Goal: Information Seeking & Learning: Learn about a topic

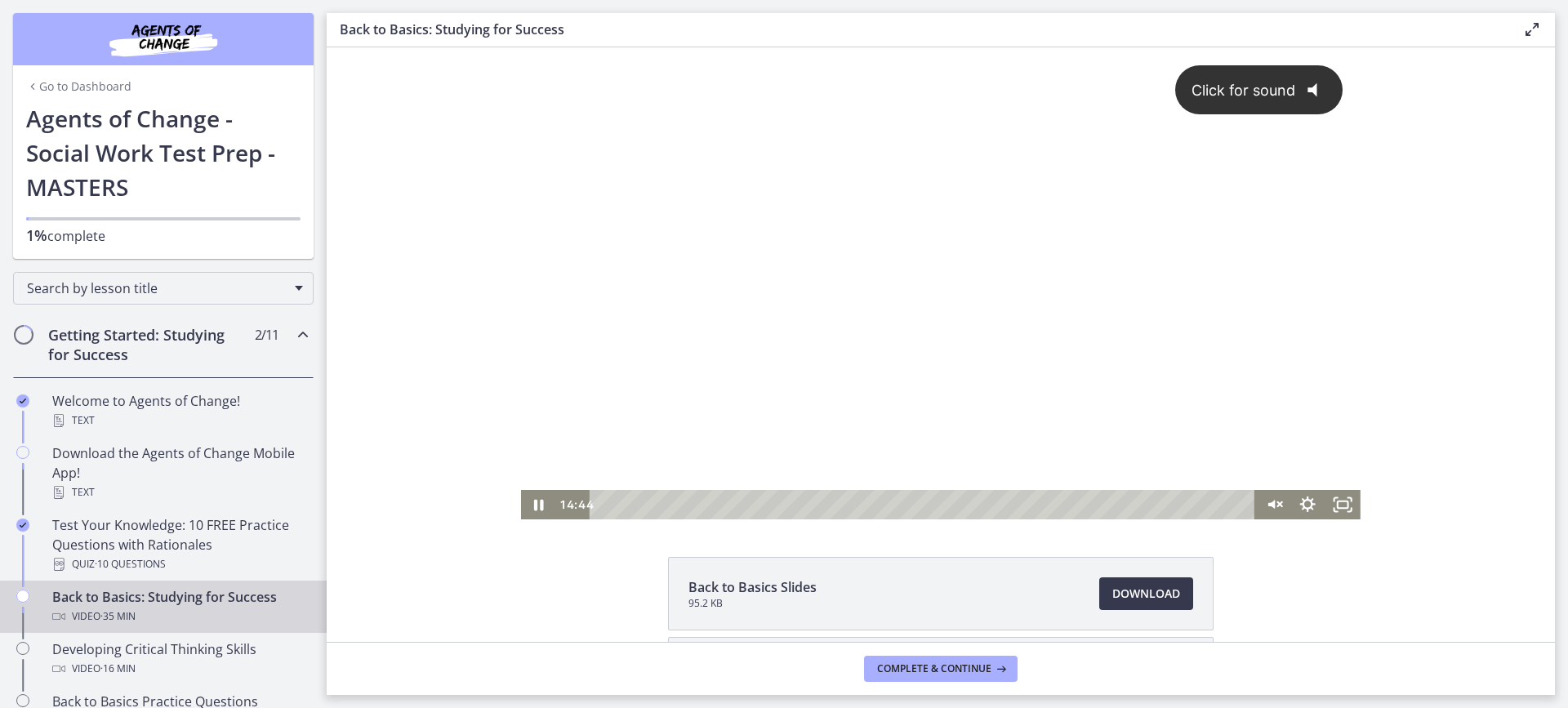
click at [787, 313] on div "Click for sound @keyframes VOLUME_SMALL_WAVE_FLASH { 0% { opacity: 0; } 33% { o…" at bounding box center [940, 268] width 839 height 443
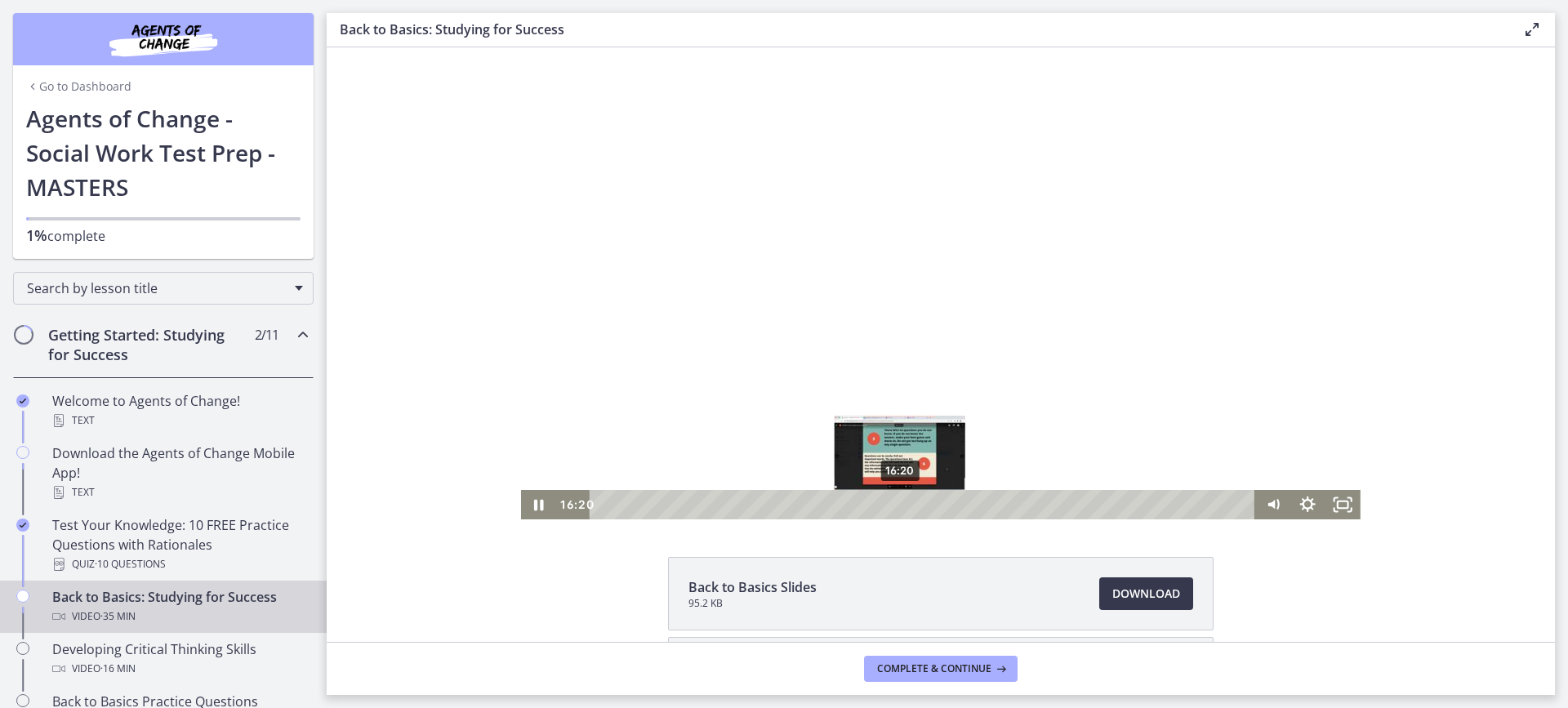
click at [895, 505] on div "16:20" at bounding box center [925, 505] width 645 height 30
click at [1112, 435] on div at bounding box center [940, 283] width 839 height 472
drag, startPoint x: 872, startPoint y: 426, endPoint x: 1495, endPoint y: 594, distance: 645.3
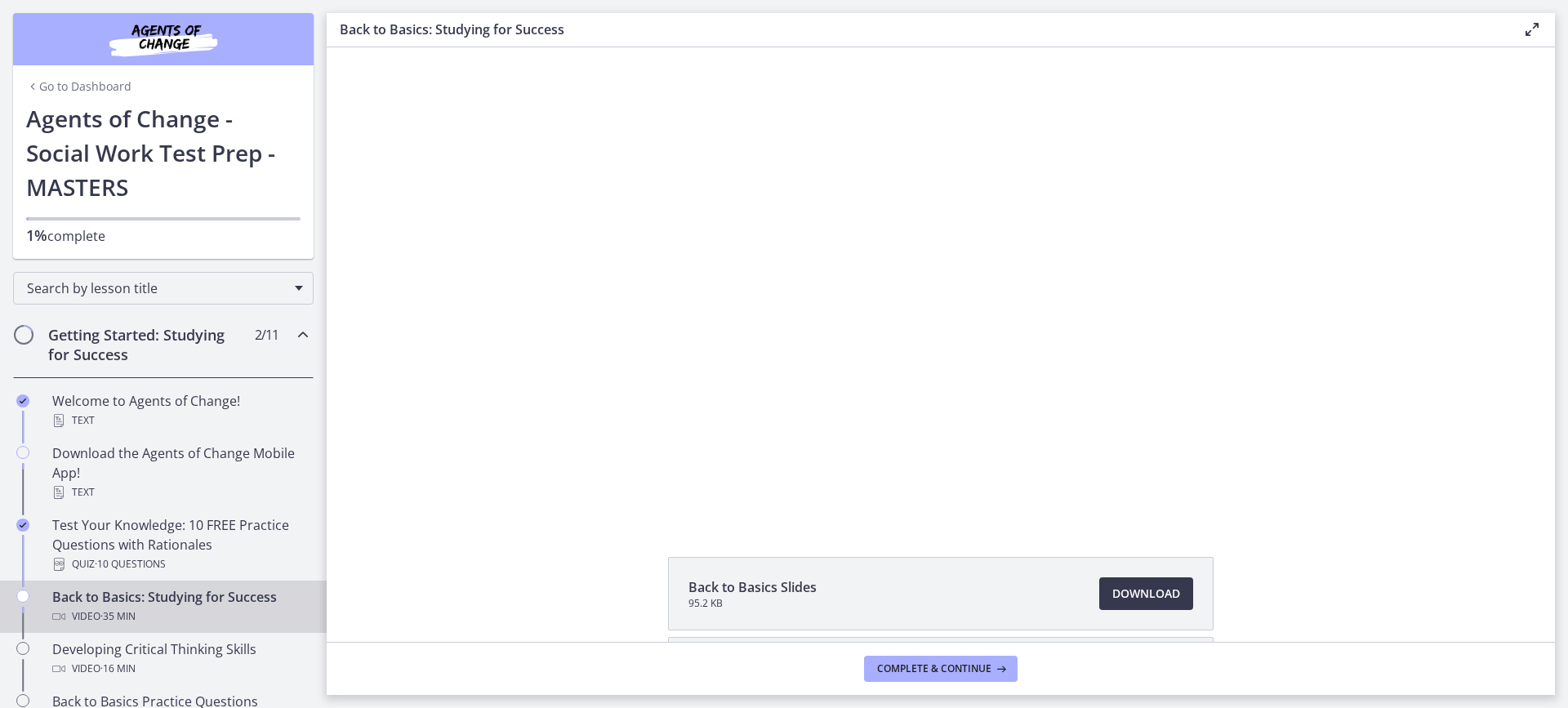
click at [1481, 460] on div "Click for sound @keyframes VOLUME_SMALL_WAVE_FLASH { 0% { opacity: 0; } 33% { o…" at bounding box center [941, 283] width 1228 height 472
click at [1436, 481] on div "Click for sound @keyframes VOLUME_SMALL_WAVE_FLASH { 0% { opacity: 0; } 33% { o…" at bounding box center [941, 283] width 1228 height 472
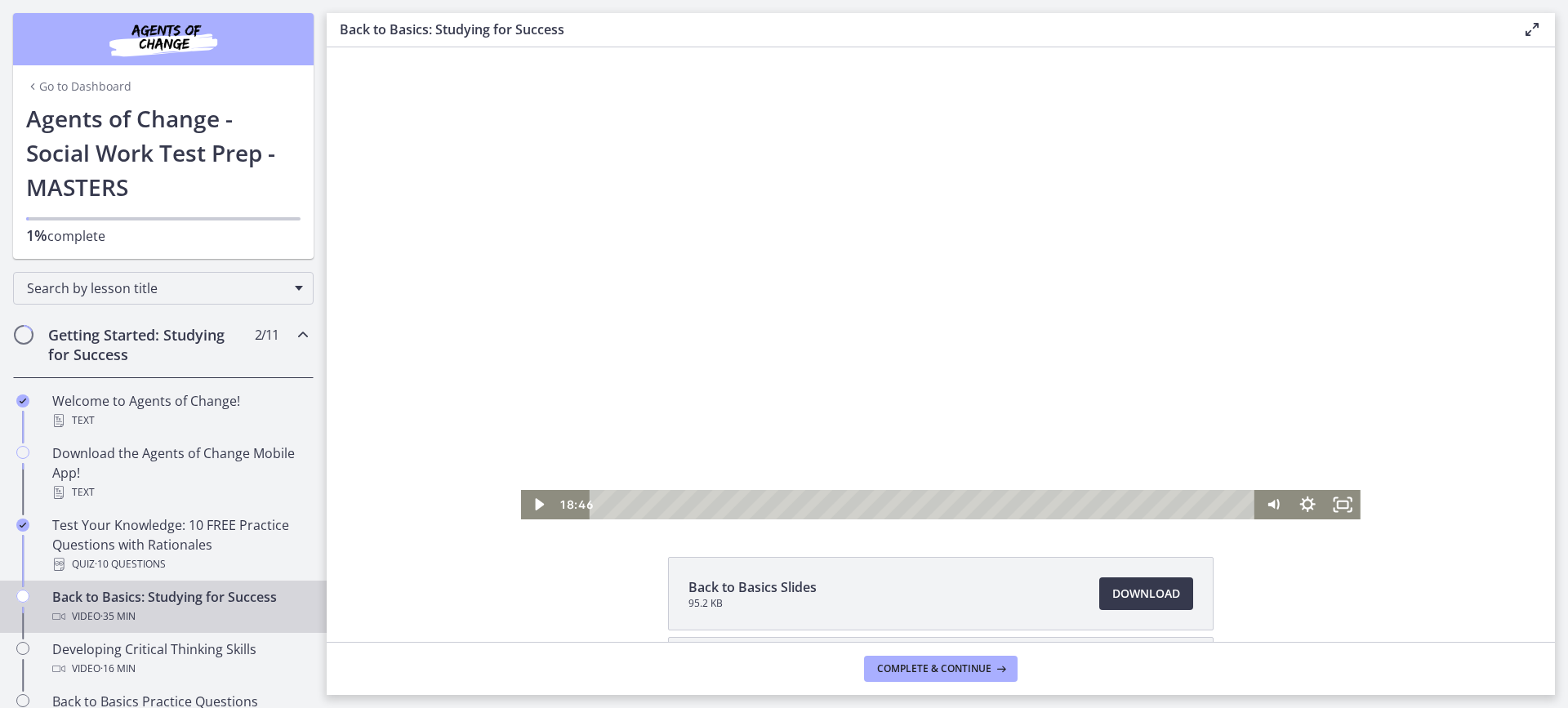
click at [1096, 422] on div at bounding box center [940, 283] width 839 height 472
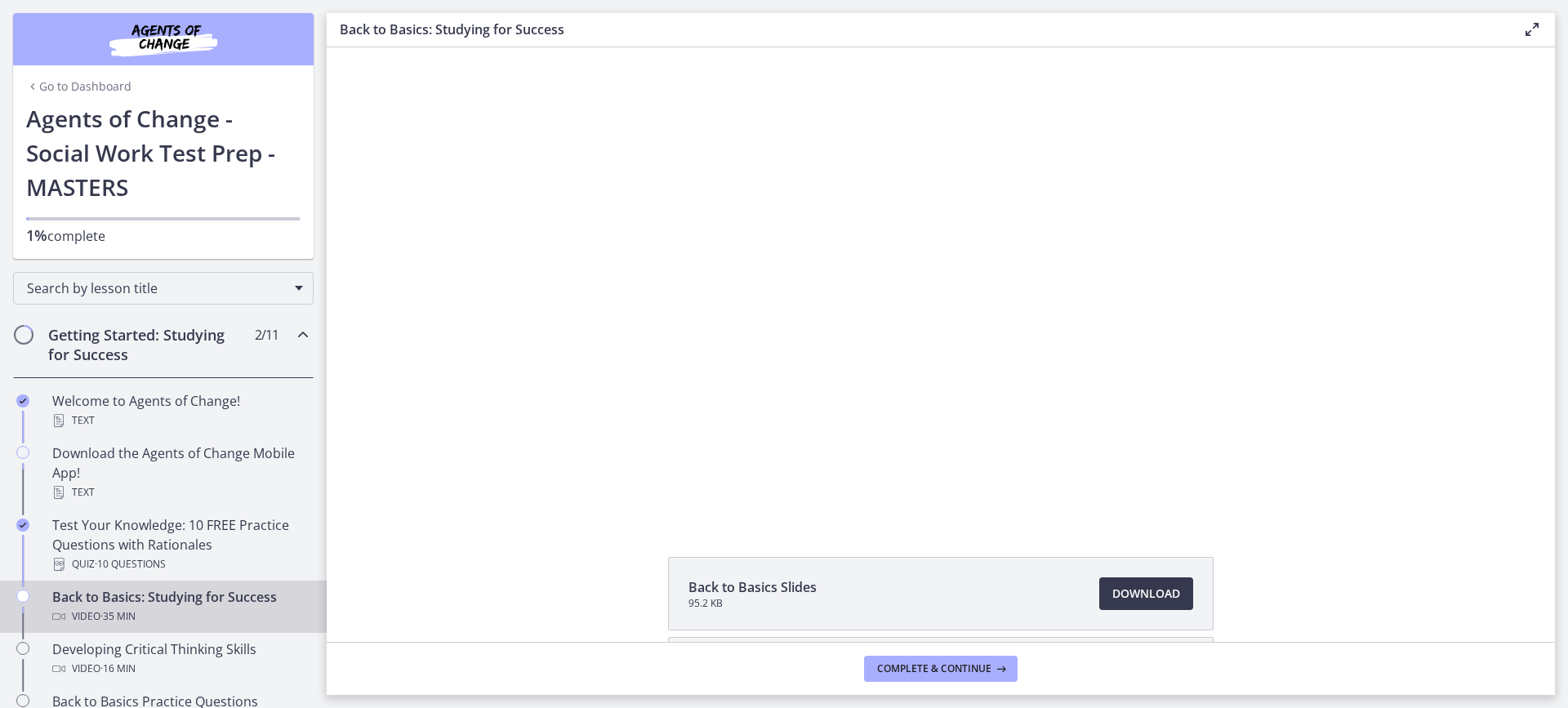
click at [1089, 306] on div at bounding box center [940, 283] width 839 height 472
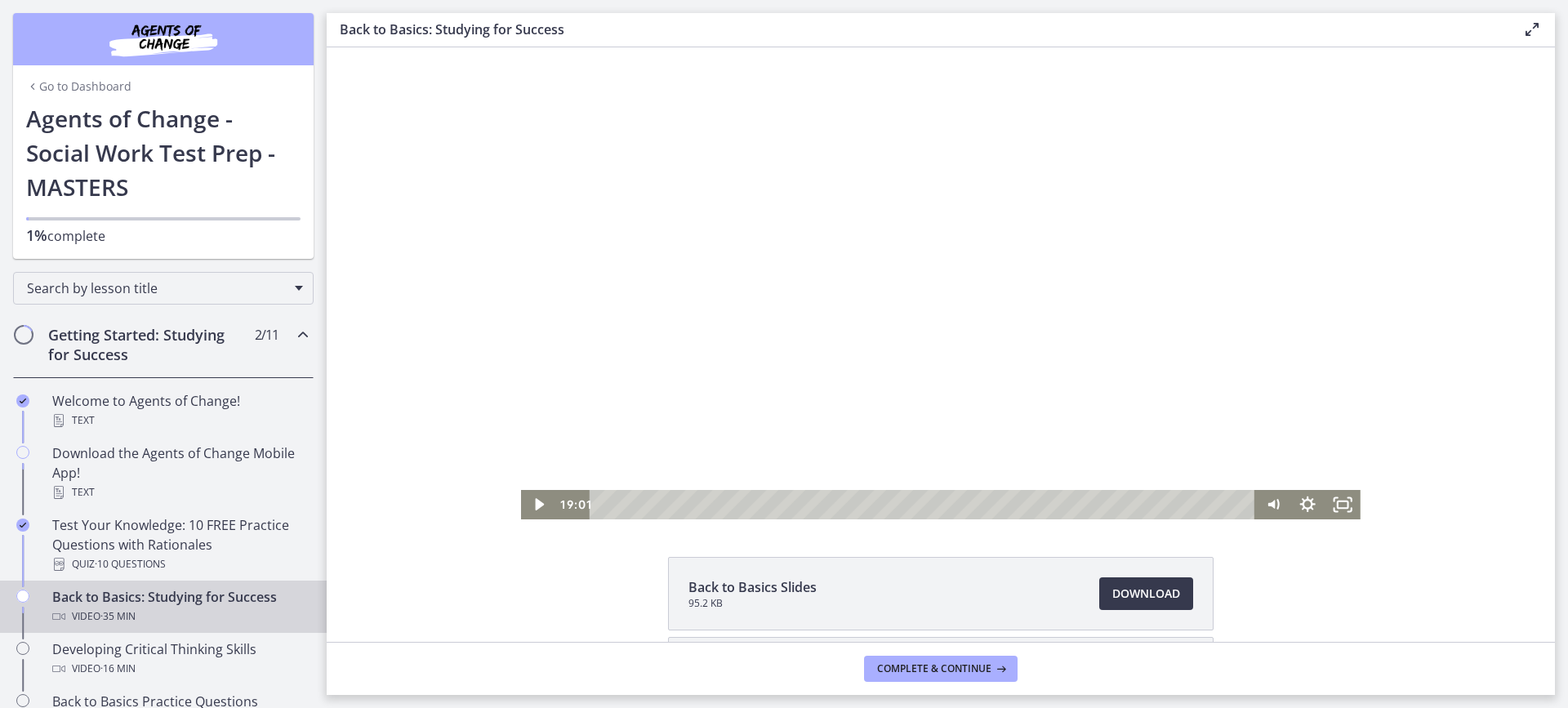
click at [956, 357] on div at bounding box center [940, 283] width 839 height 472
click at [920, 366] on div at bounding box center [940, 283] width 839 height 472
click at [942, 356] on div at bounding box center [940, 283] width 839 height 472
click at [945, 380] on div at bounding box center [940, 283] width 839 height 472
click at [952, 386] on div at bounding box center [940, 283] width 839 height 472
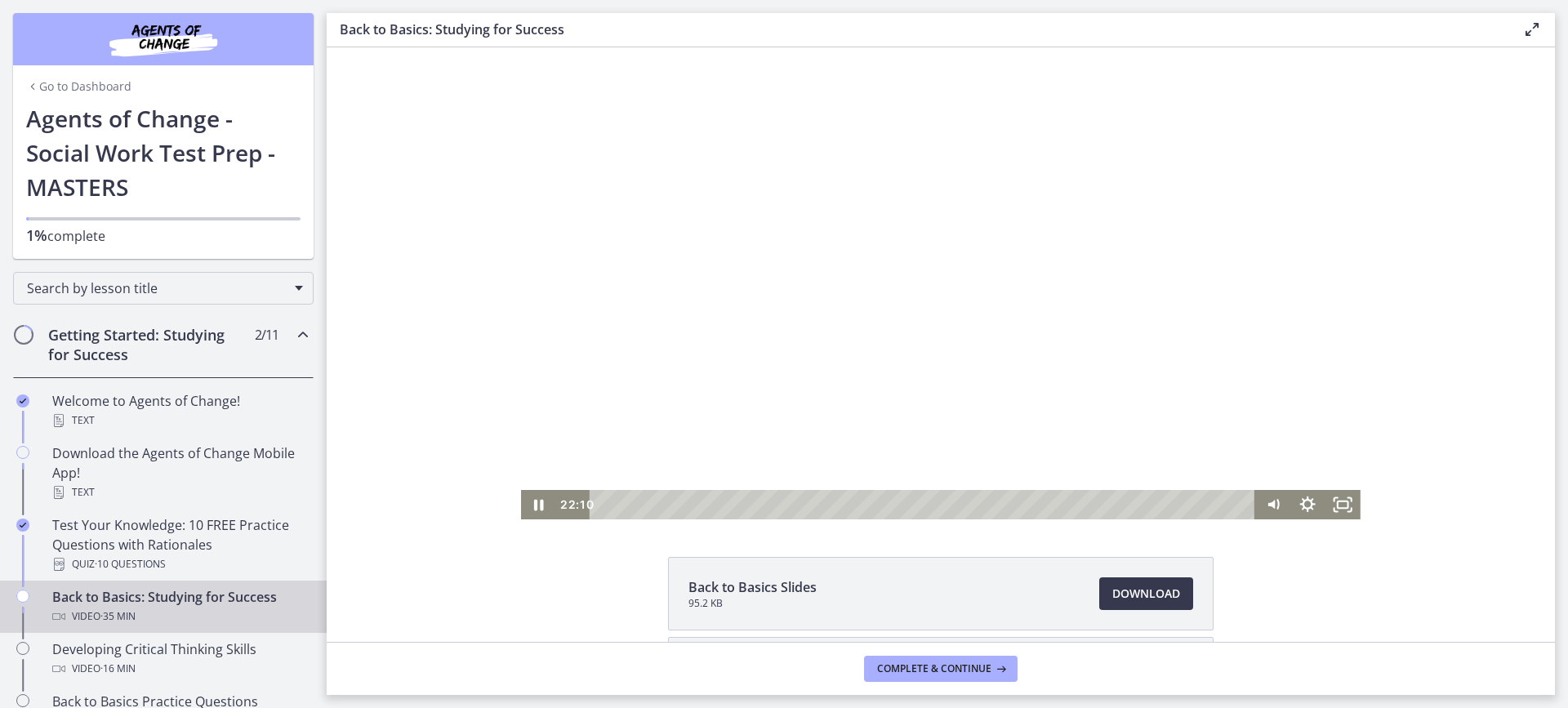
click at [939, 393] on div at bounding box center [940, 283] width 839 height 472
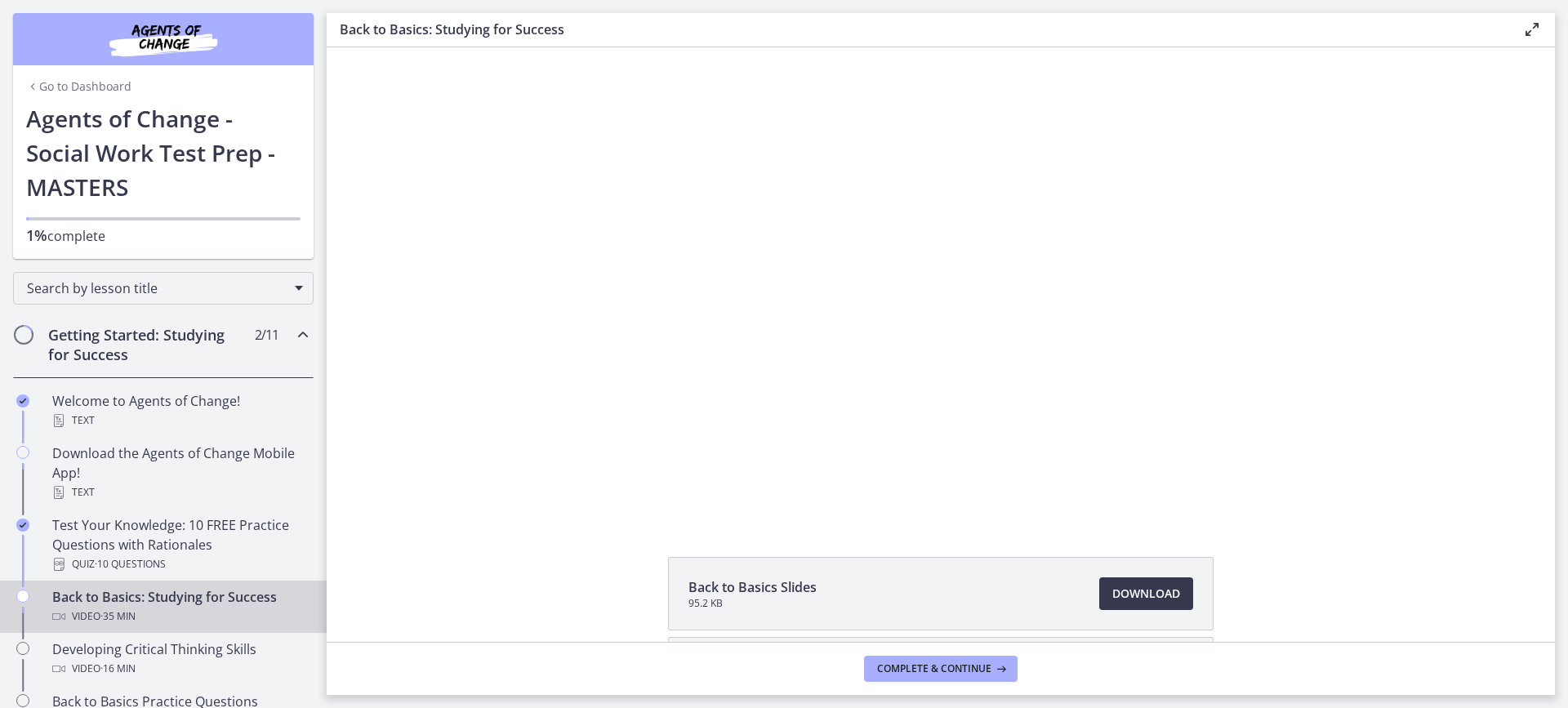
drag, startPoint x: 1207, startPoint y: 330, endPoint x: 1555, endPoint y: 379, distance: 351.4
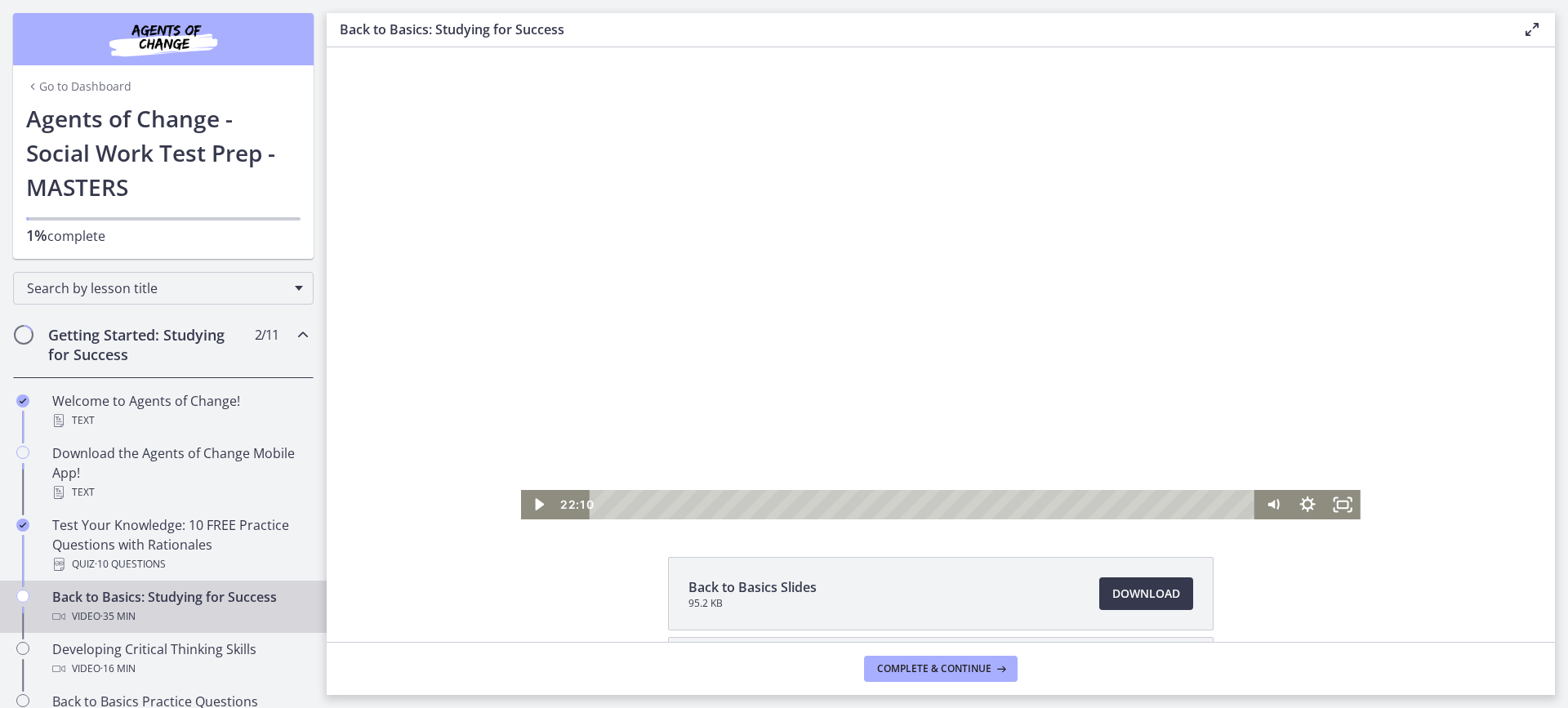
drag, startPoint x: 1288, startPoint y: 353, endPoint x: 1316, endPoint y: 343, distance: 29.7
drag, startPoint x: 1337, startPoint y: 360, endPoint x: 1341, endPoint y: 351, distance: 9.8
drag, startPoint x: 1341, startPoint y: 352, endPoint x: 1323, endPoint y: 351, distance: 18.0
drag, startPoint x: 1234, startPoint y: 365, endPoint x: 1203, endPoint y: 373, distance: 32.0
drag, startPoint x: 1181, startPoint y: 279, endPoint x: 1166, endPoint y: 265, distance: 20.5
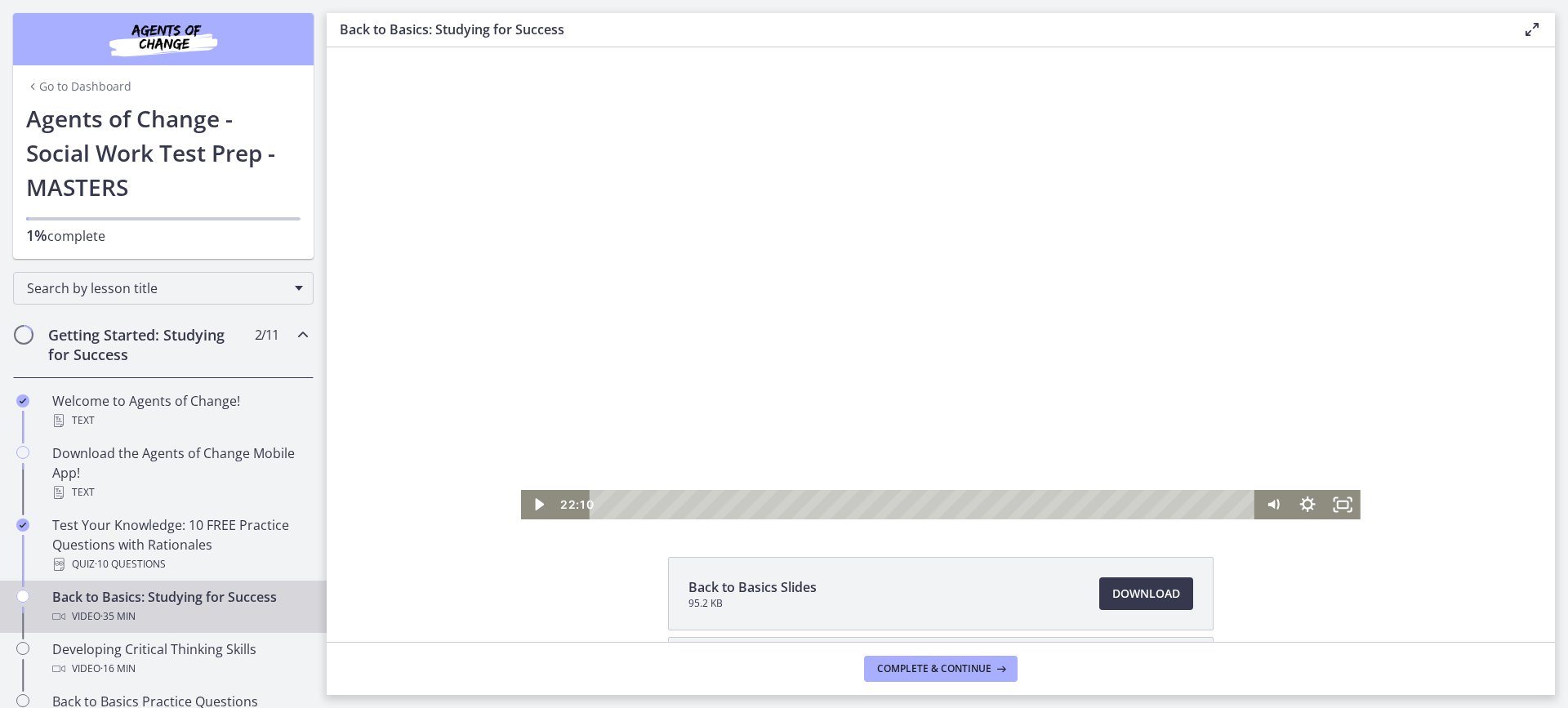
drag, startPoint x: 1139, startPoint y: 303, endPoint x: 1149, endPoint y: 315, distance: 15.6
drag, startPoint x: 1130, startPoint y: 382, endPoint x: 1134, endPoint y: 401, distance: 19.4
drag, startPoint x: 1141, startPoint y: 420, endPoint x: 1134, endPoint y: 436, distance: 17.5
drag, startPoint x: 1085, startPoint y: 409, endPoint x: 1082, endPoint y: 417, distance: 8.5
drag, startPoint x: 1077, startPoint y: 408, endPoint x: 1083, endPoint y: 424, distance: 17.1
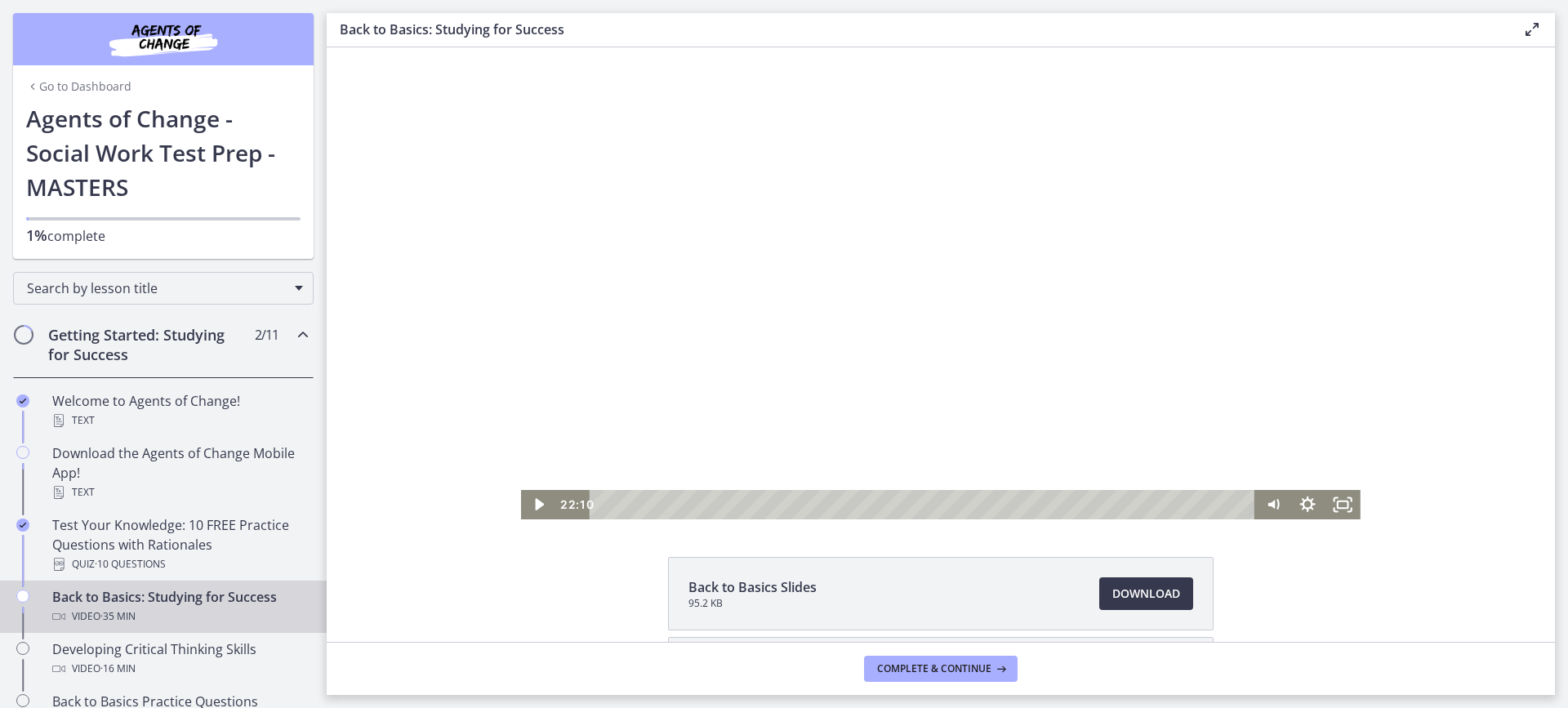
drag, startPoint x: 1086, startPoint y: 414, endPoint x: 1094, endPoint y: 401, distance: 15.3
drag, startPoint x: 1104, startPoint y: 390, endPoint x: 1349, endPoint y: 407, distance: 245.6
drag, startPoint x: 1280, startPoint y: 498, endPoint x: 1267, endPoint y: 492, distance: 14.3
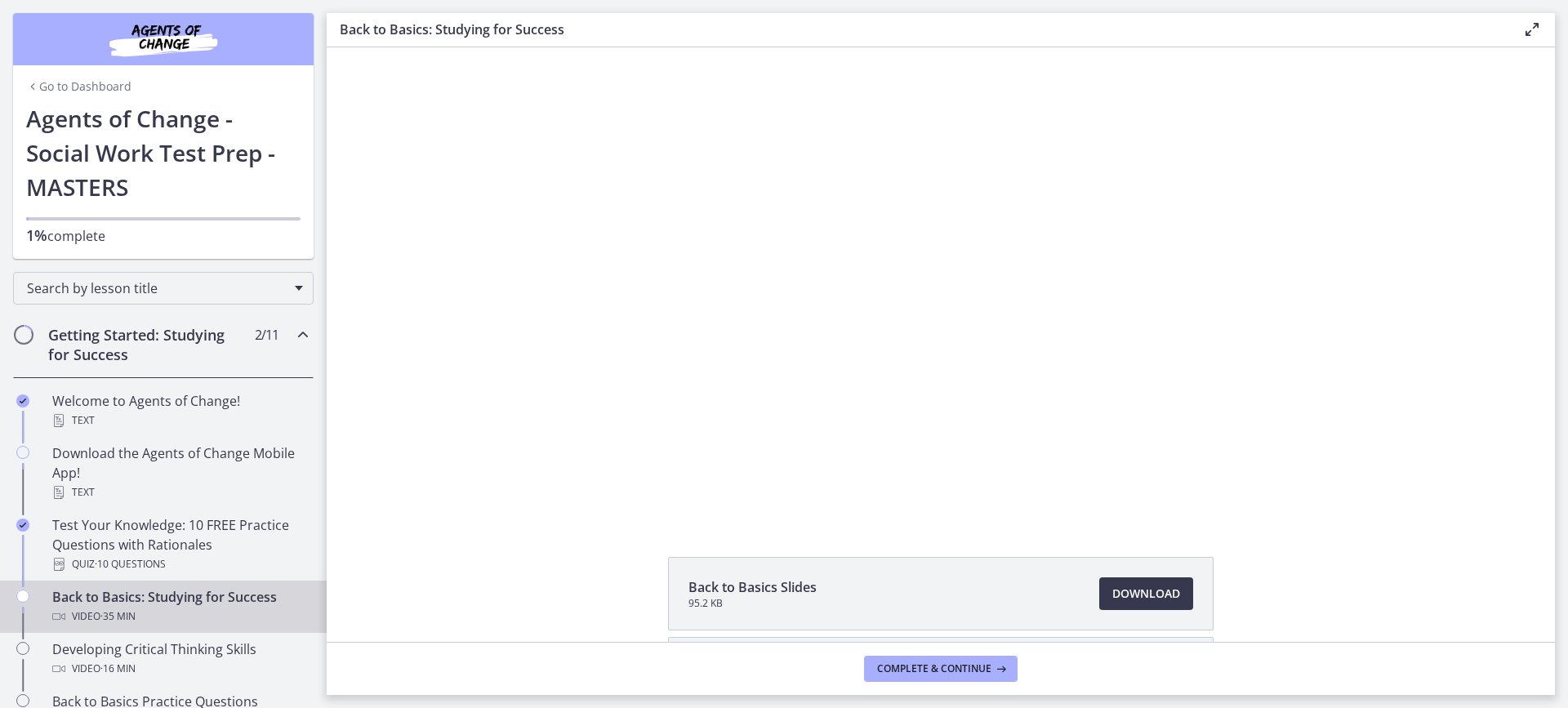
drag, startPoint x: 1267, startPoint y: 607, endPoint x: 1344, endPoint y: 596, distance: 77.8
drag, startPoint x: 1368, startPoint y: 617, endPoint x: 1373, endPoint y: 632, distance: 15.8
click at [1371, 629] on div "Back to Basics Slides 95.2 KB Download Opens in a new window Study Plan Templat…" at bounding box center [941, 673] width 1228 height 232
click at [1357, 605] on div "Back to Basics Slides 95.2 KB Download Opens in a new window Study Plan Templat…" at bounding box center [941, 673] width 1228 height 232
drag, startPoint x: 1316, startPoint y: 583, endPoint x: 1309, endPoint y: 577, distance: 9.2
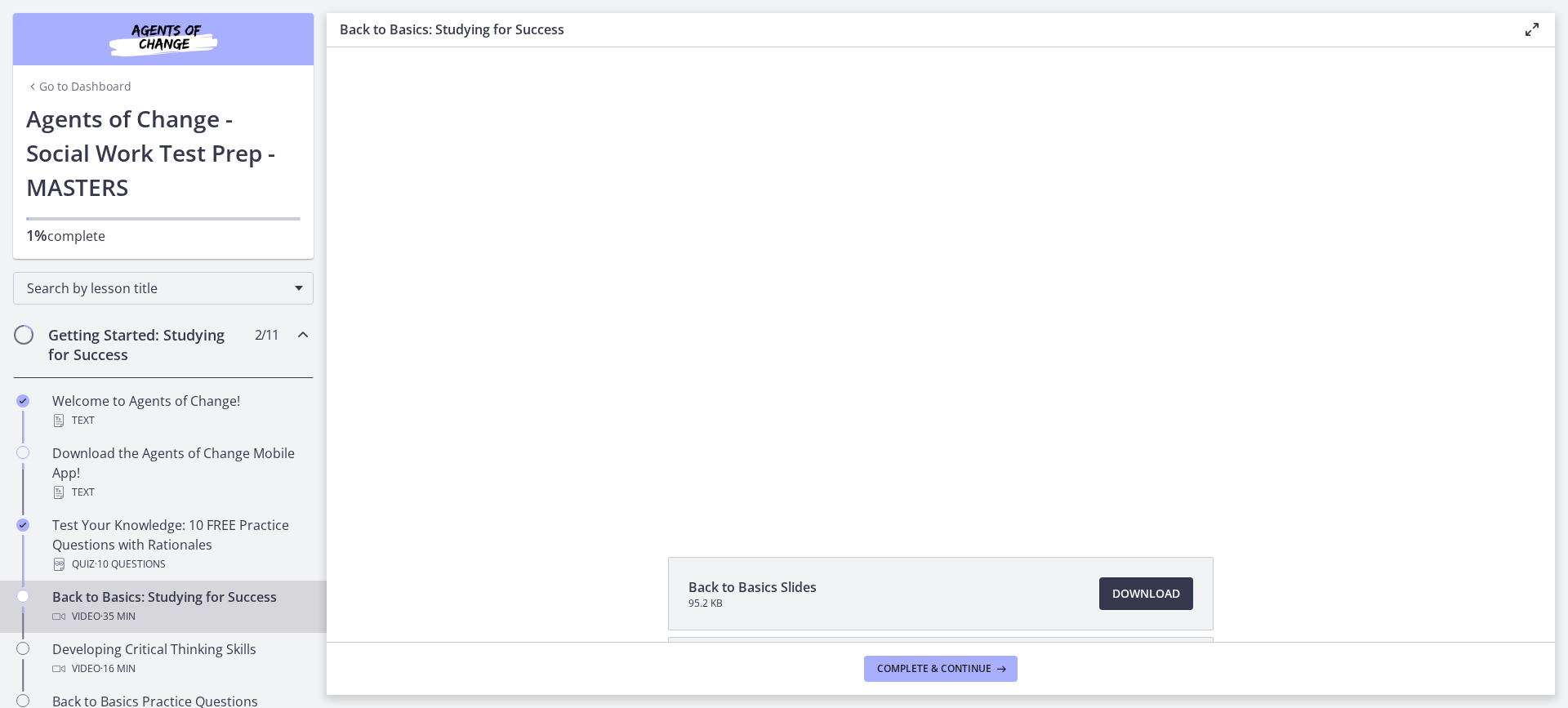
drag, startPoint x: 1307, startPoint y: 574, endPoint x: 1300, endPoint y: 581, distance: 9.9
drag, startPoint x: 1299, startPoint y: 577, endPoint x: 1293, endPoint y: 589, distance: 13.4
drag, startPoint x: 1293, startPoint y: 589, endPoint x: 1328, endPoint y: 578, distance: 36.7
drag, startPoint x: 1309, startPoint y: 589, endPoint x: 1310, endPoint y: 599, distance: 10.0
drag, startPoint x: 1310, startPoint y: 610, endPoint x: 1334, endPoint y: 622, distance: 26.8
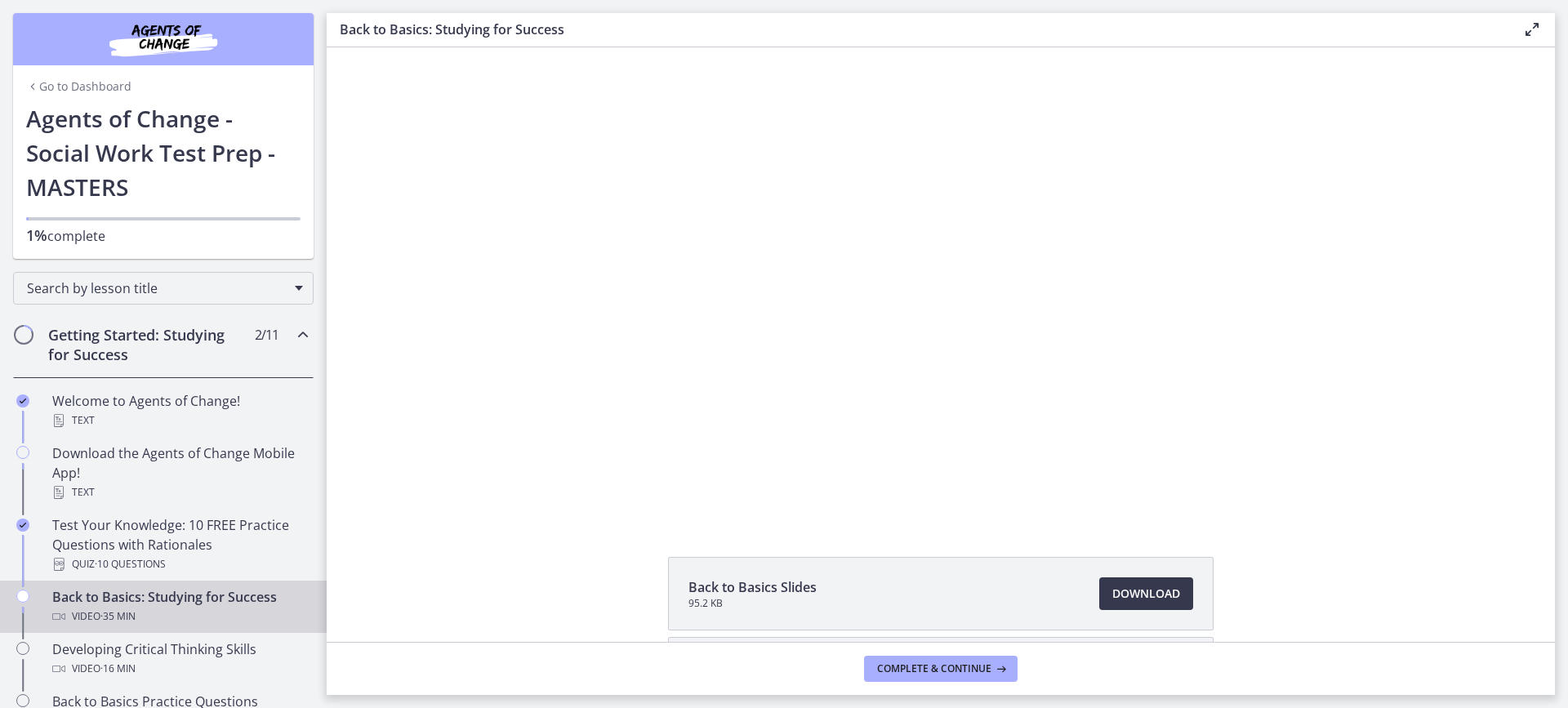
drag, startPoint x: 1317, startPoint y: 585, endPoint x: 1313, endPoint y: 570, distance: 15.5
drag, startPoint x: 1357, startPoint y: 545, endPoint x: 1344, endPoint y: 524, distance: 24.7
drag, startPoint x: 1674, startPoint y: 569, endPoint x: 1419, endPoint y: 511, distance: 261.5
drag, startPoint x: 1103, startPoint y: 467, endPoint x: 1453, endPoint y: 521, distance: 354.1
drag, startPoint x: 1127, startPoint y: 468, endPoint x: 1473, endPoint y: 523, distance: 350.3
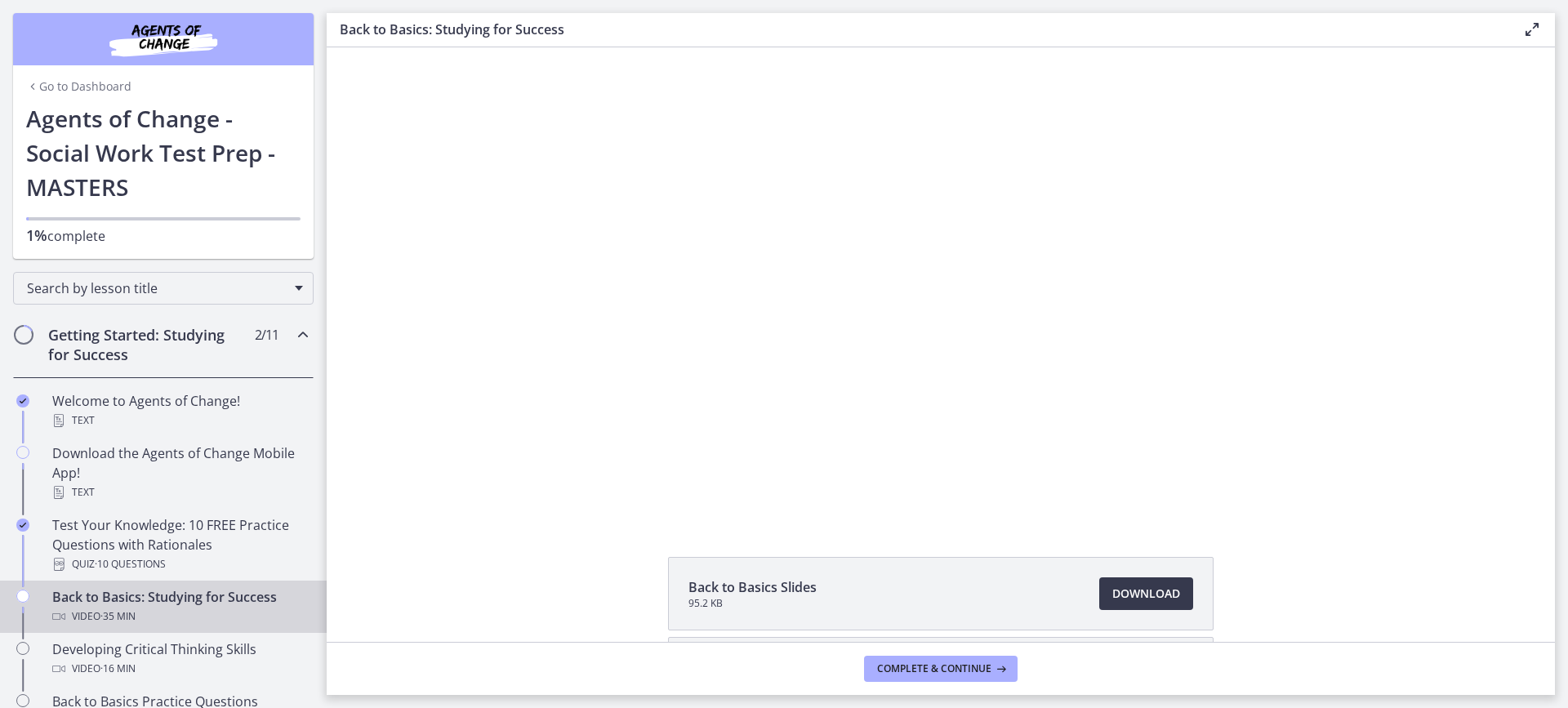
drag, startPoint x: 1464, startPoint y: 530, endPoint x: 1456, endPoint y: 521, distance: 12.0
drag, startPoint x: 1477, startPoint y: 496, endPoint x: 1476, endPoint y: 518, distance: 22.0
drag, startPoint x: 1458, startPoint y: 279, endPoint x: 1450, endPoint y: 273, distance: 10.0
drag, startPoint x: 1447, startPoint y: 279, endPoint x: 1434, endPoint y: 309, distance: 32.7
drag, startPoint x: 1399, startPoint y: 340, endPoint x: 1392, endPoint y: 346, distance: 9.2
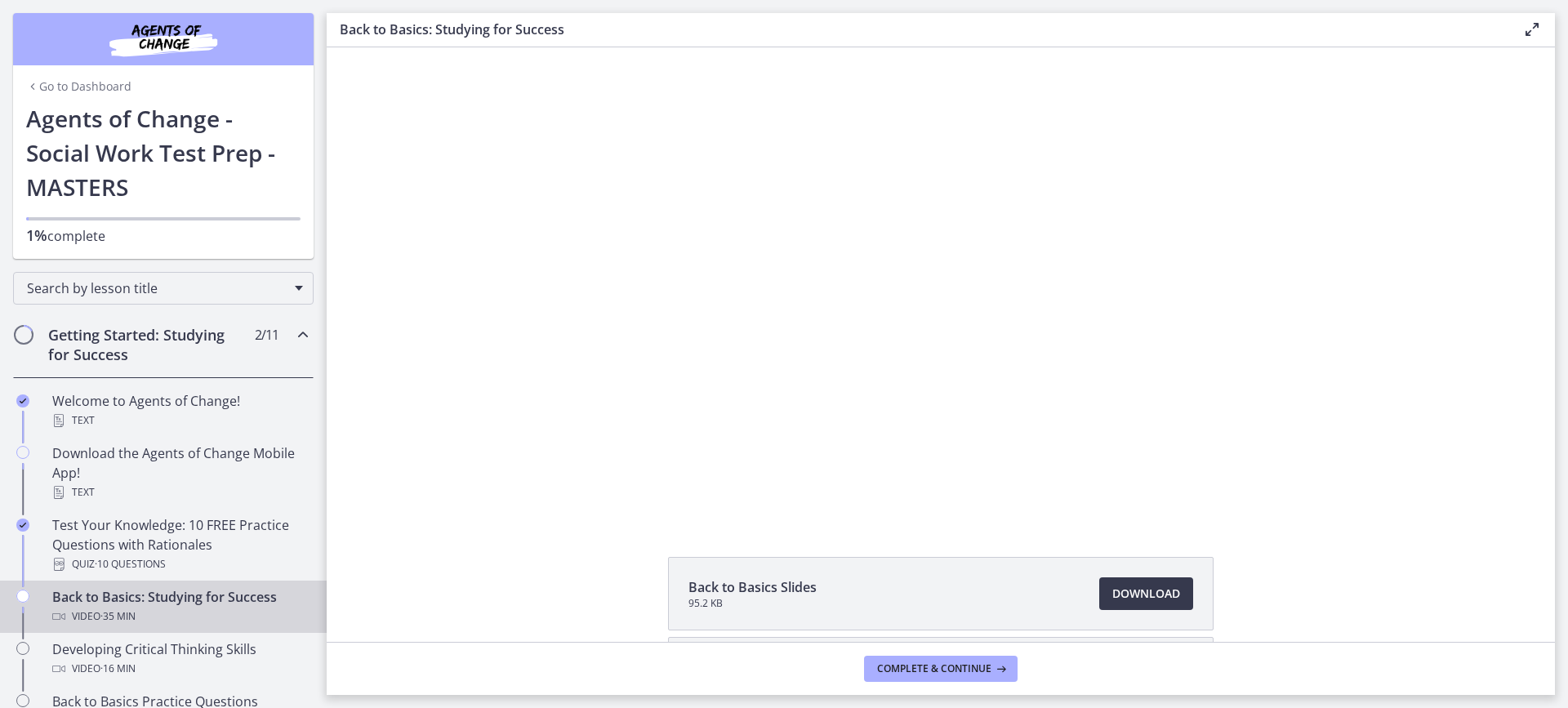
drag, startPoint x: 1393, startPoint y: 346, endPoint x: 1405, endPoint y: 341, distance: 13.0
drag, startPoint x: 1398, startPoint y: 354, endPoint x: 1324, endPoint y: 346, distance: 74.4
drag, startPoint x: 1419, startPoint y: 407, endPoint x: 1382, endPoint y: 404, distance: 37.1
drag, startPoint x: 1384, startPoint y: 411, endPoint x: 1394, endPoint y: 368, distance: 44.1
drag, startPoint x: 1367, startPoint y: 370, endPoint x: 1376, endPoint y: 360, distance: 13.5
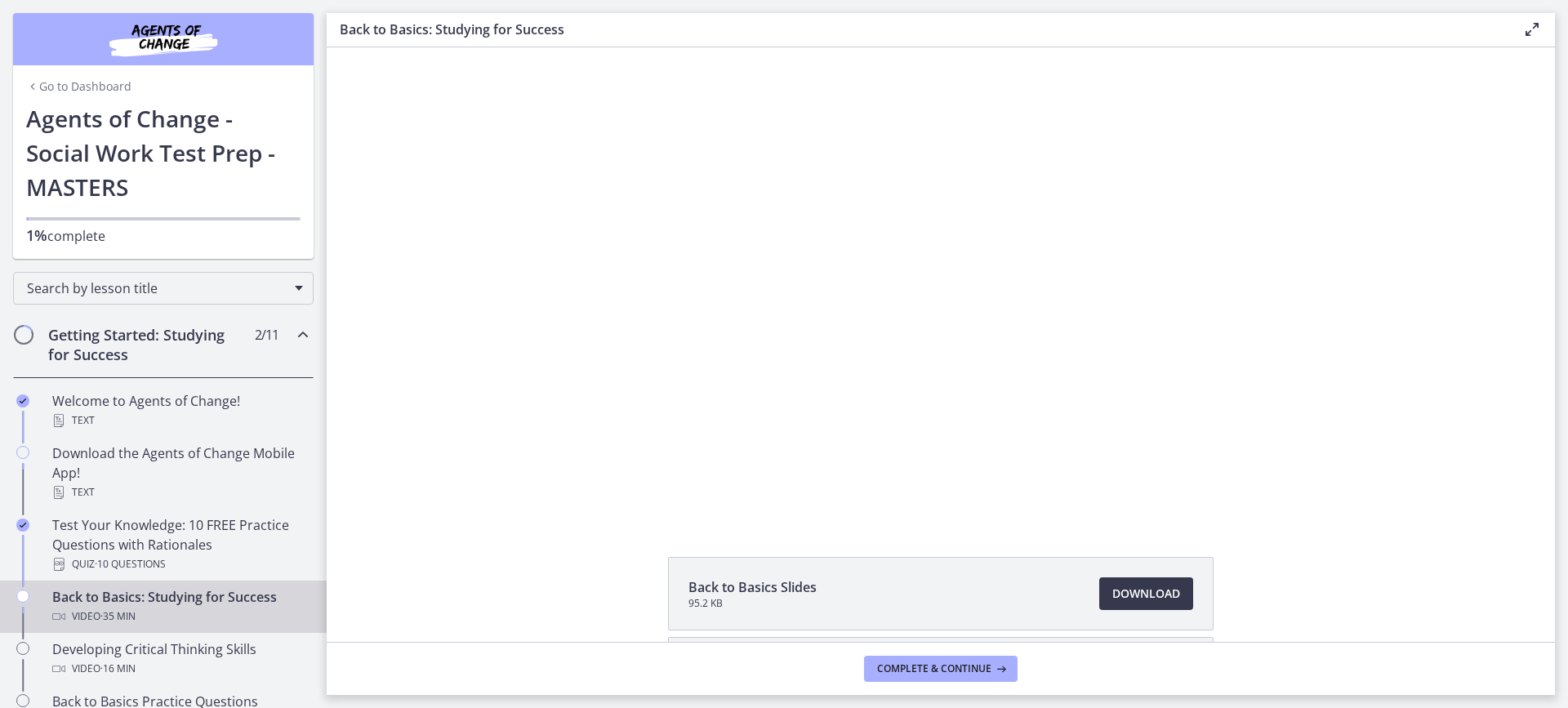
drag, startPoint x: 1361, startPoint y: 410, endPoint x: 1370, endPoint y: 409, distance: 9.1
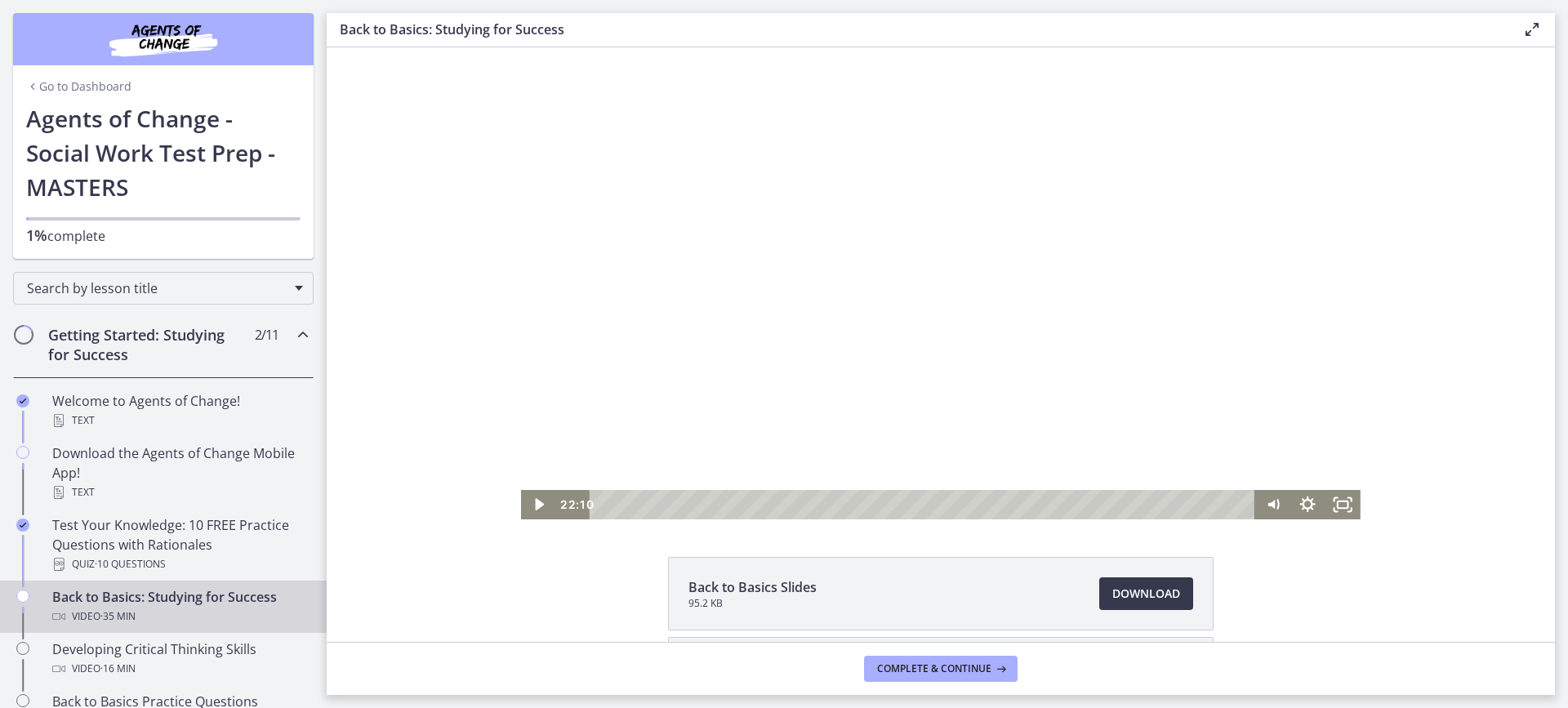
drag, startPoint x: 1342, startPoint y: 414, endPoint x: 1355, endPoint y: 412, distance: 13.2
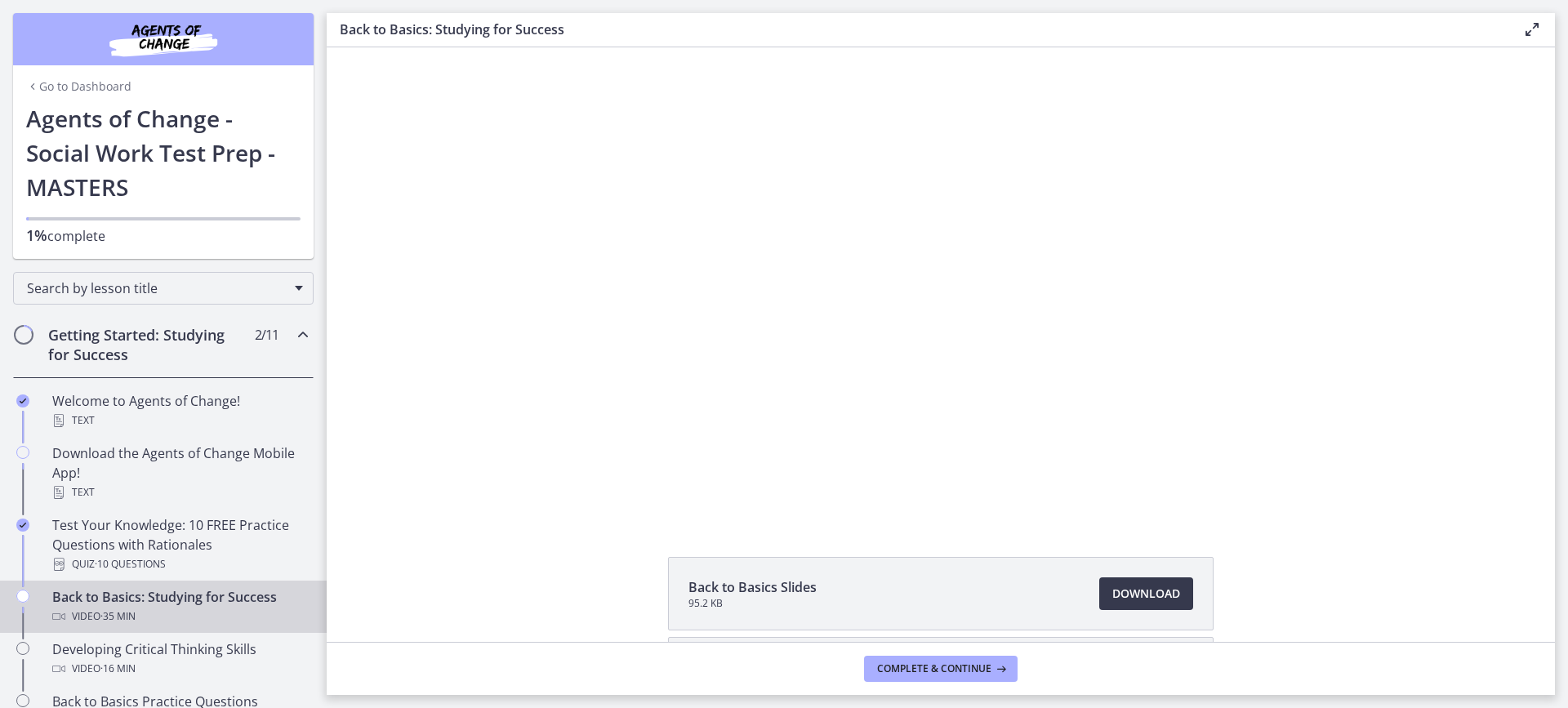
drag, startPoint x: 1380, startPoint y: 399, endPoint x: 1377, endPoint y: 383, distance: 16.3
drag, startPoint x: 1405, startPoint y: 392, endPoint x: 1399, endPoint y: 403, distance: 12.5
drag, startPoint x: 1390, startPoint y: 408, endPoint x: 1410, endPoint y: 399, distance: 21.9
drag, startPoint x: 1411, startPoint y: 395, endPoint x: 1424, endPoint y: 395, distance: 13.0
drag, startPoint x: 1432, startPoint y: 380, endPoint x: 1446, endPoint y: 367, distance: 19.1
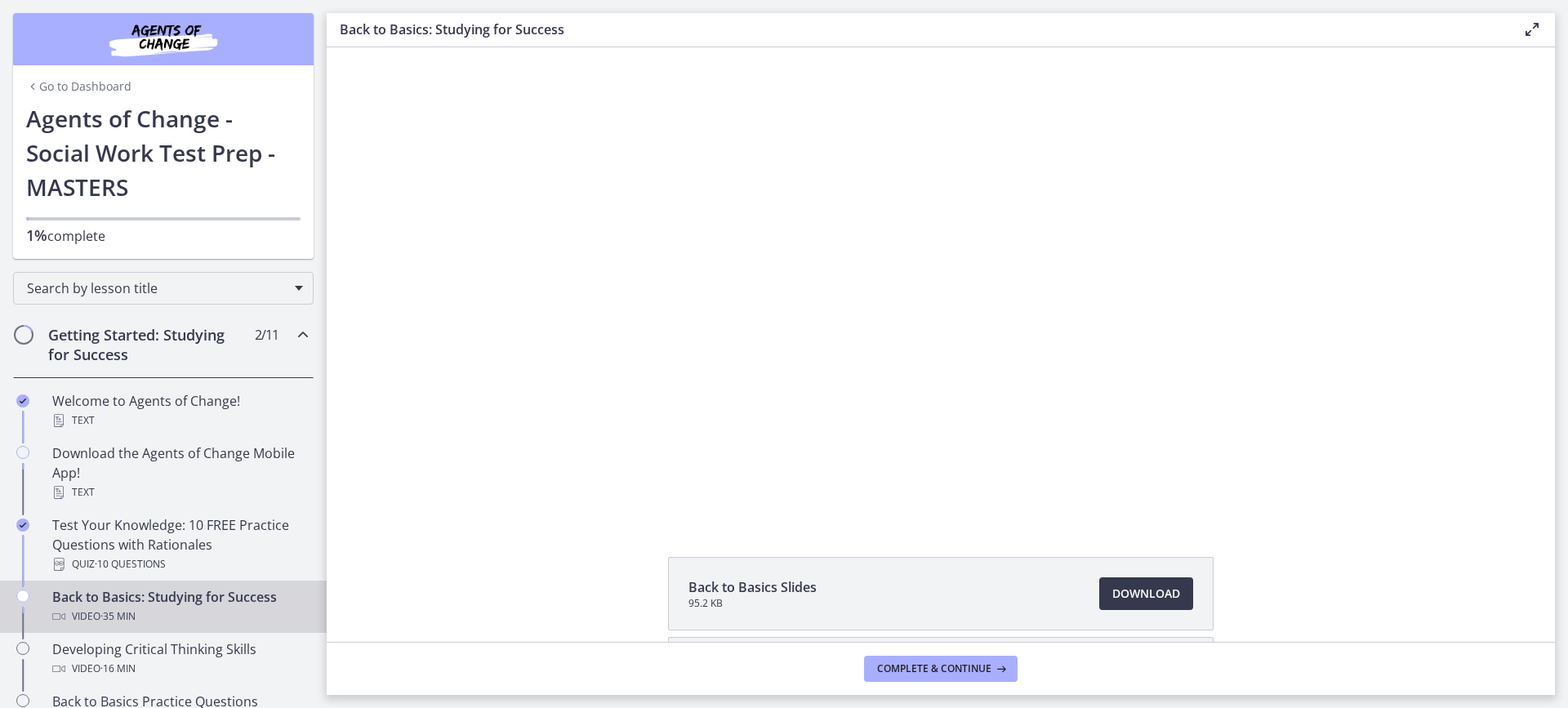
drag, startPoint x: 1445, startPoint y: 372, endPoint x: 1439, endPoint y: 364, distance: 10.0
drag, startPoint x: 1432, startPoint y: 365, endPoint x: 1435, endPoint y: 351, distance: 14.3
drag, startPoint x: 1399, startPoint y: 324, endPoint x: 1395, endPoint y: 306, distance: 18.4
drag, startPoint x: 1387, startPoint y: 316, endPoint x: 1388, endPoint y: 306, distance: 10.0
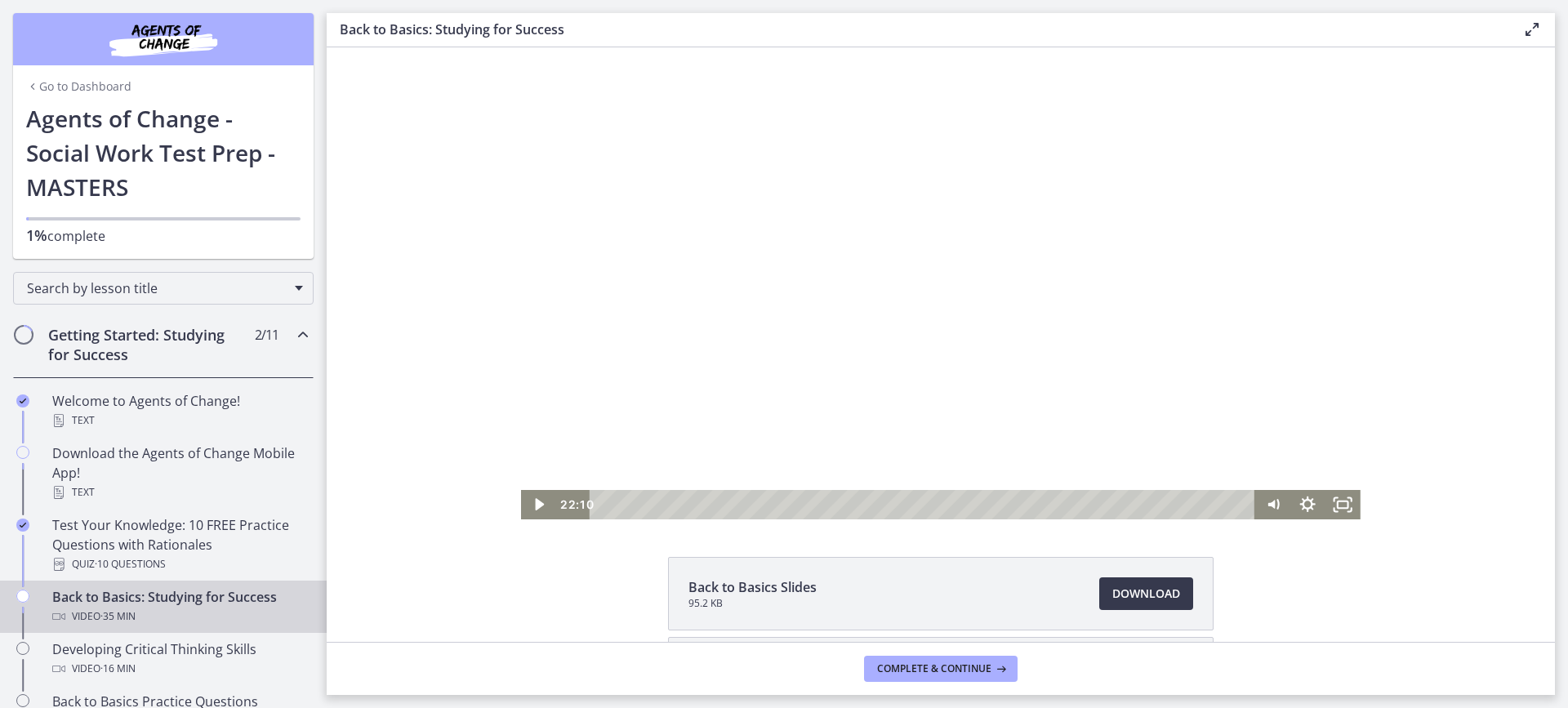
drag, startPoint x: 1388, startPoint y: 306, endPoint x: 1344, endPoint y: 321, distance: 46.5
drag, startPoint x: 1344, startPoint y: 351, endPoint x: 1349, endPoint y: 373, distance: 22.6
drag, startPoint x: 1334, startPoint y: 374, endPoint x: 1329, endPoint y: 343, distance: 31.4
drag, startPoint x: 1348, startPoint y: 368, endPoint x: 1348, endPoint y: 379, distance: 11.0
drag, startPoint x: 1369, startPoint y: 382, endPoint x: 1345, endPoint y: 350, distance: 40.0
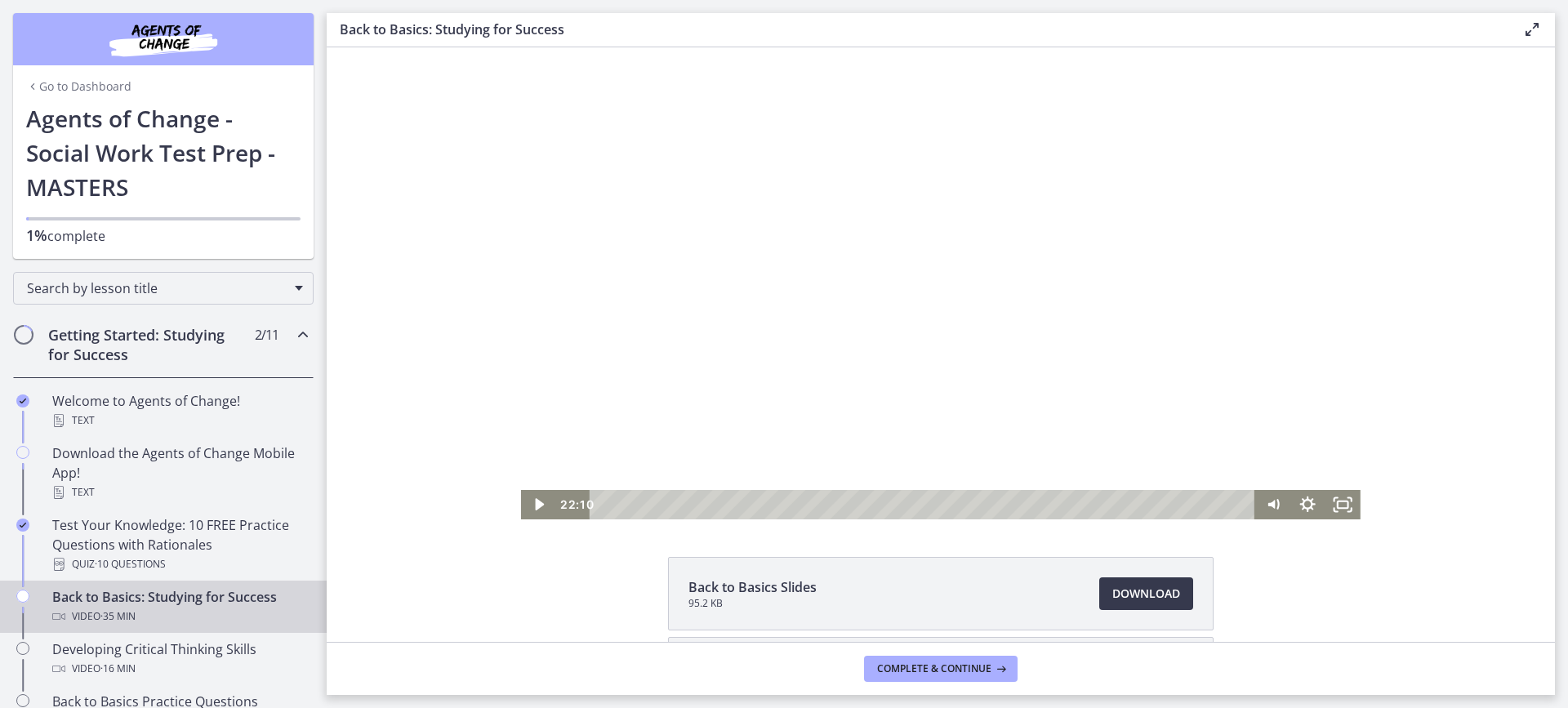
drag, startPoint x: 1347, startPoint y: 362, endPoint x: 1344, endPoint y: 387, distance: 25.2
drag, startPoint x: 1346, startPoint y: 431, endPoint x: 1294, endPoint y: 475, distance: 68.1
drag, startPoint x: 1288, startPoint y: 476, endPoint x: 1342, endPoint y: 481, distance: 54.2
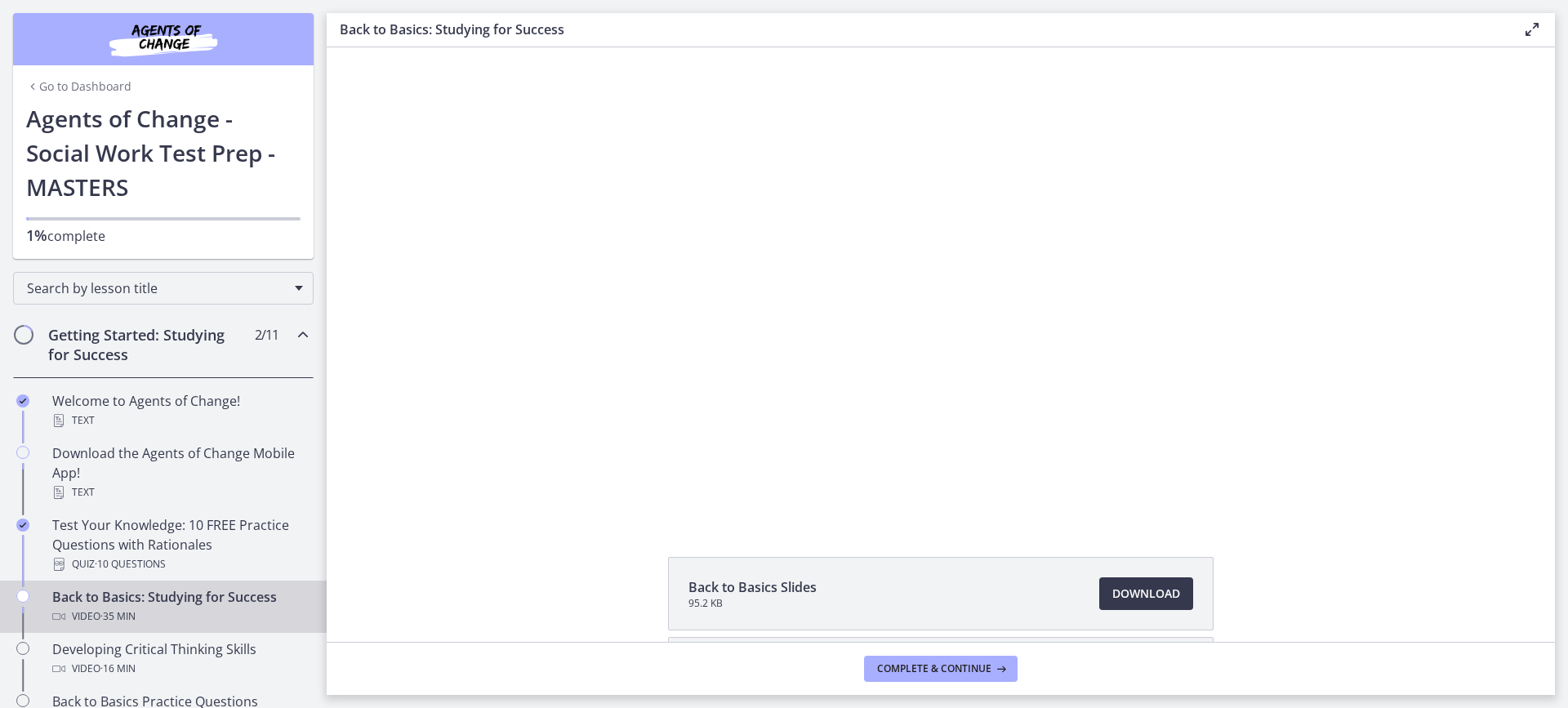
drag, startPoint x: 1360, startPoint y: 482, endPoint x: 1376, endPoint y: 466, distance: 22.6
drag, startPoint x: 1526, startPoint y: 473, endPoint x: 1522, endPoint y: 503, distance: 30.3
drag, startPoint x: 1499, startPoint y: 501, endPoint x: 1508, endPoint y: 498, distance: 9.5
drag, startPoint x: 1512, startPoint y: 498, endPoint x: 1525, endPoint y: 484, distance: 19.1
drag, startPoint x: 1463, startPoint y: 495, endPoint x: 1471, endPoint y: 490, distance: 9.4
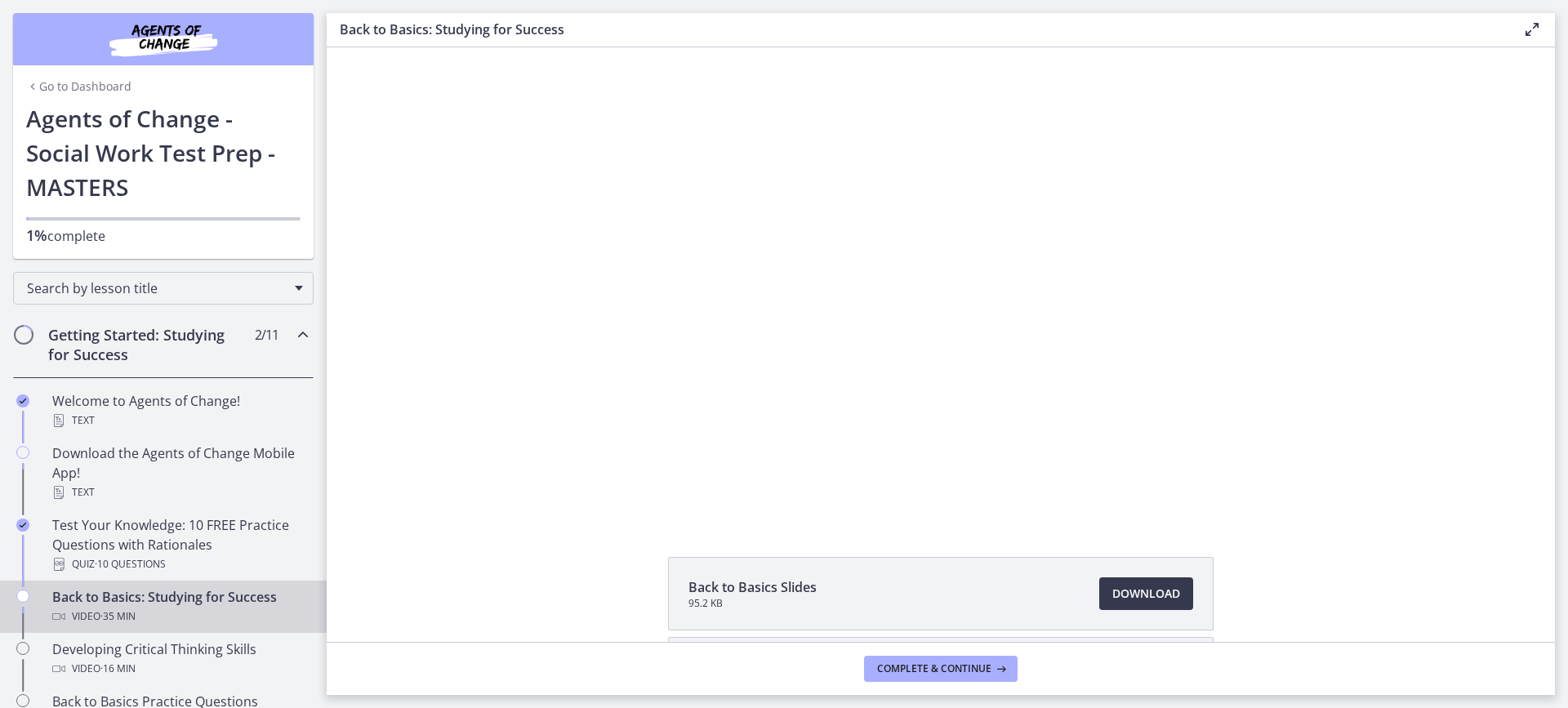
drag, startPoint x: 1476, startPoint y: 485, endPoint x: 1483, endPoint y: 463, distance: 23.1
drag, startPoint x: 1504, startPoint y: 453, endPoint x: 1508, endPoint y: 436, distance: 17.5
drag, startPoint x: 1432, startPoint y: 445, endPoint x: 1443, endPoint y: 437, distance: 13.6
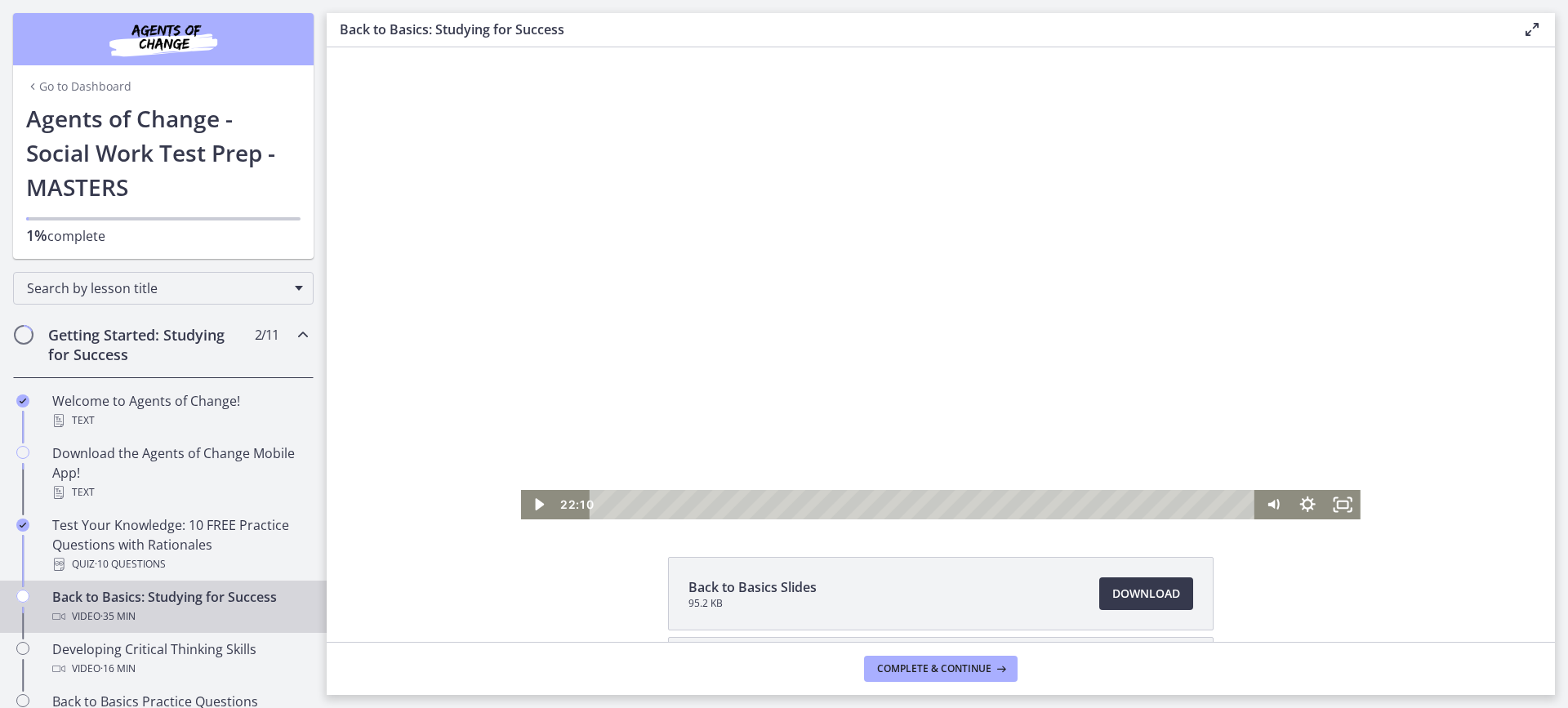
click at [973, 335] on div at bounding box center [940, 283] width 839 height 472
click at [1002, 505] on div "Playbar" at bounding box center [1007, 505] width 10 height 10
click at [1067, 389] on div at bounding box center [940, 283] width 839 height 472
click at [1106, 369] on div at bounding box center [940, 283] width 839 height 472
click at [1086, 345] on div at bounding box center [940, 283] width 839 height 472
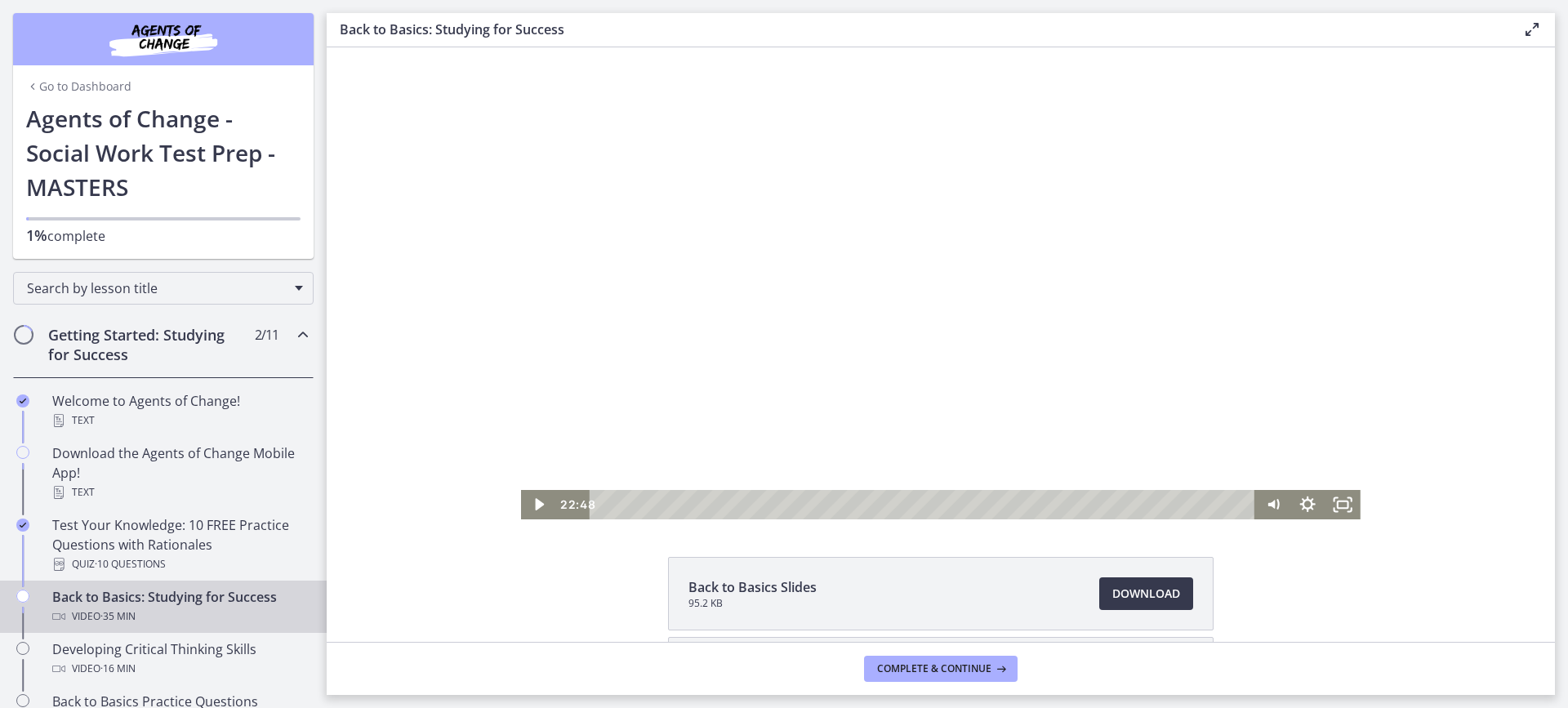
click at [1087, 344] on div at bounding box center [940, 283] width 839 height 472
click at [988, 360] on div at bounding box center [940, 283] width 839 height 472
click at [919, 360] on div at bounding box center [940, 283] width 839 height 472
click at [1043, 366] on div at bounding box center [940, 283] width 839 height 472
click at [1087, 390] on div at bounding box center [940, 283] width 839 height 472
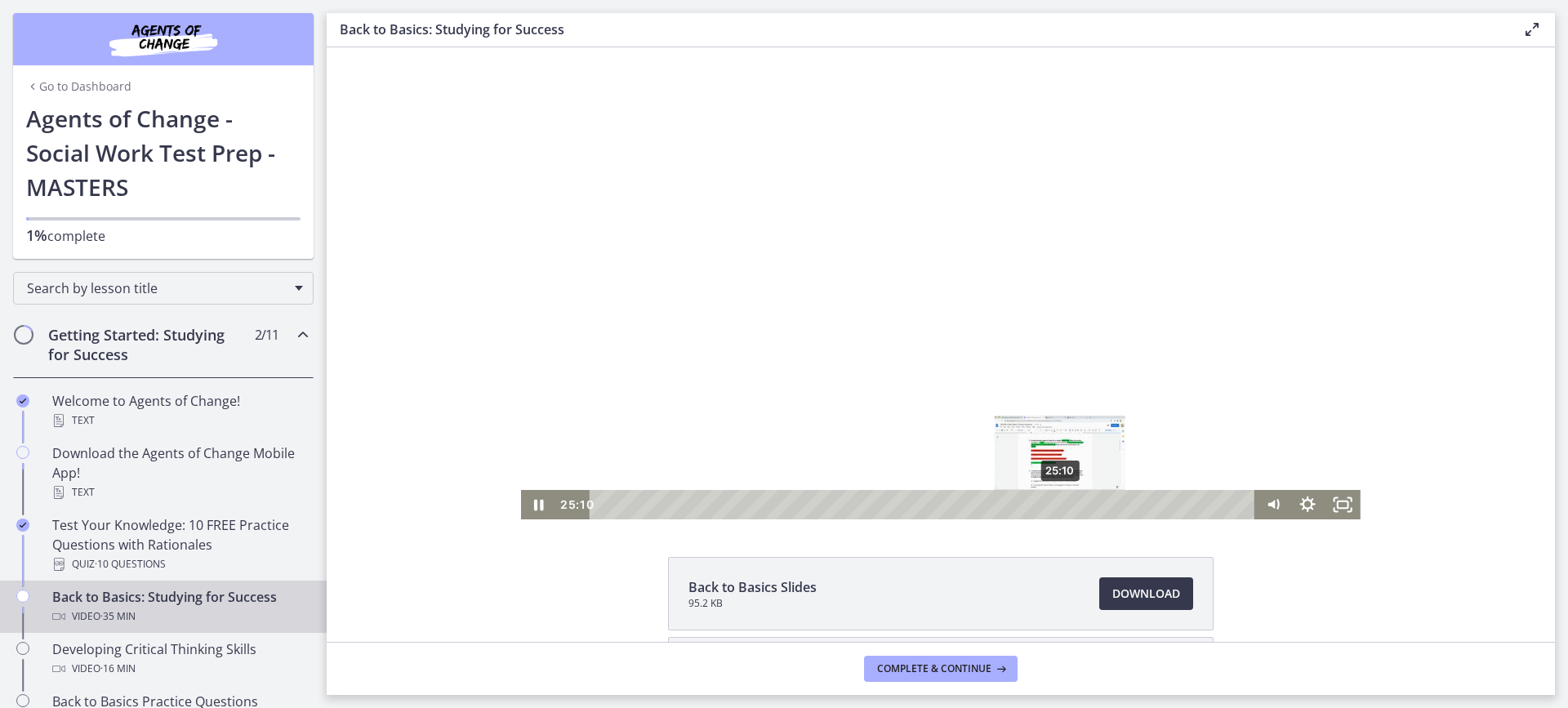
click at [1055, 504] on div "Playbar" at bounding box center [1061, 505] width 10 height 10
click at [1059, 504] on div "Playbar" at bounding box center [1061, 505] width 10 height 10
click at [1057, 504] on div "Playbar" at bounding box center [1062, 505] width 10 height 10
click at [1153, 382] on div at bounding box center [940, 283] width 839 height 472
click at [1153, 381] on div at bounding box center [940, 283] width 839 height 472
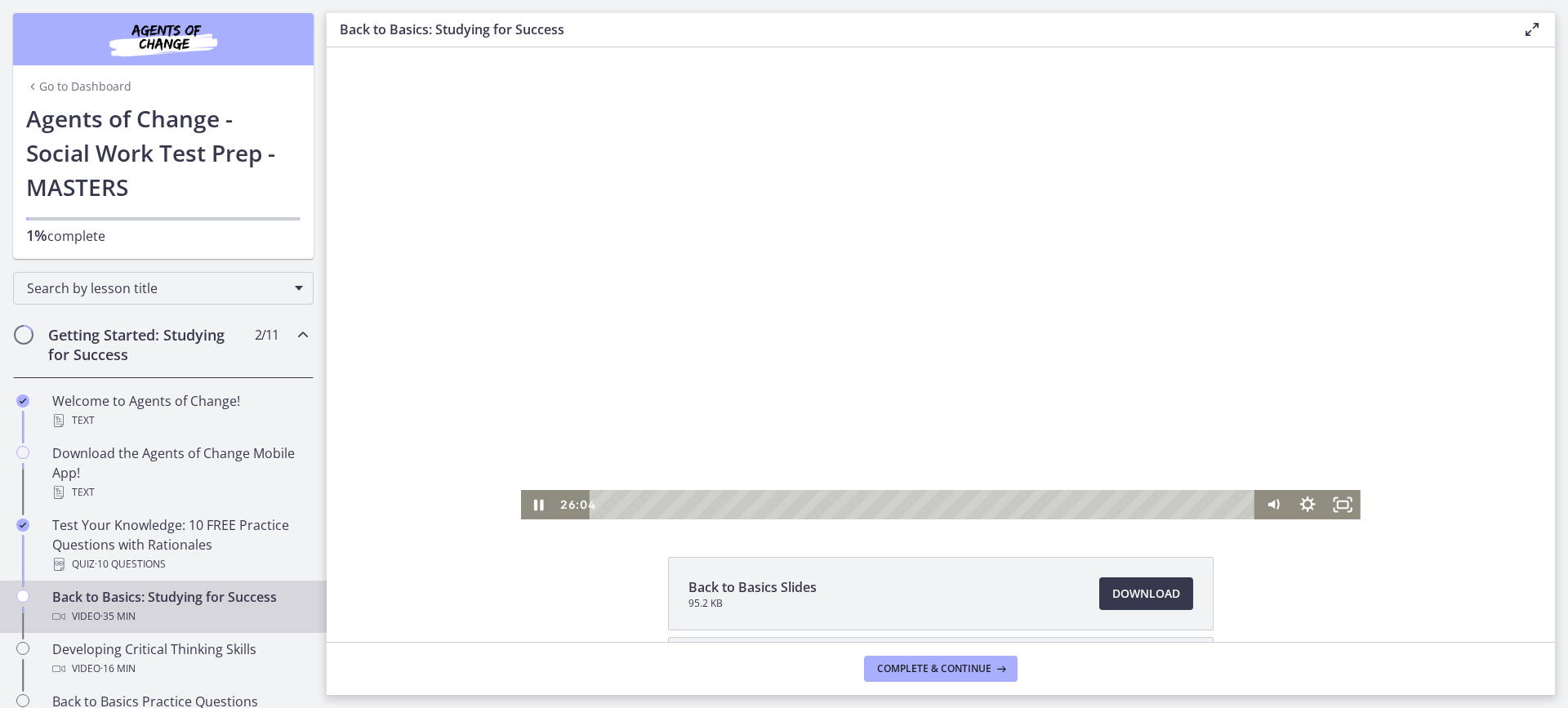
click at [1127, 357] on div at bounding box center [940, 283] width 839 height 472
click at [1094, 316] on div at bounding box center [940, 283] width 839 height 472
drag, startPoint x: 1049, startPoint y: 465, endPoint x: 1030, endPoint y: 467, distance: 19.1
drag, startPoint x: 1031, startPoint y: 456, endPoint x: 1026, endPoint y: 434, distance: 22.6
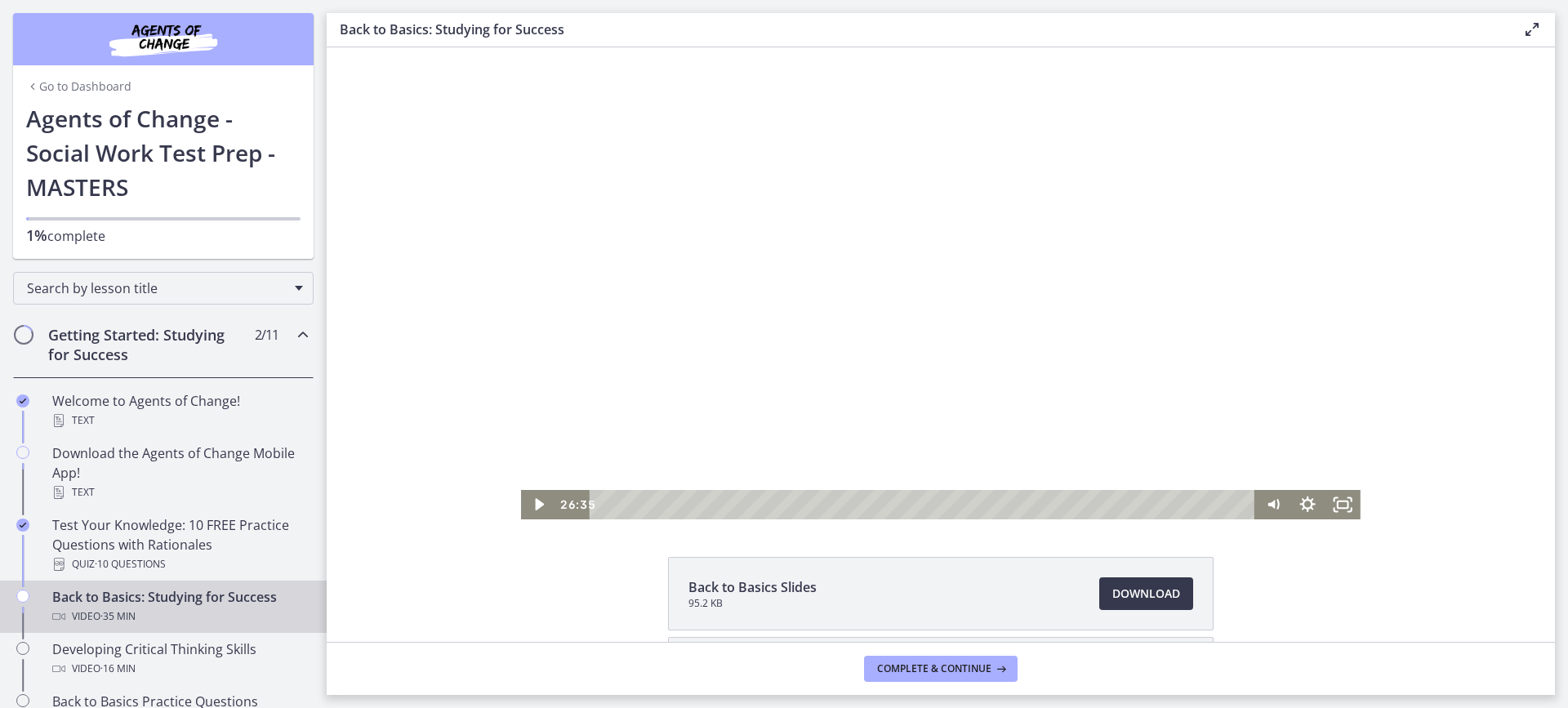
drag, startPoint x: 1023, startPoint y: 420, endPoint x: 1022, endPoint y: 409, distance: 11.0
click at [1015, 408] on div at bounding box center [940, 283] width 839 height 472
click at [1081, 502] on div "Playbar" at bounding box center [1086, 505] width 10 height 10
click at [1018, 369] on div at bounding box center [940, 283] width 839 height 472
drag, startPoint x: 1255, startPoint y: 419, endPoint x: 1263, endPoint y: 409, distance: 12.8
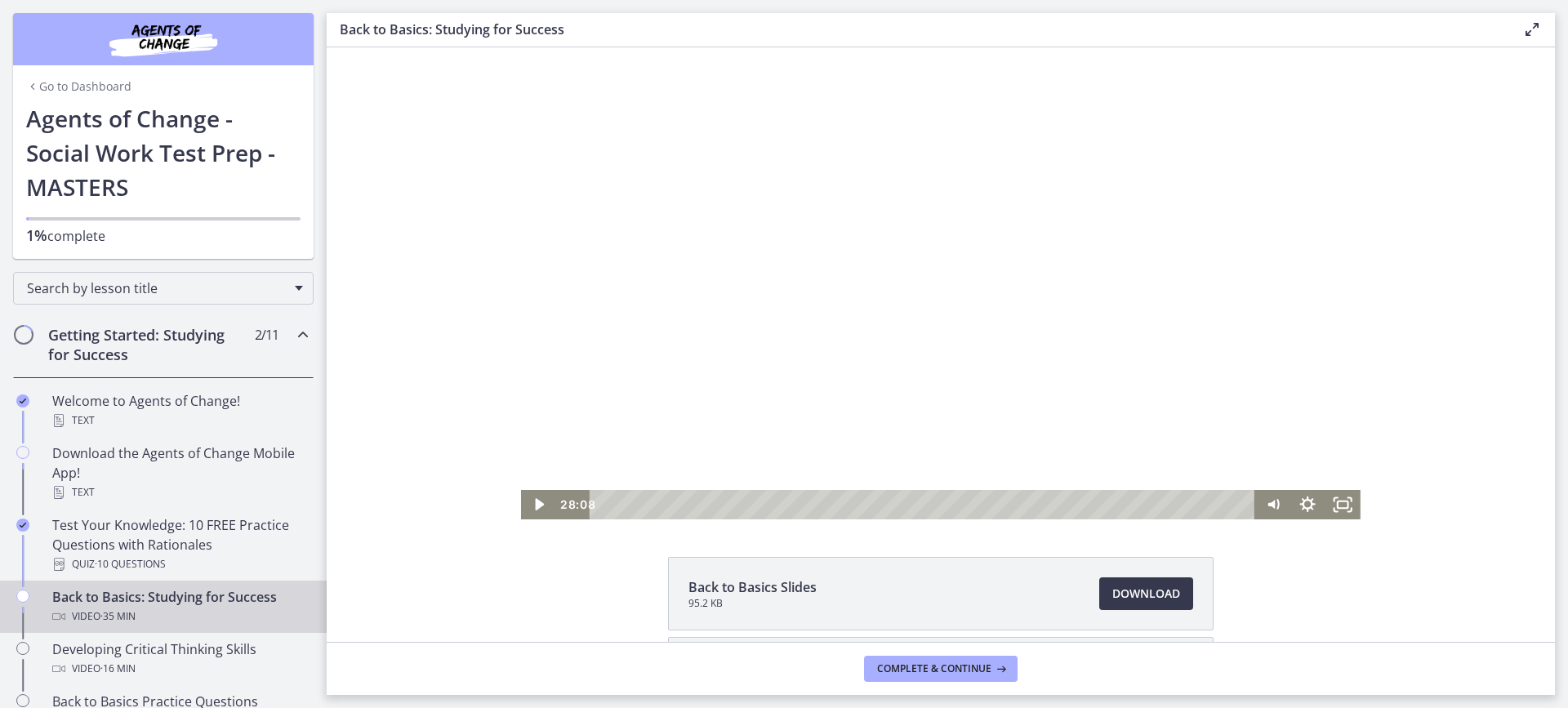
drag, startPoint x: 1252, startPoint y: 437, endPoint x: 1248, endPoint y: 451, distance: 14.6
drag, startPoint x: 1275, startPoint y: 377, endPoint x: 1273, endPoint y: 368, distance: 9.2
drag, startPoint x: 1283, startPoint y: 353, endPoint x: 1222, endPoint y: 470, distance: 131.9
drag, startPoint x: 1233, startPoint y: 436, endPoint x: 1231, endPoint y: 426, distance: 10.2
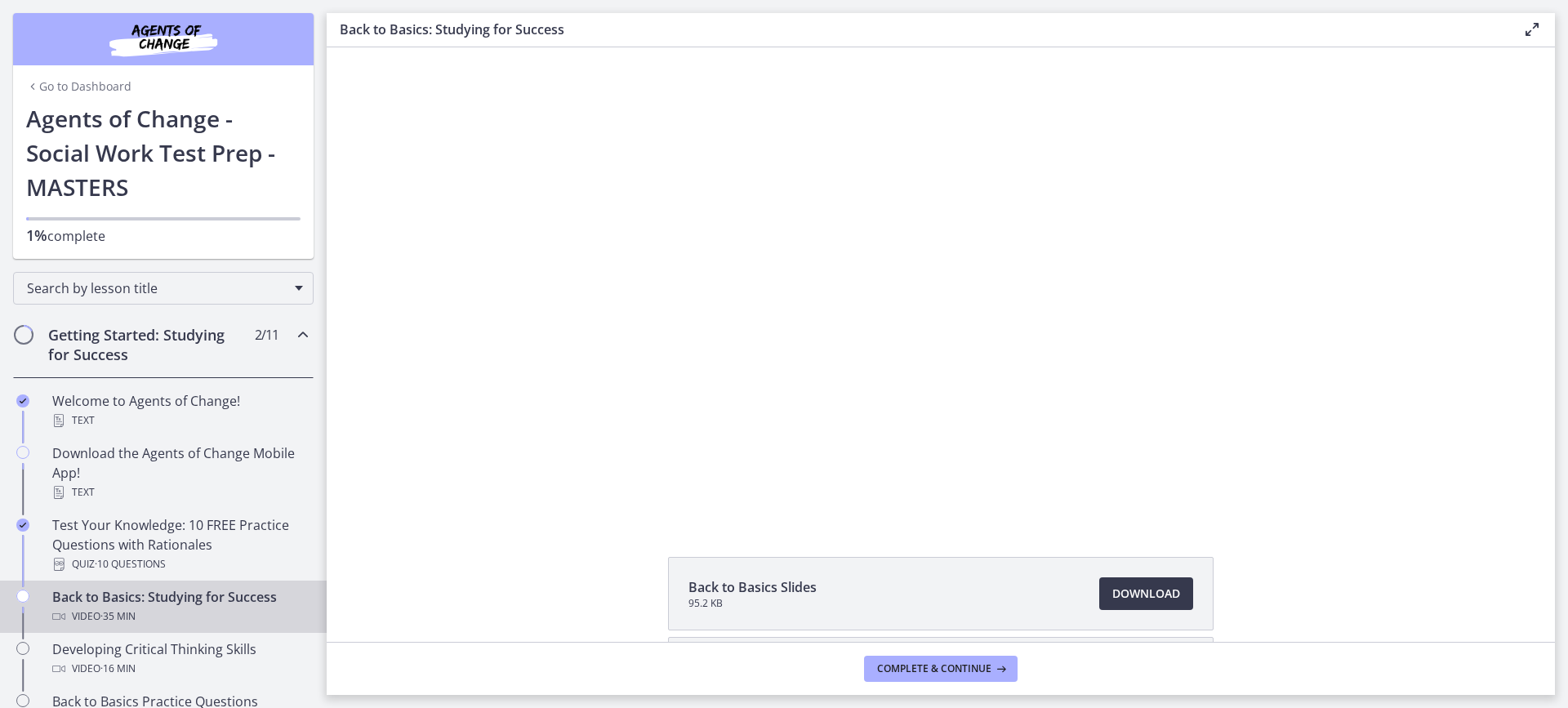
drag, startPoint x: 901, startPoint y: 407, endPoint x: 1222, endPoint y: 530, distance: 343.8
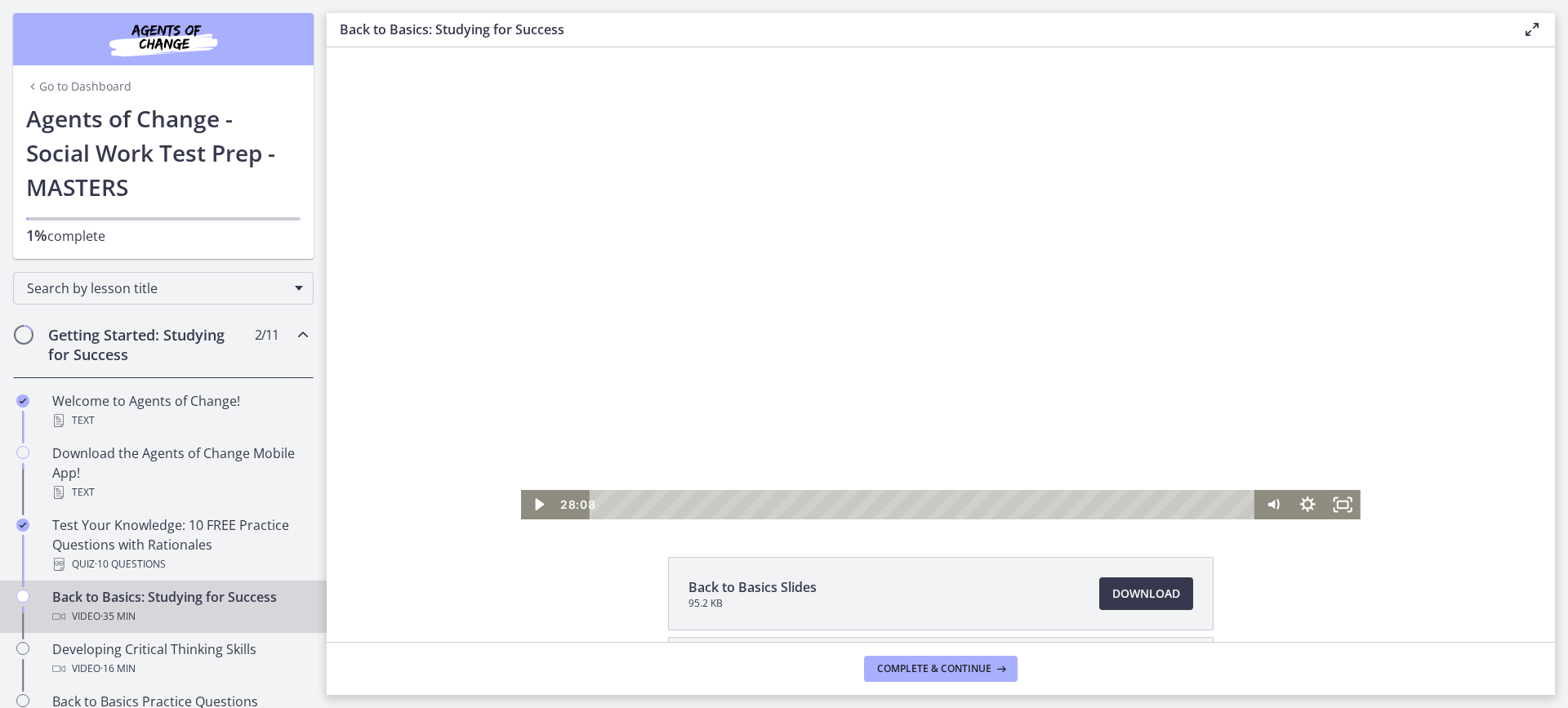
drag, startPoint x: 1493, startPoint y: 578, endPoint x: 1205, endPoint y: 469, distance: 307.9
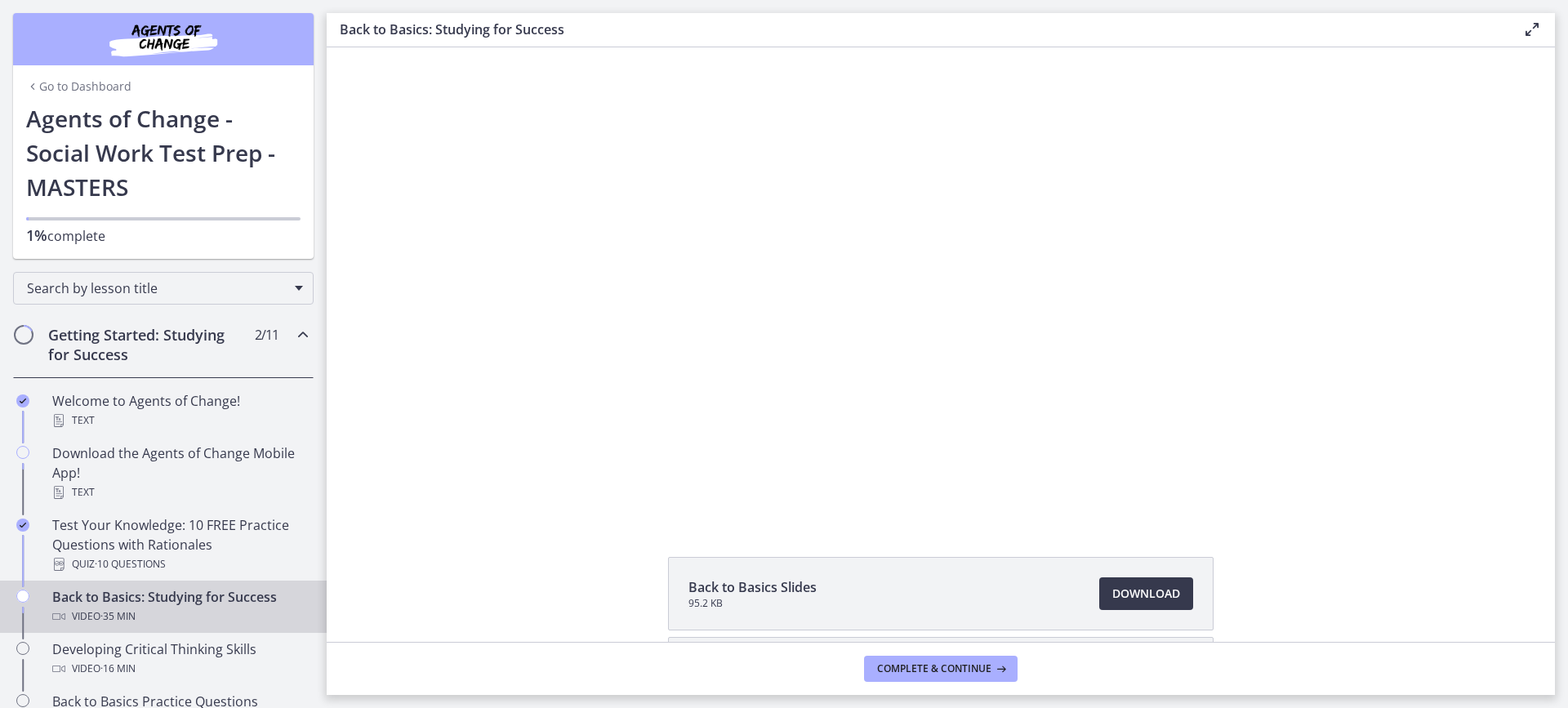
drag, startPoint x: 1162, startPoint y: 570, endPoint x: 1160, endPoint y: 549, distance: 21.1
drag, startPoint x: 1389, startPoint y: 576, endPoint x: 1374, endPoint y: 582, distance: 16.2
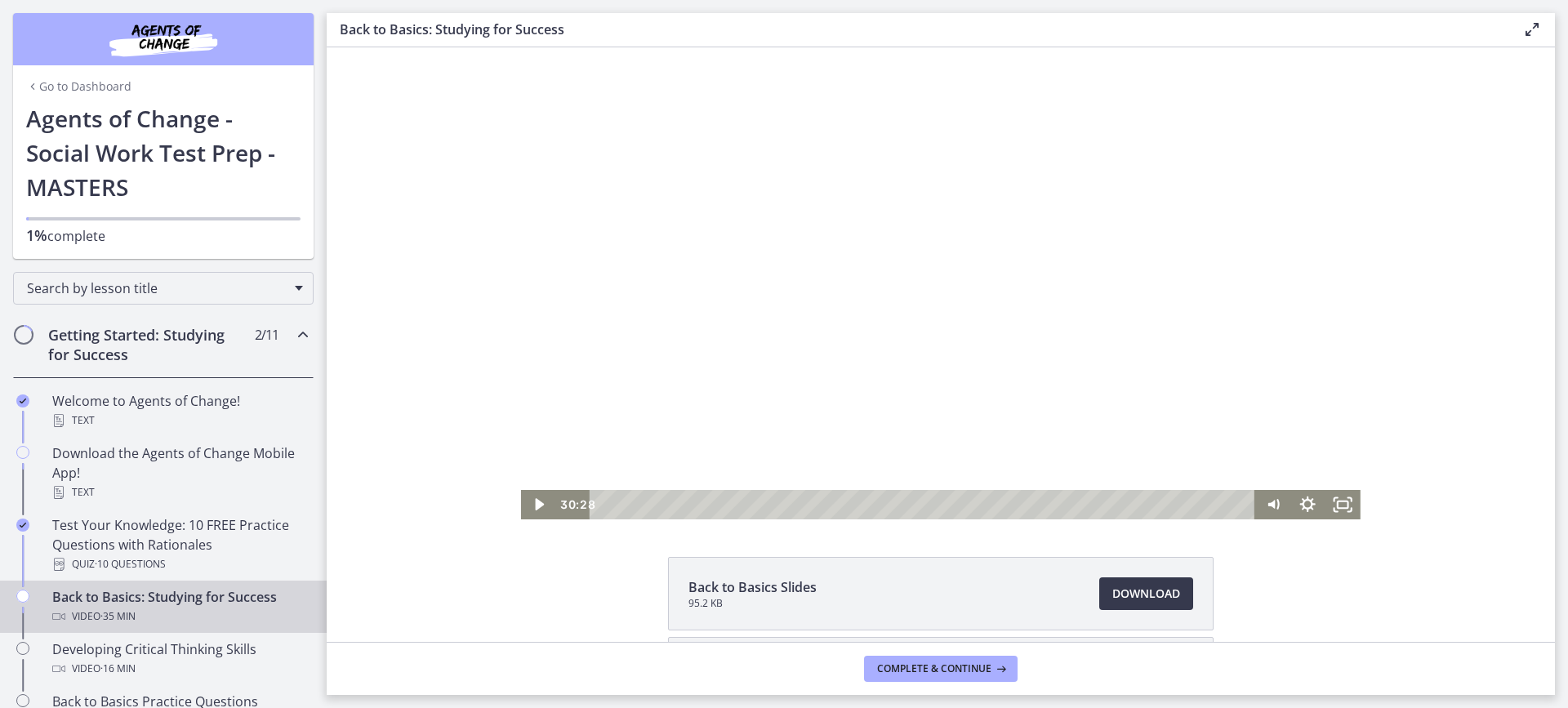
click at [1044, 352] on div at bounding box center [940, 283] width 839 height 472
click at [1152, 504] on div "Playbar" at bounding box center [1157, 505] width 10 height 10
click at [1140, 506] on div "29:53" at bounding box center [925, 505] width 645 height 30
click at [1133, 506] on div "Playbar" at bounding box center [1139, 505] width 10 height 10
click at [1127, 504] on div "29:05" at bounding box center [925, 505] width 645 height 30
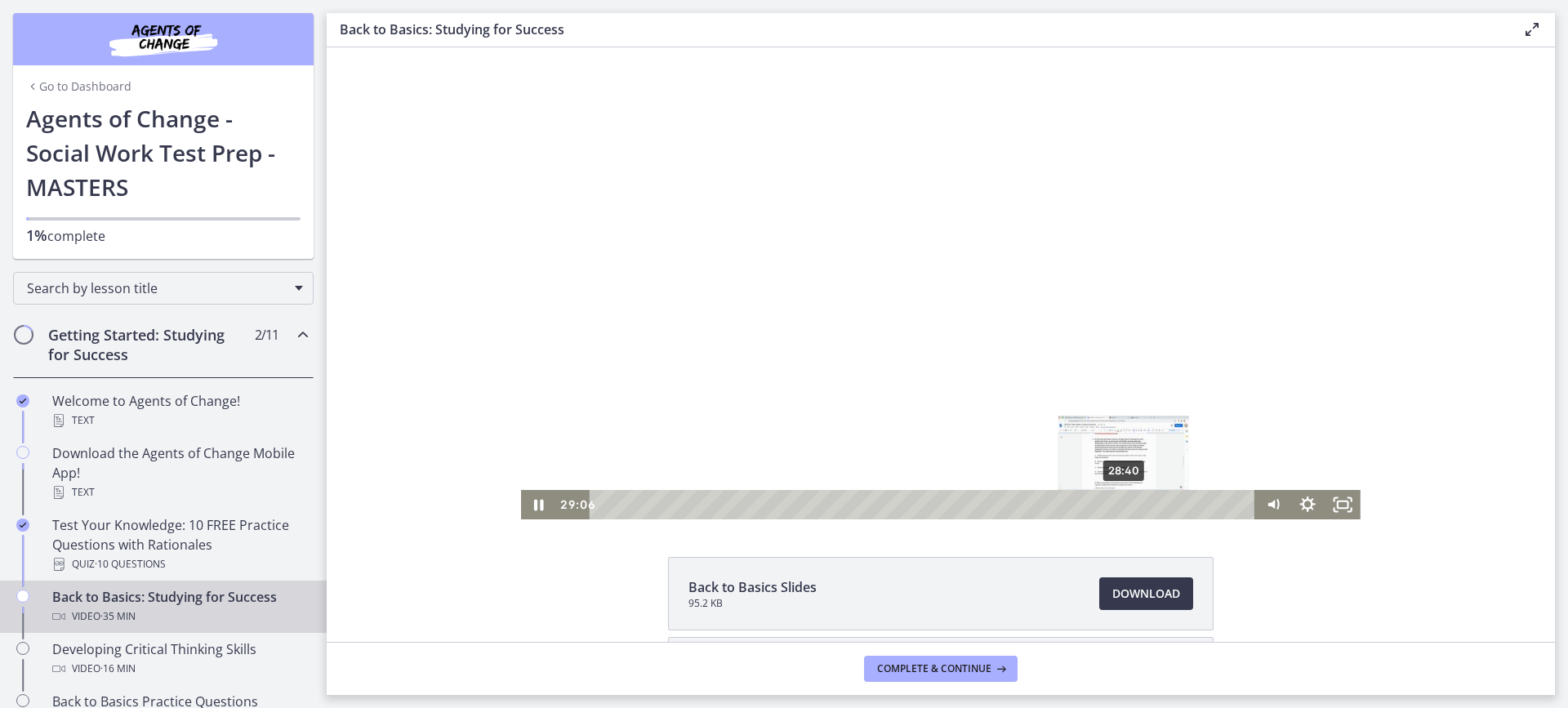
click at [1119, 504] on div "28:40" at bounding box center [925, 505] width 645 height 30
click at [1107, 505] on div "28:03" at bounding box center [925, 505] width 645 height 30
click at [1108, 506] on div "Playbar" at bounding box center [1113, 505] width 10 height 10
click at [1200, 391] on div at bounding box center [940, 283] width 839 height 472
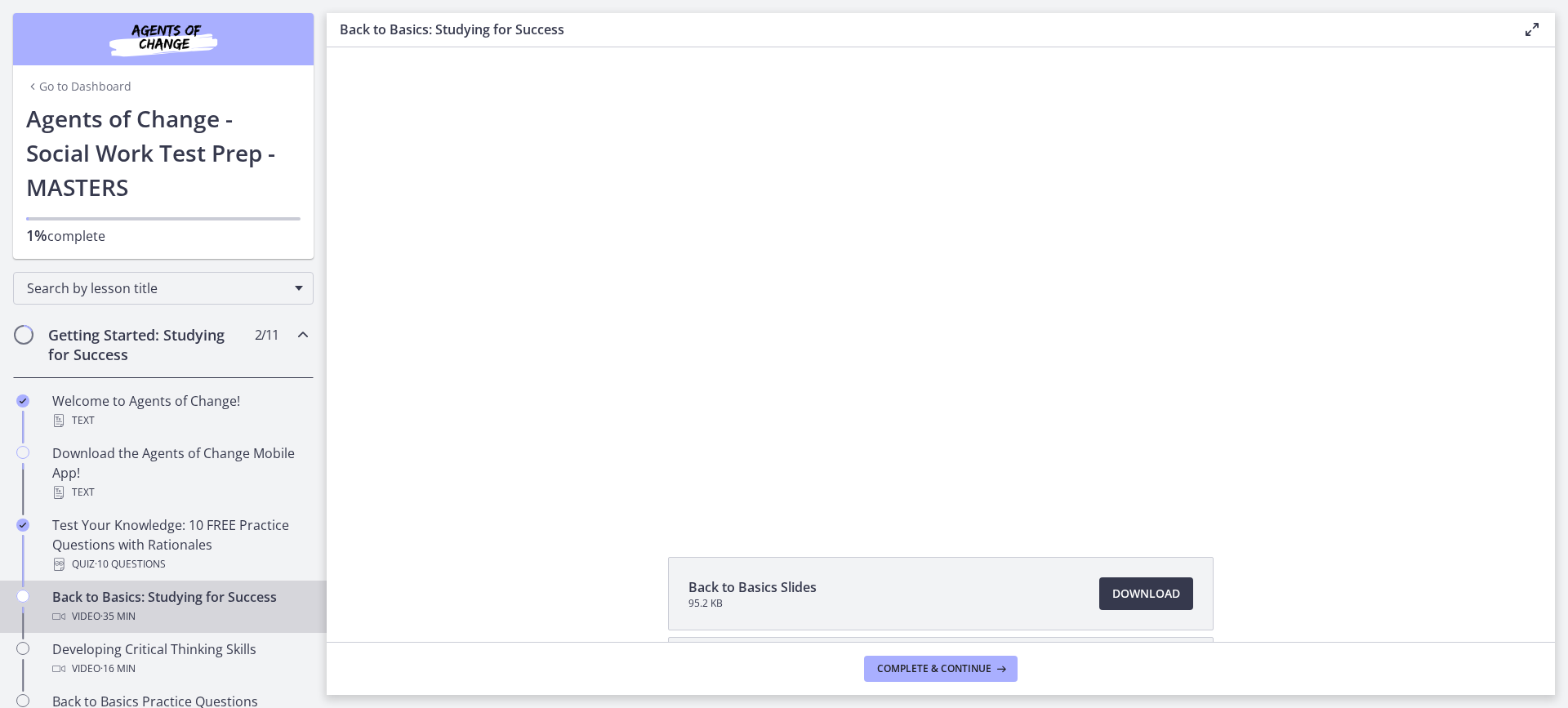
drag, startPoint x: 919, startPoint y: 392, endPoint x: 1563, endPoint y: 423, distance: 644.7
drag, startPoint x: 1337, startPoint y: 416, endPoint x: 1314, endPoint y: 418, distance: 23.1
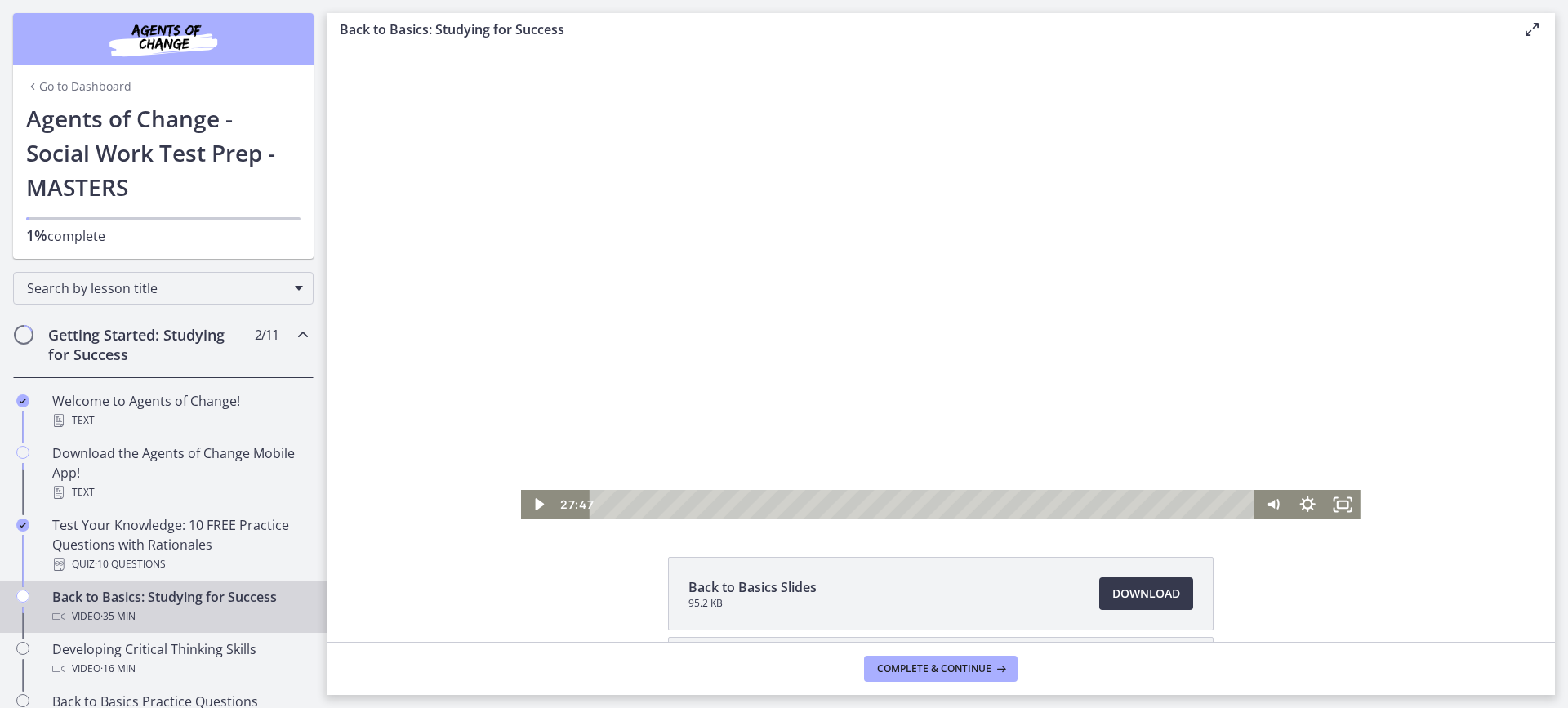
drag, startPoint x: 1266, startPoint y: 400, endPoint x: 1266, endPoint y: 421, distance: 21.0
drag, startPoint x: 1216, startPoint y: 349, endPoint x: 1210, endPoint y: 334, distance: 16.2
drag, startPoint x: 1215, startPoint y: 334, endPoint x: 1217, endPoint y: 317, distance: 17.1
drag, startPoint x: 1182, startPoint y: 295, endPoint x: 1188, endPoint y: 285, distance: 11.7
drag, startPoint x: 1197, startPoint y: 268, endPoint x: 1190, endPoint y: 234, distance: 34.7
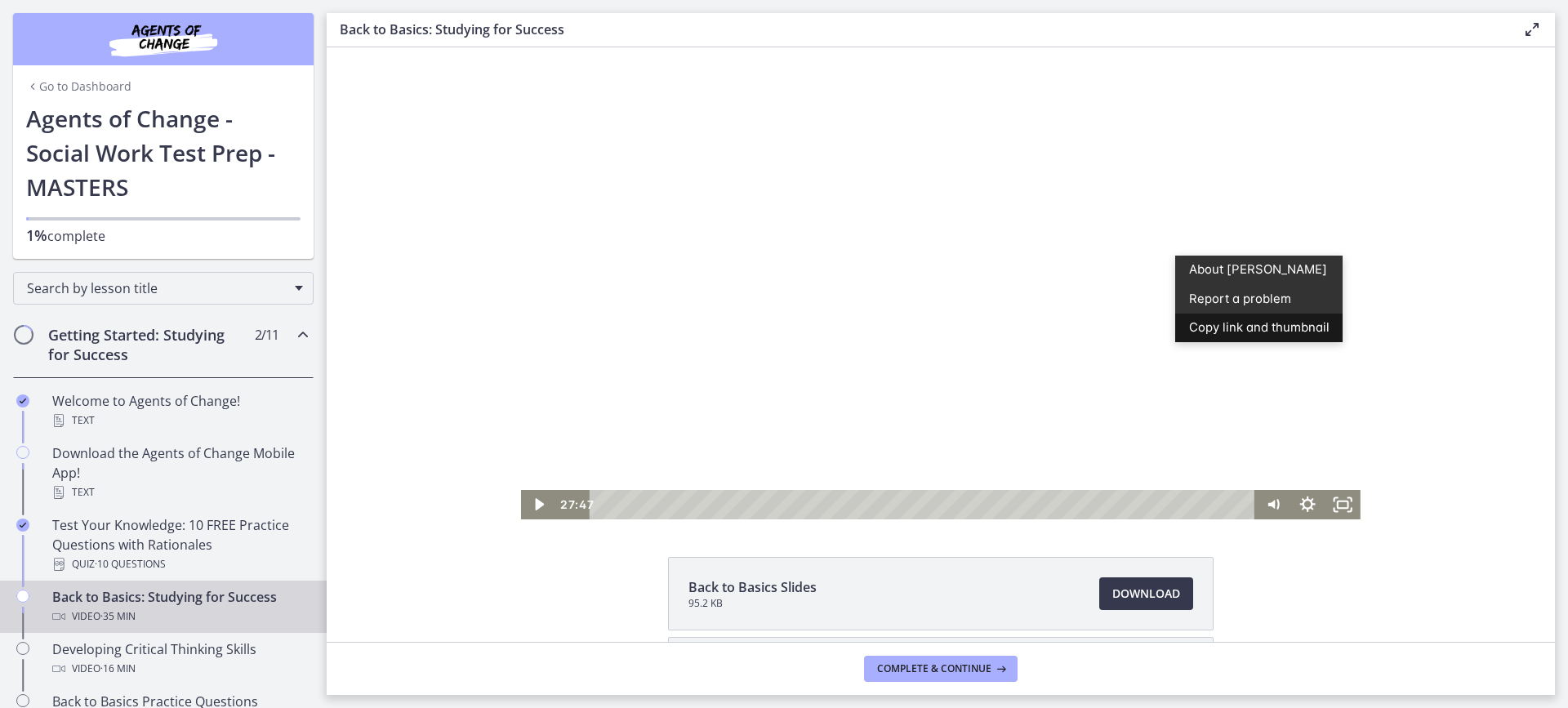
drag, startPoint x: 1157, startPoint y: 272, endPoint x: 1481, endPoint y: 345, distance: 332.1
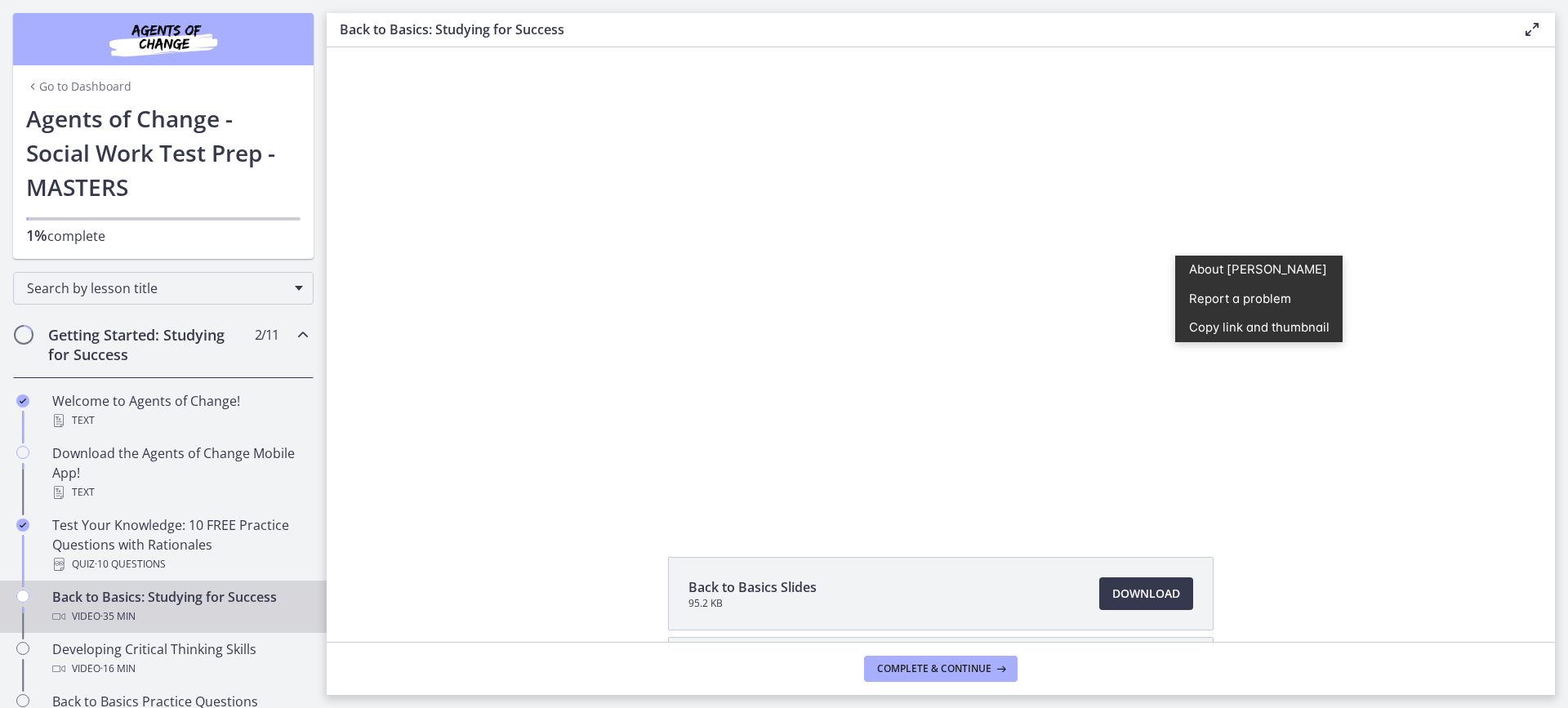
click at [1478, 346] on div "Click for sound @keyframes VOLUME_SMALL_WAVE_FLASH { 0% { opacity: 0; } 33% { o…" at bounding box center [941, 283] width 1228 height 472
click at [1446, 381] on div "Click for sound @keyframes VOLUME_SMALL_WAVE_FLASH { 0% { opacity: 0; } 33% { o…" at bounding box center [941, 283] width 1228 height 472
drag, startPoint x: 1424, startPoint y: 407, endPoint x: 967, endPoint y: 381, distance: 457.7
click at [412, 315] on div "Click for sound @keyframes VOLUME_SMALL_WAVE_FLASH { 0% { opacity: 0; } 33% { o…" at bounding box center [941, 283] width 1228 height 472
drag, startPoint x: 429, startPoint y: 317, endPoint x: 445, endPoint y: 321, distance: 16.5
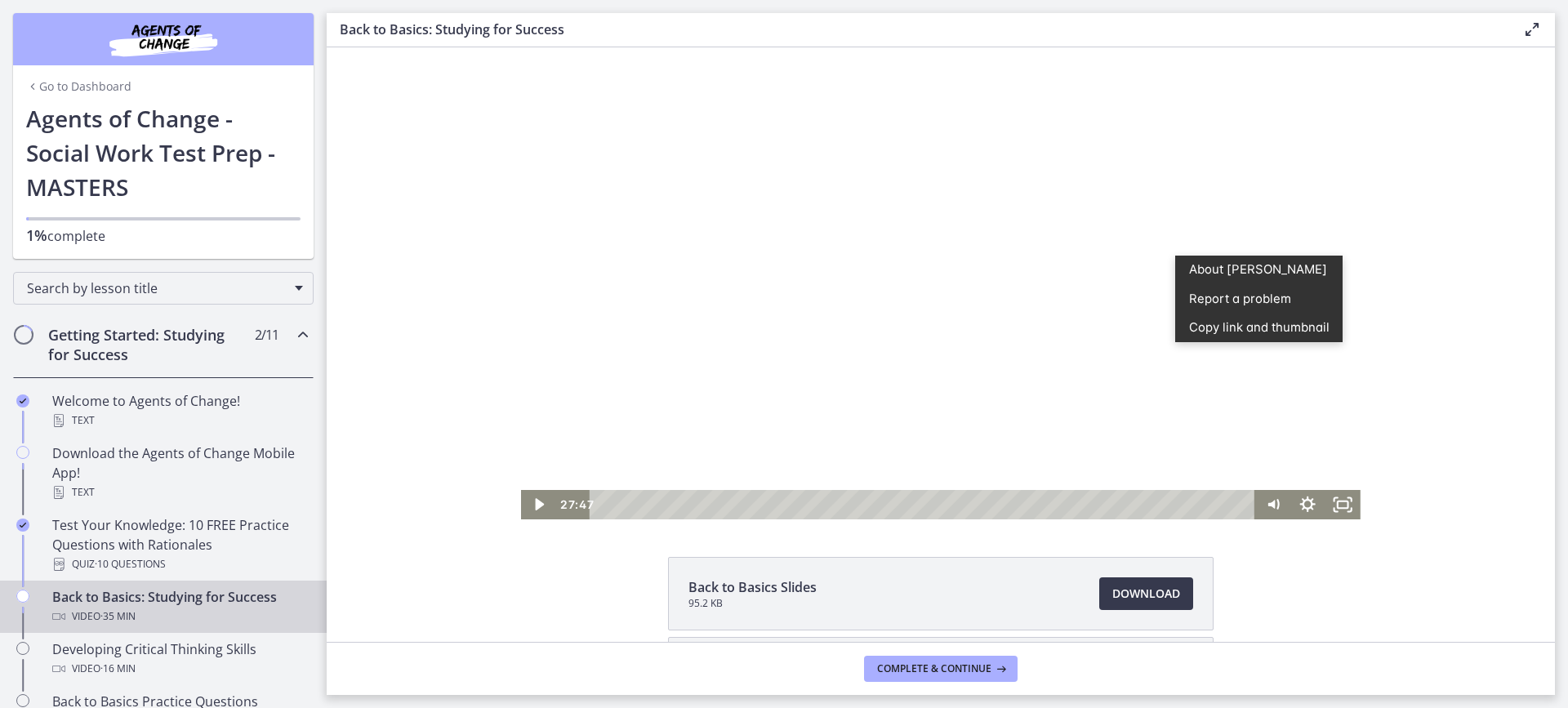
click at [993, 362] on div at bounding box center [940, 283] width 839 height 472
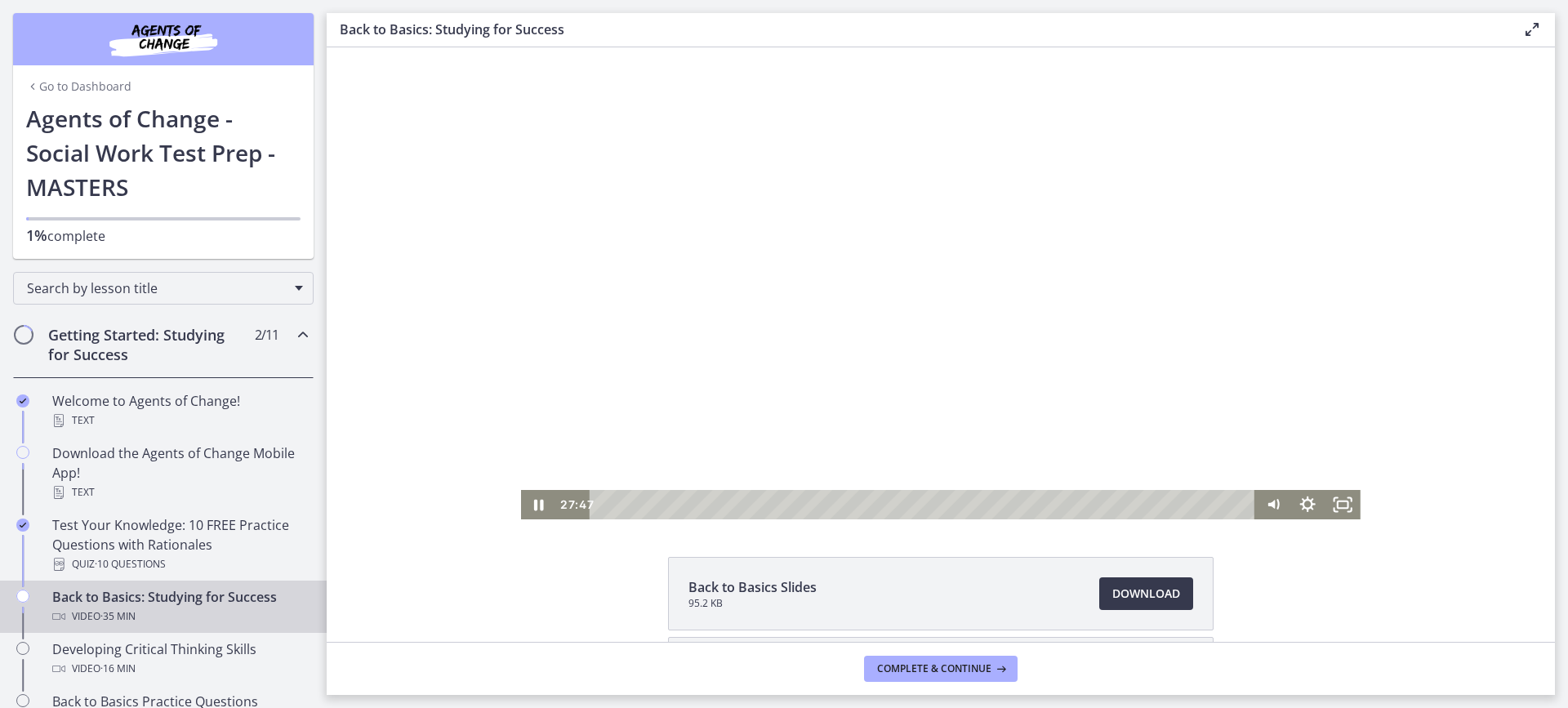
click at [991, 362] on div at bounding box center [940, 283] width 839 height 472
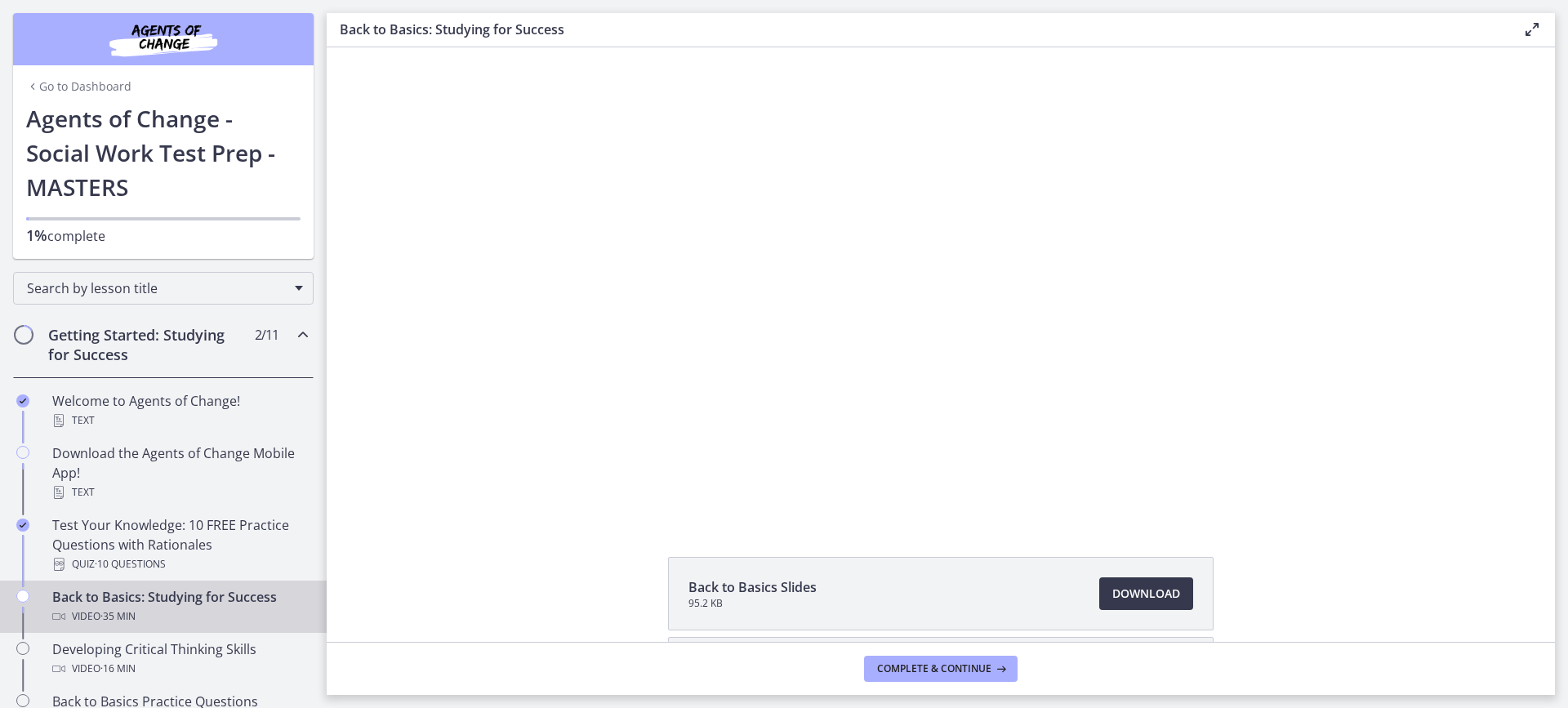
drag, startPoint x: 1209, startPoint y: 360, endPoint x: 1563, endPoint y: 412, distance: 357.8
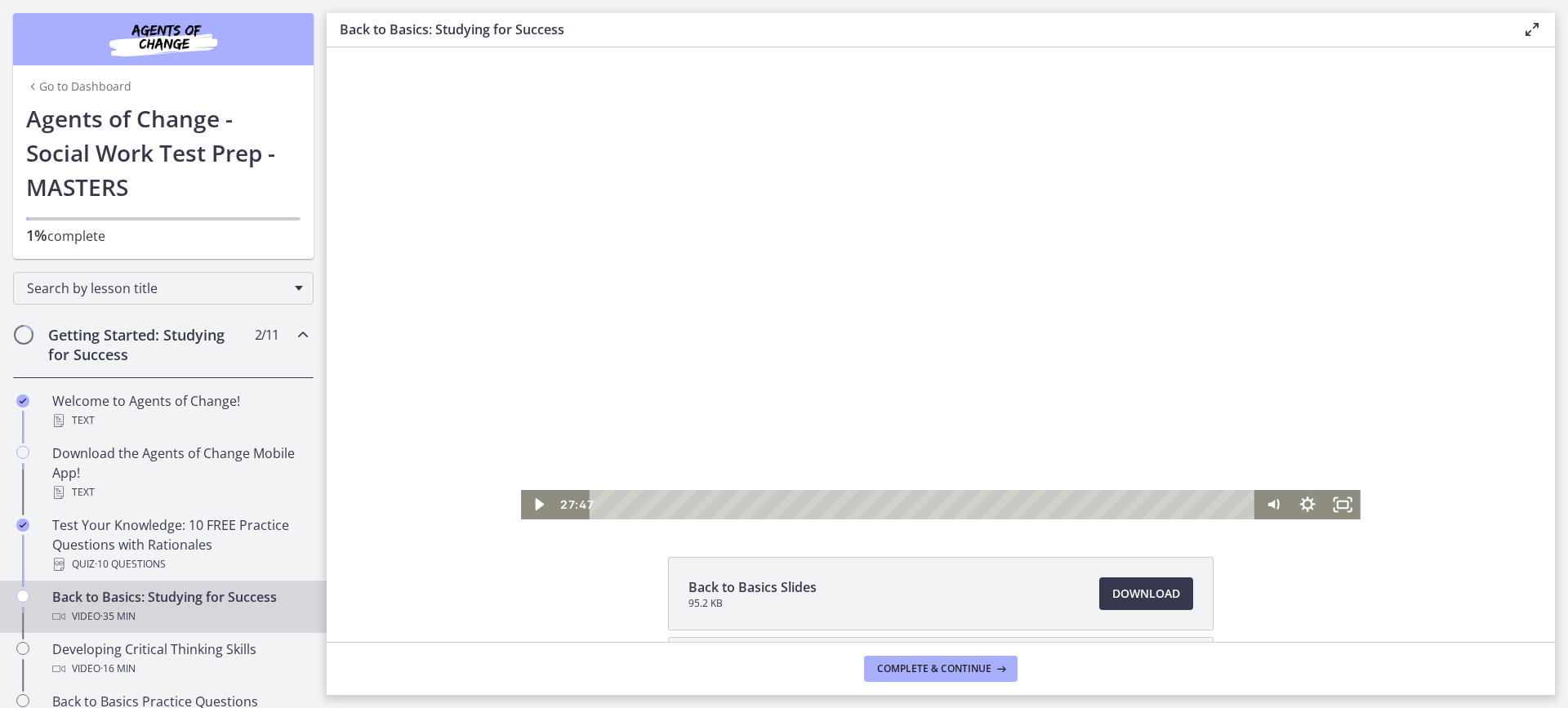
click at [1006, 357] on div at bounding box center [940, 283] width 839 height 472
click at [1100, 504] on div "Playbar" at bounding box center [1105, 505] width 10 height 10
click at [1096, 504] on div "Playbar" at bounding box center [1101, 505] width 10 height 10
click at [1092, 504] on div "Playbar" at bounding box center [1097, 505] width 10 height 10
click at [1086, 504] on div "Playbar" at bounding box center [1091, 505] width 10 height 10
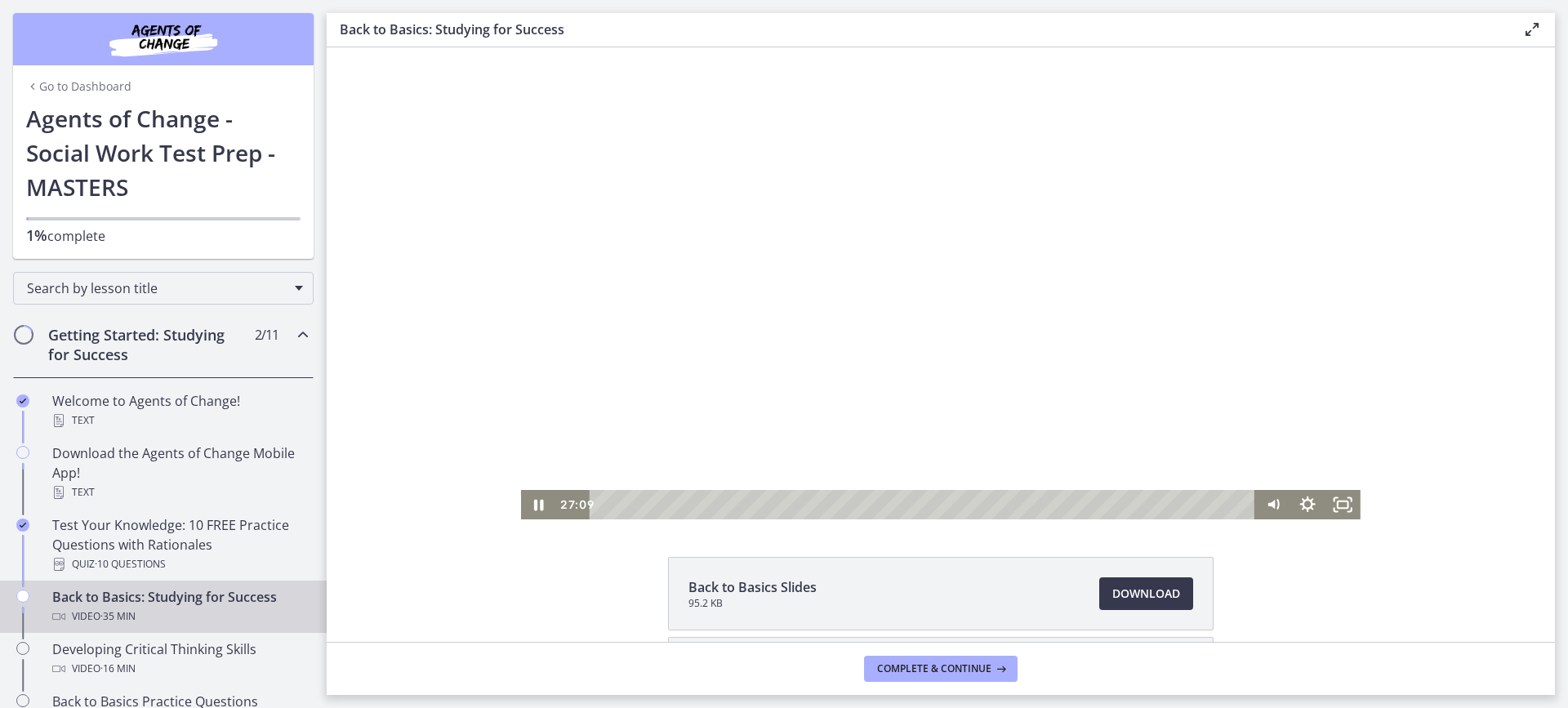
click at [1086, 407] on div at bounding box center [940, 283] width 839 height 472
click at [1000, 378] on div at bounding box center [940, 283] width 839 height 472
click at [1000, 376] on div at bounding box center [940, 283] width 839 height 472
click at [962, 386] on div at bounding box center [940, 283] width 839 height 472
click at [964, 388] on div at bounding box center [940, 283] width 839 height 472
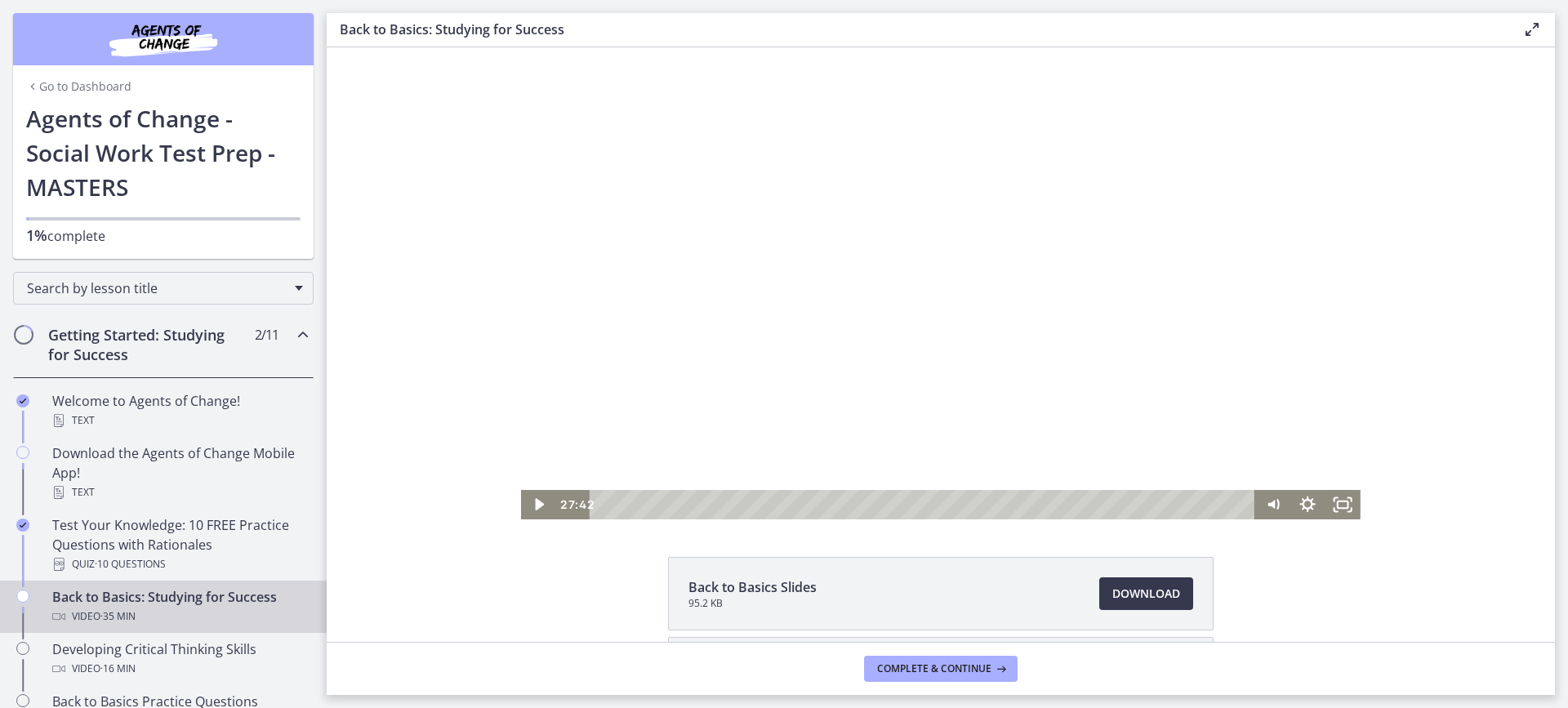
click at [911, 272] on div at bounding box center [940, 283] width 839 height 472
click at [1094, 506] on div "27:17" at bounding box center [925, 505] width 645 height 30
click at [1112, 362] on div at bounding box center [940, 283] width 839 height 472
click at [1107, 346] on div at bounding box center [940, 283] width 839 height 472
click at [1156, 352] on div at bounding box center [940, 283] width 839 height 472
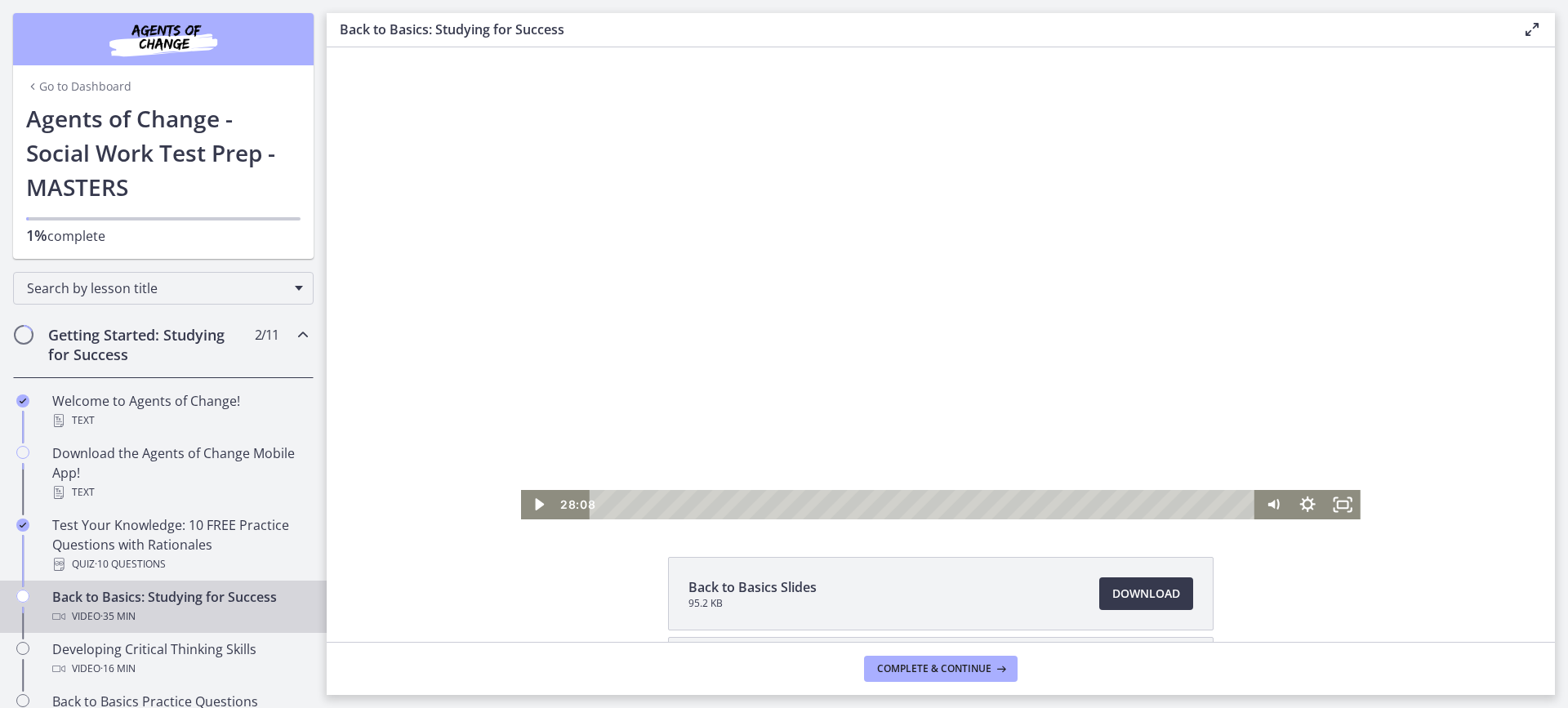
click at [939, 340] on div at bounding box center [940, 283] width 839 height 472
click at [1118, 506] on div "28:38" at bounding box center [925, 505] width 645 height 30
click at [1224, 505] on div "34:27" at bounding box center [925, 505] width 645 height 30
click at [1143, 501] on div "29:58" at bounding box center [925, 505] width 645 height 30
click at [934, 333] on div at bounding box center [940, 283] width 839 height 472
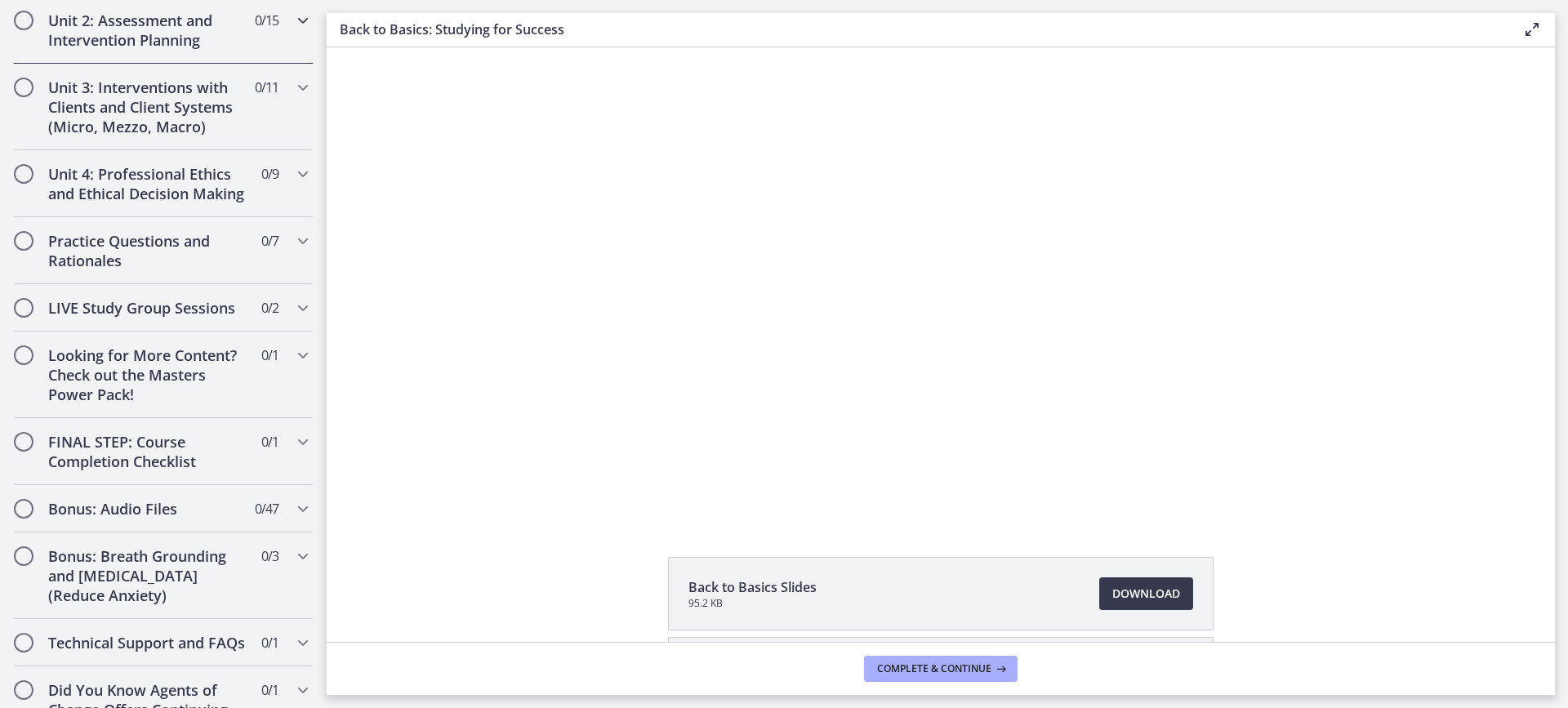
scroll to position [1305, 0]
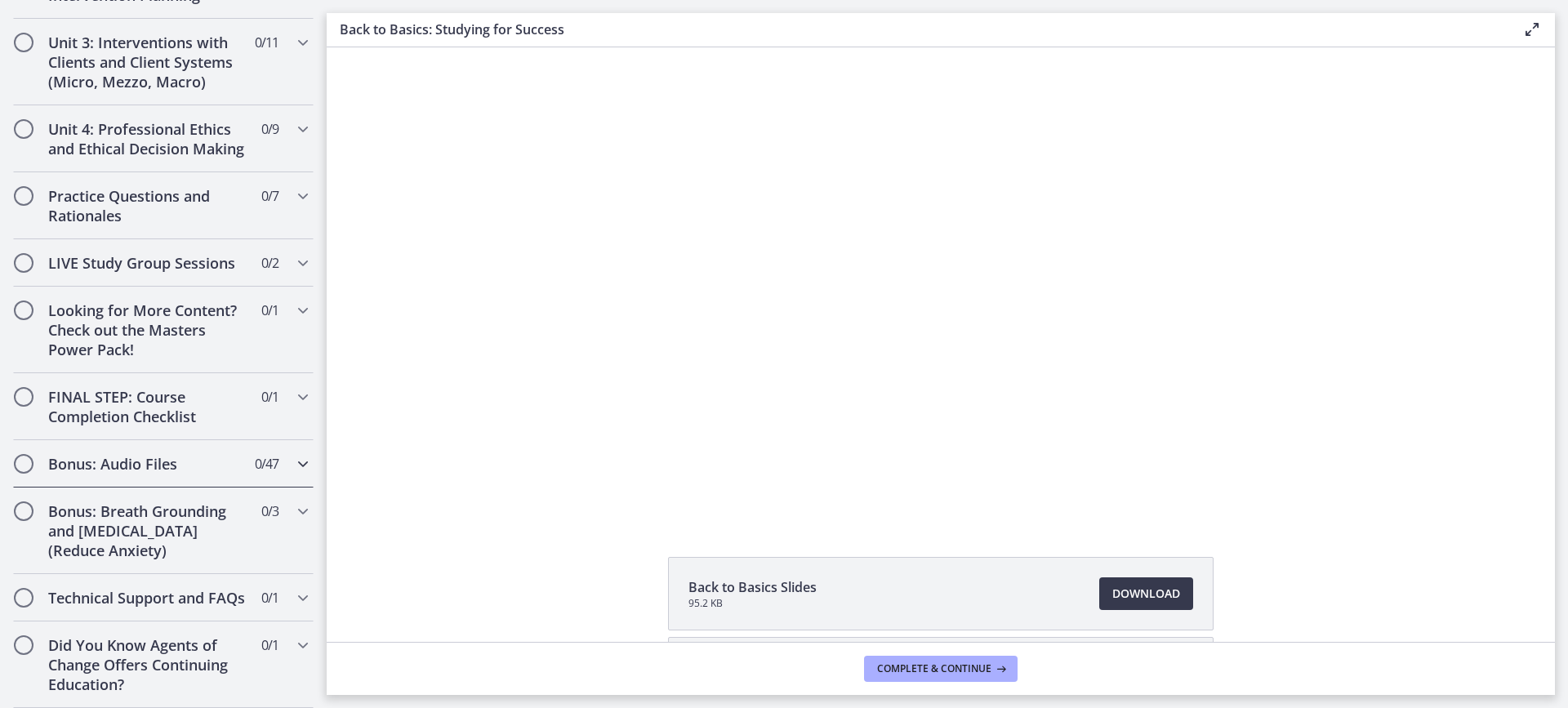
click at [298, 454] on icon "Chapters" at bounding box center [302, 463] width 19 height 19
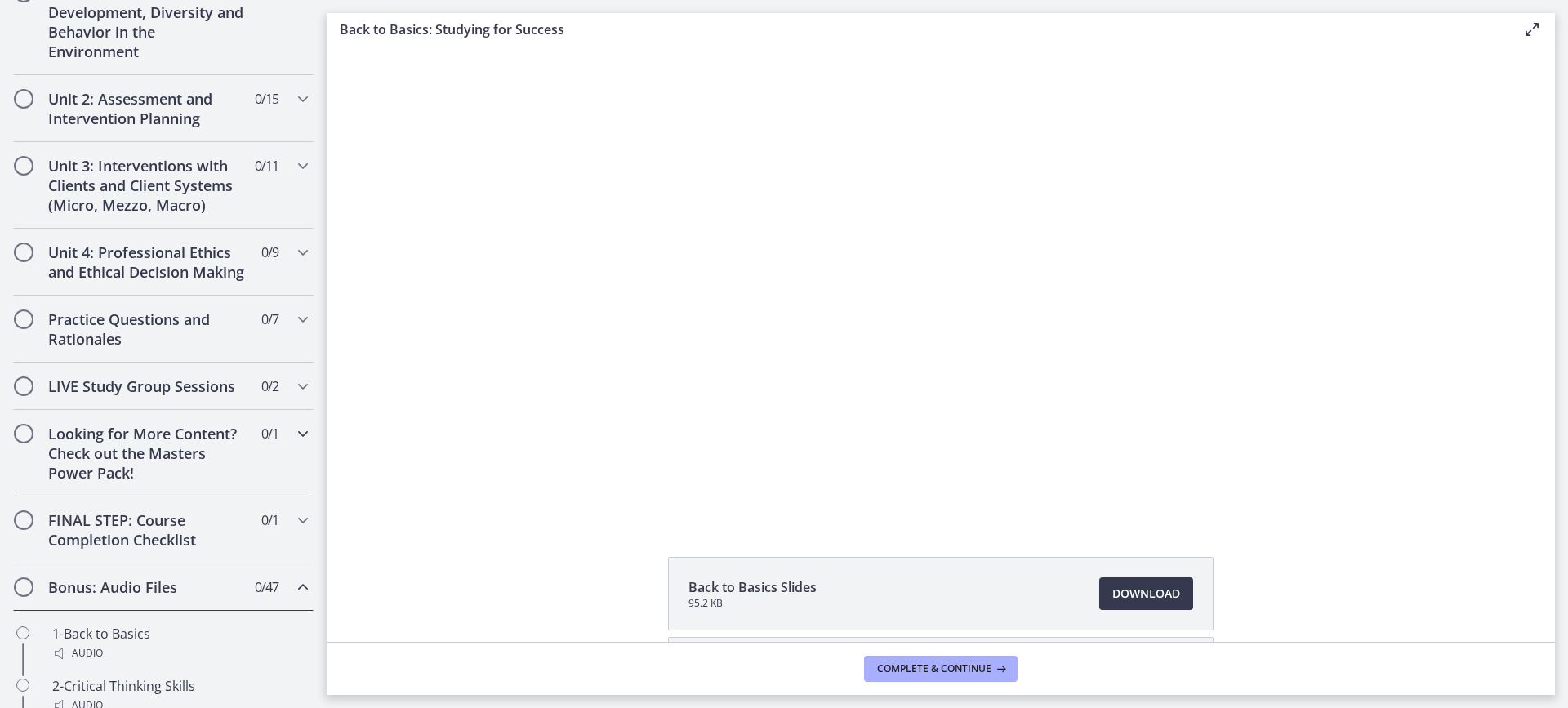
scroll to position [495, 0]
click at [293, 598] on icon "Chapters" at bounding box center [302, 588] width 19 height 19
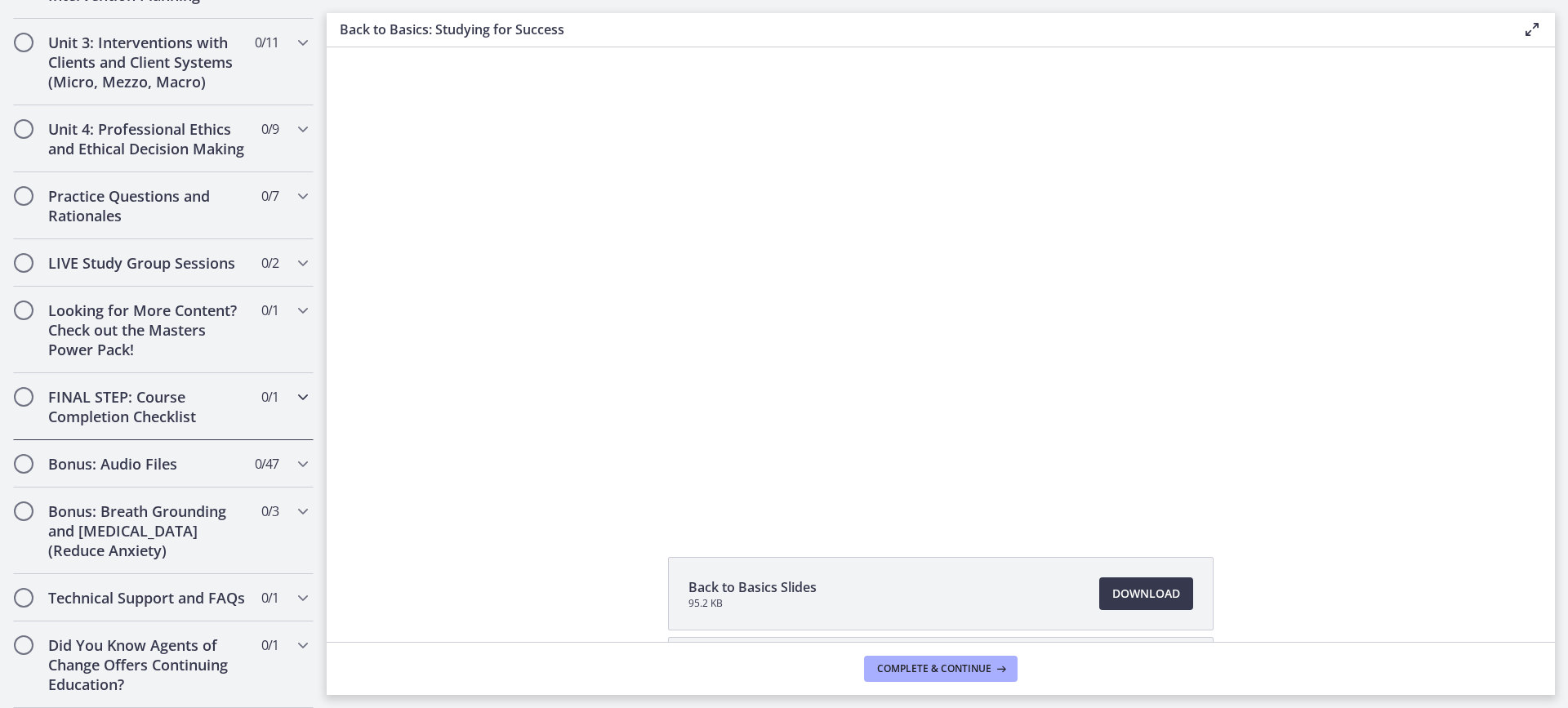
click at [295, 387] on icon "Chapters" at bounding box center [302, 396] width 19 height 19
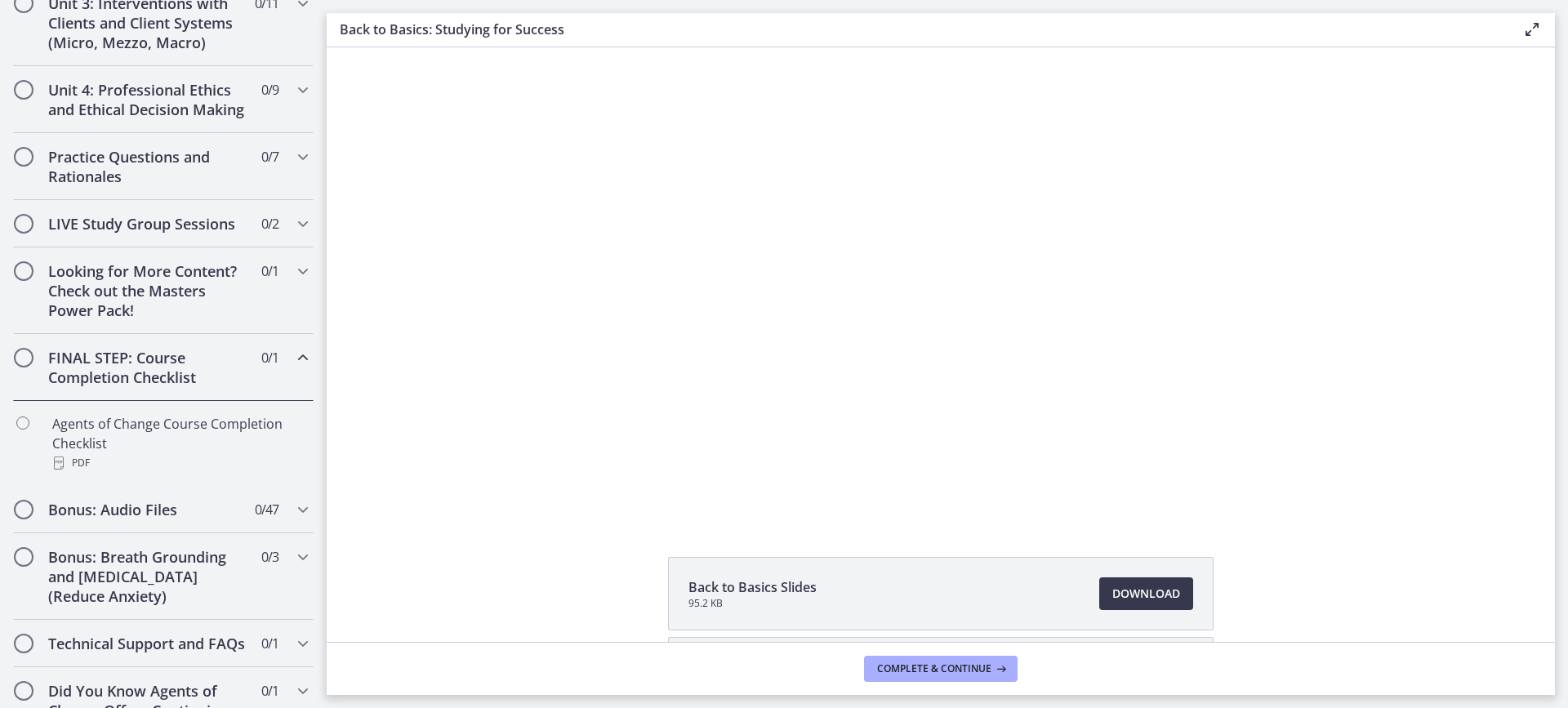
click at [293, 368] on icon "Chapters" at bounding box center [302, 357] width 19 height 19
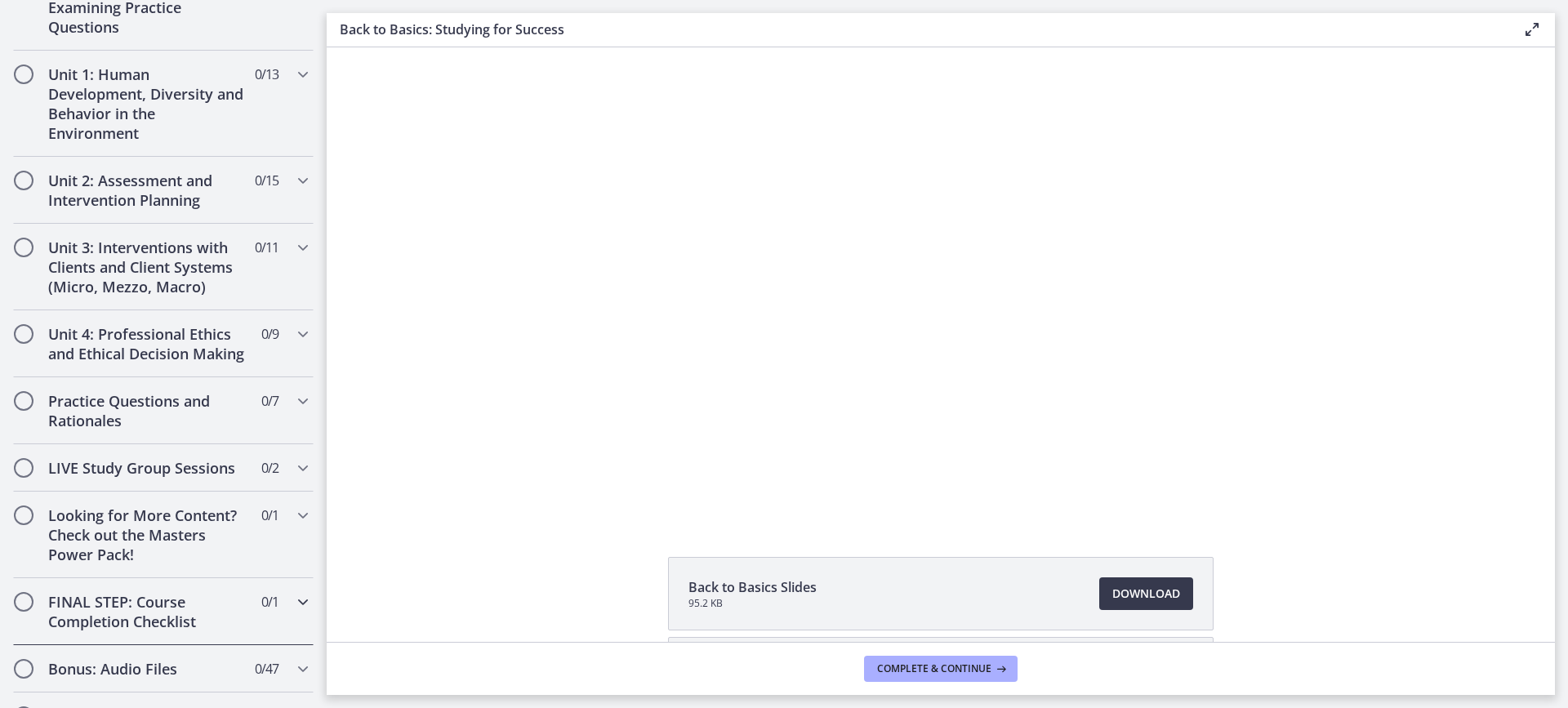
scroll to position [413, 0]
click at [293, 478] on icon "Chapters" at bounding box center [302, 468] width 19 height 19
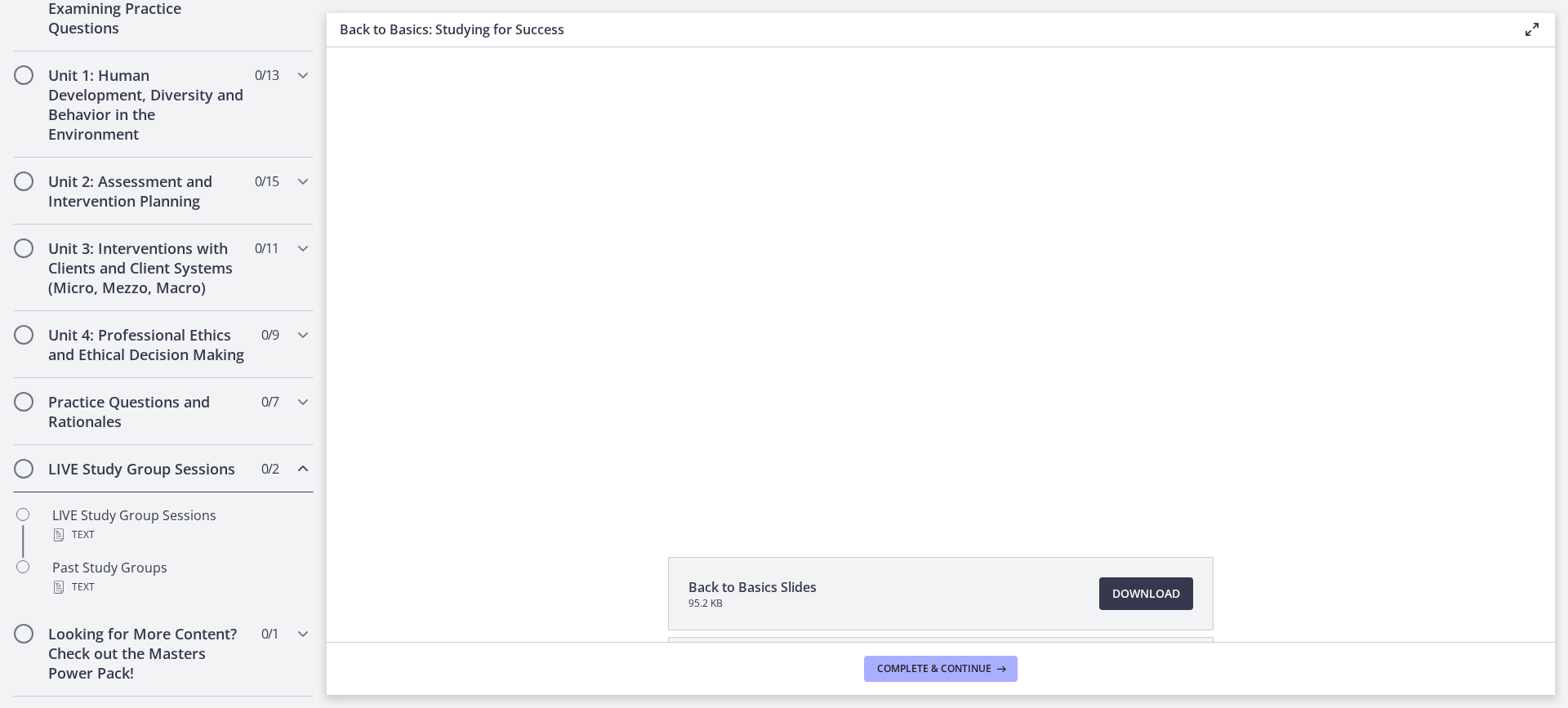
click at [293, 478] on icon "Chapters" at bounding box center [302, 468] width 19 height 19
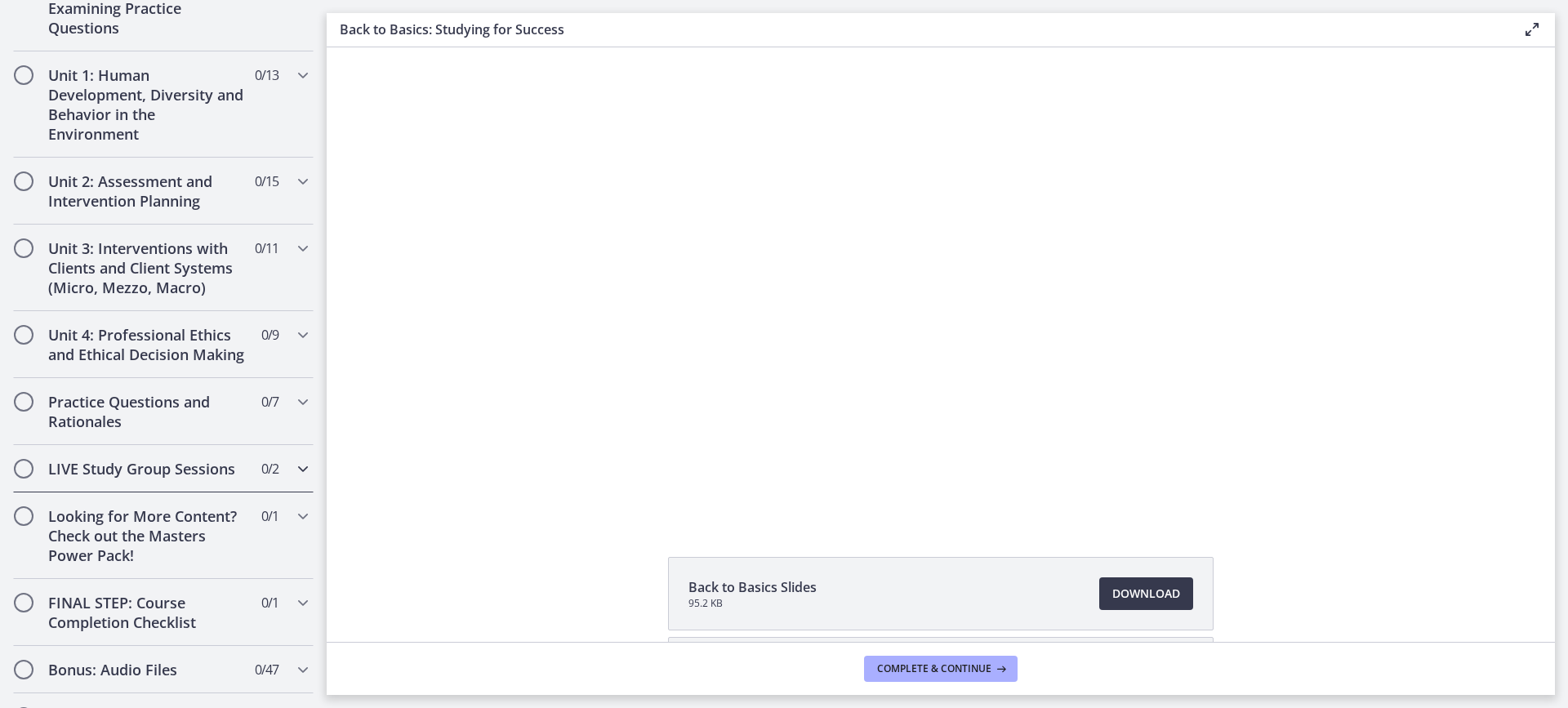
scroll to position [331, 0]
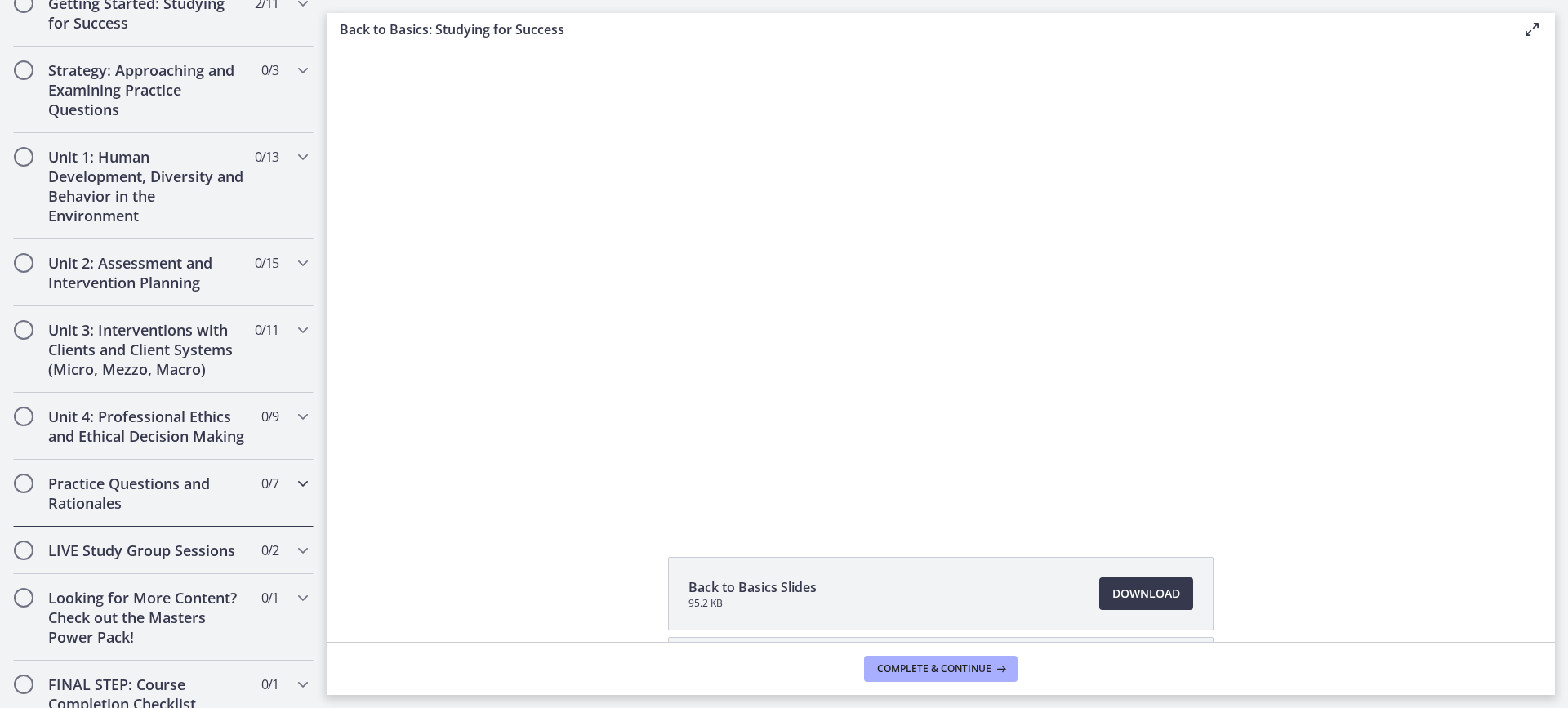
click at [293, 493] on icon "Chapters" at bounding box center [302, 483] width 19 height 19
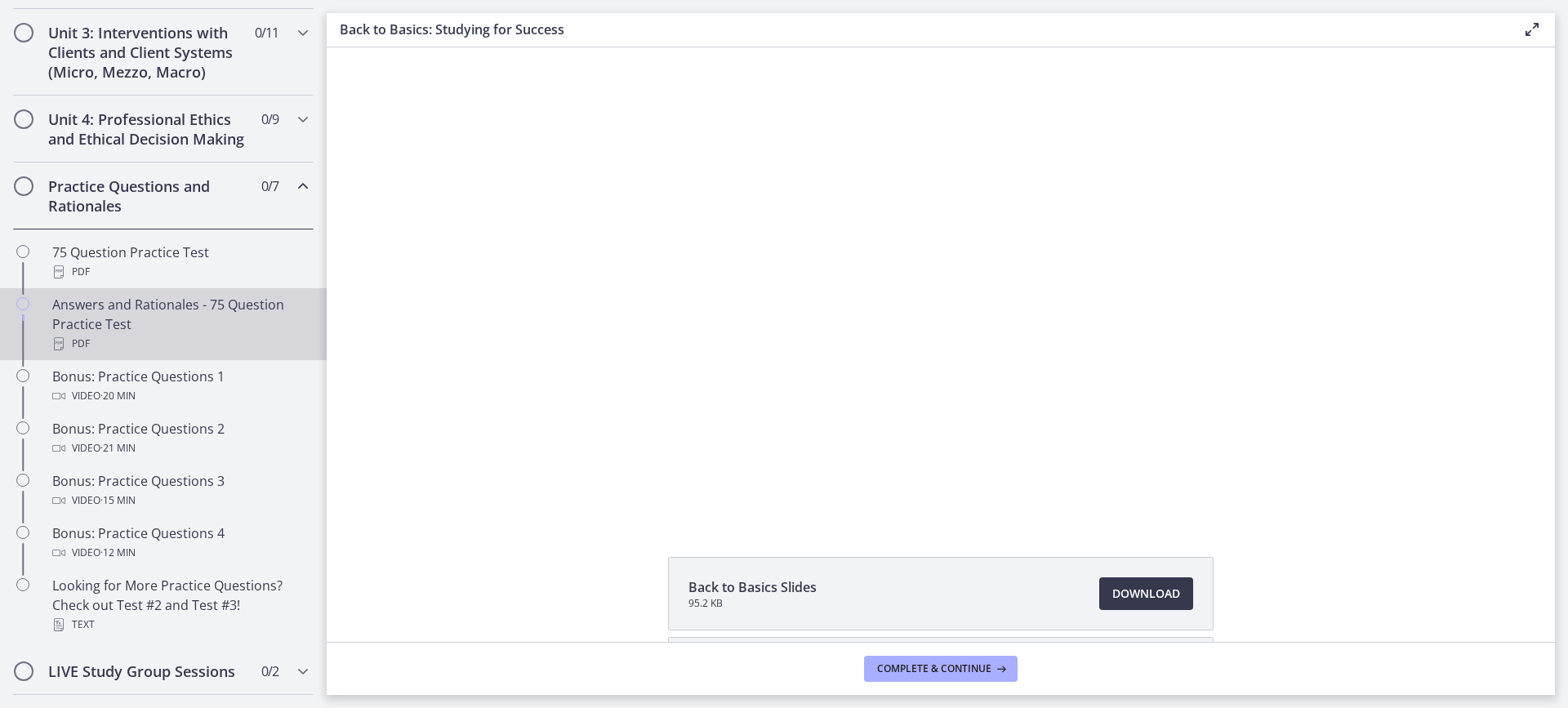
scroll to position [658, 0]
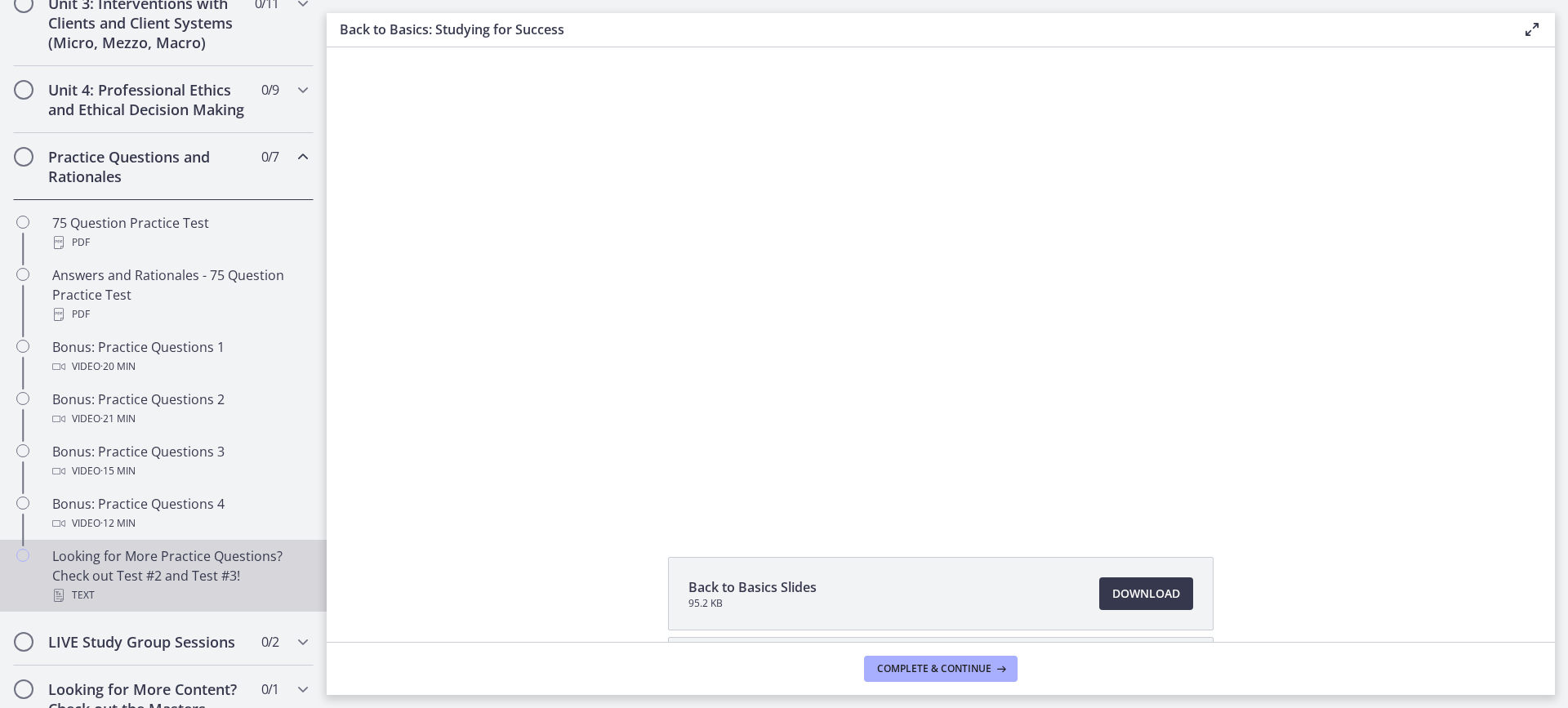
click at [273, 603] on div "Looking for More Practice Questions? Check out Test #2 and Test #3! Text" at bounding box center [180, 575] width 255 height 58
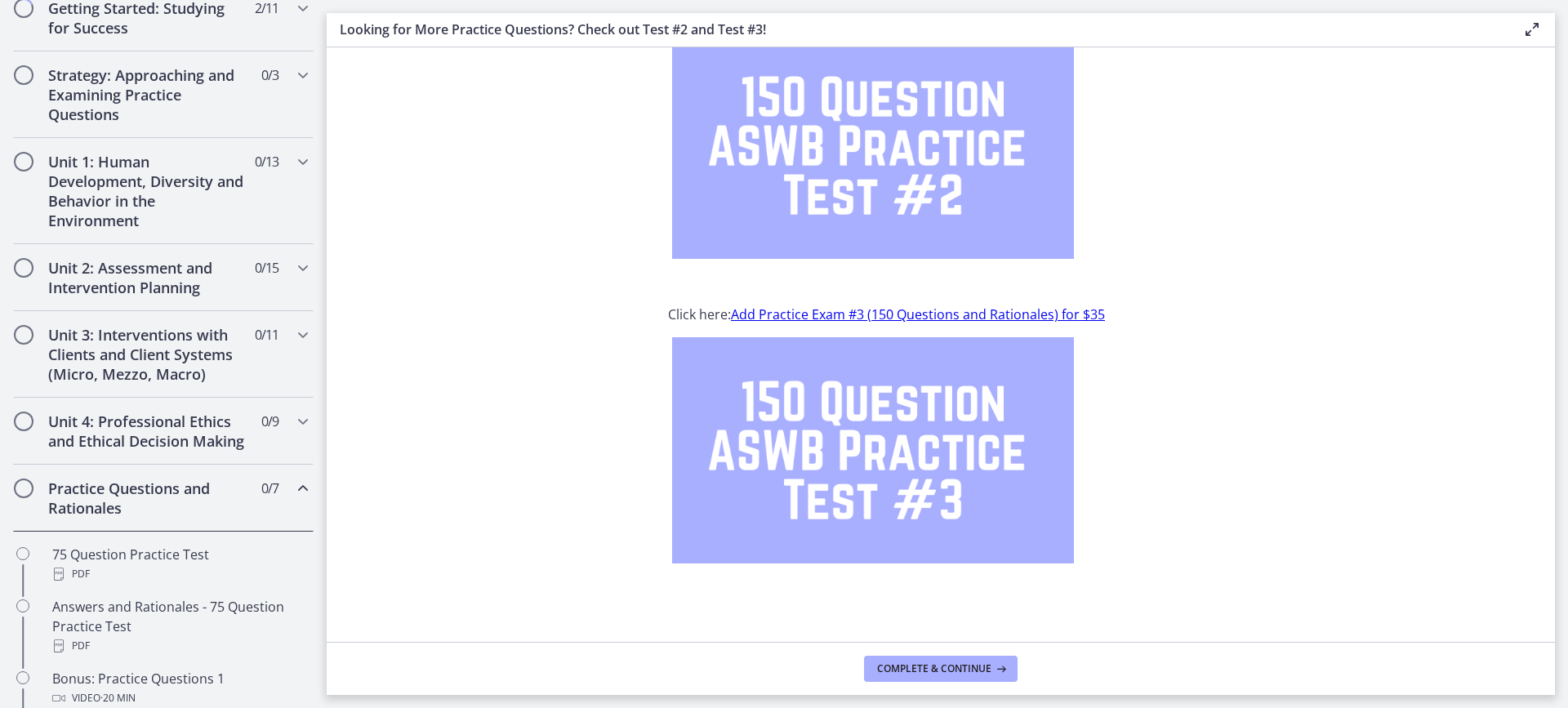
scroll to position [250, 0]
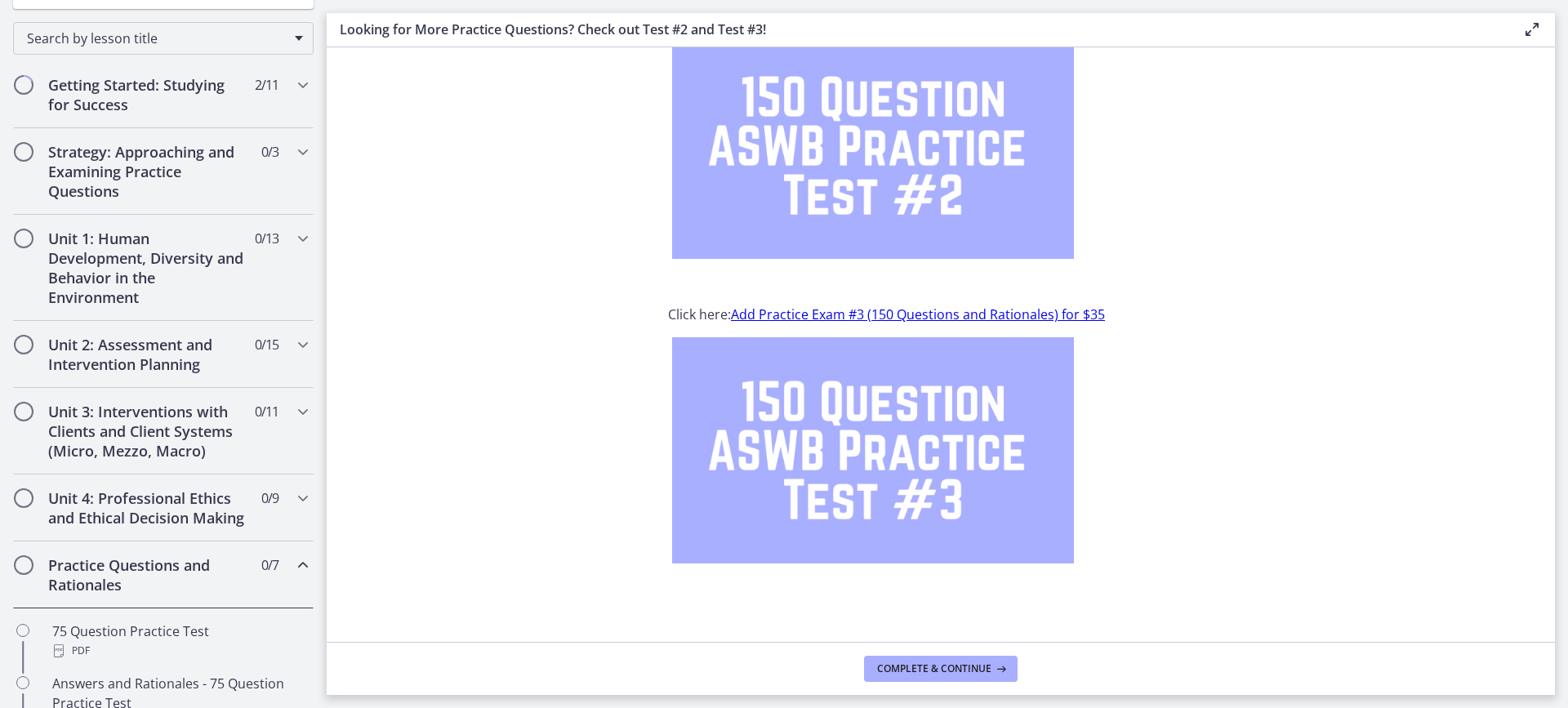
click at [306, 579] on div "Practice Questions and Rationales 0 / 7 Completed" at bounding box center [163, 574] width 327 height 67
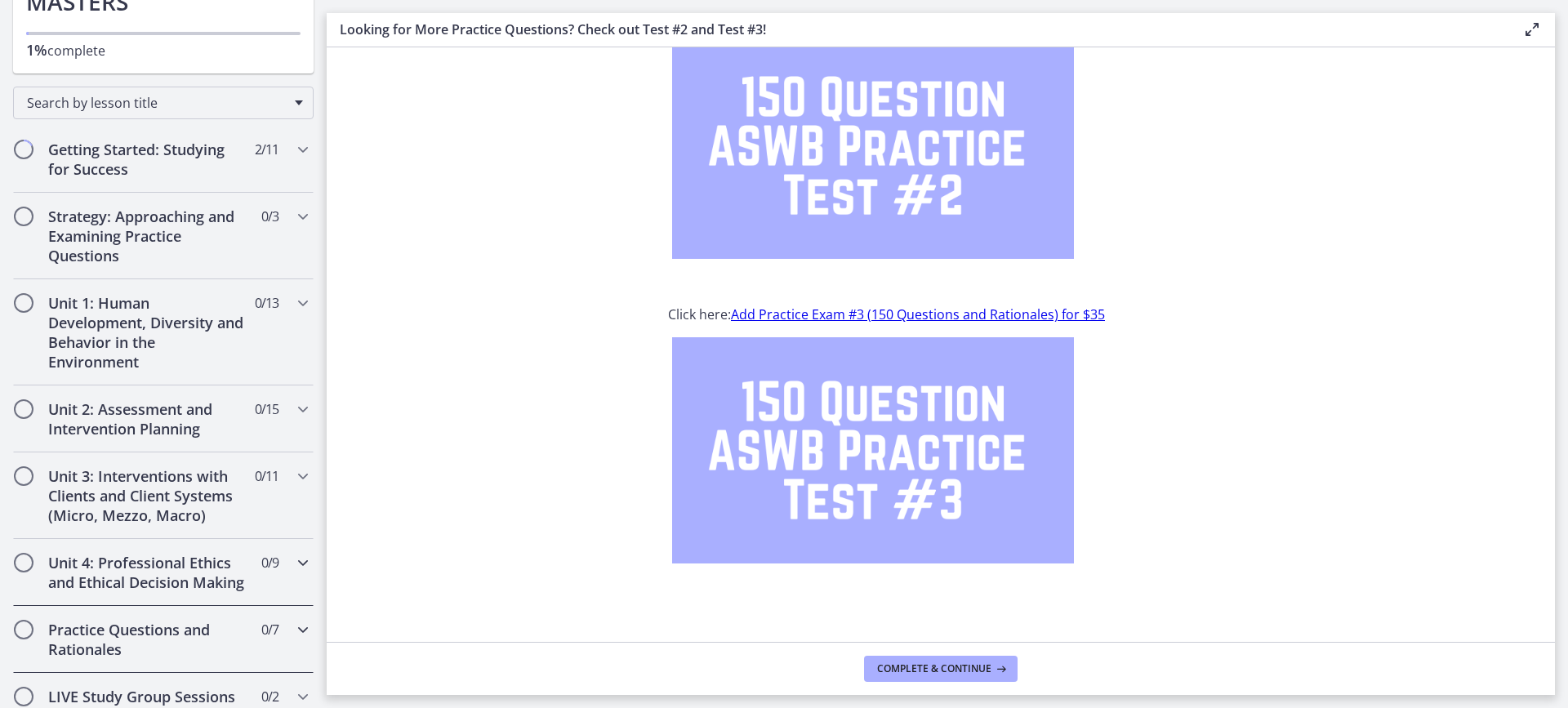
scroll to position [5, 0]
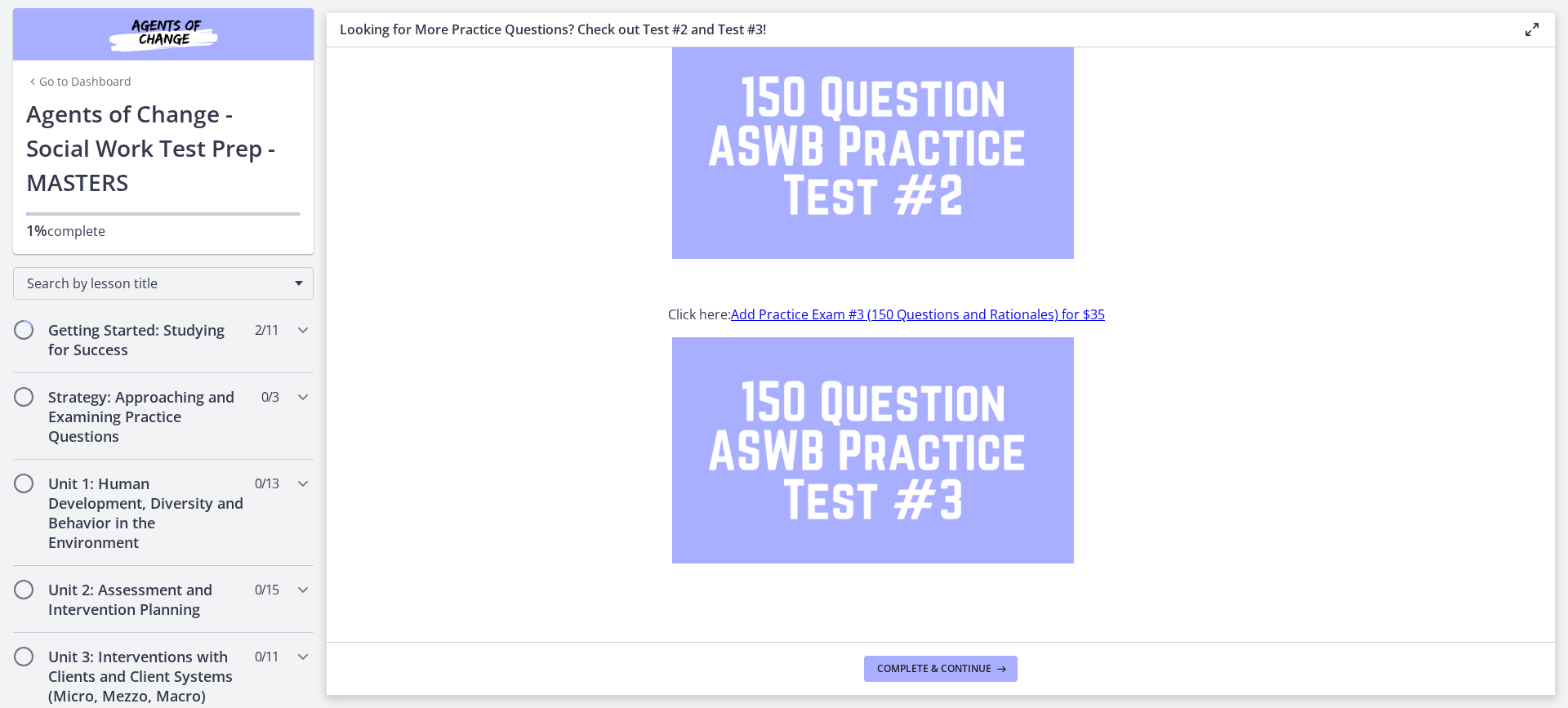
drag, startPoint x: 177, startPoint y: 86, endPoint x: 571, endPoint y: 132, distance: 396.7
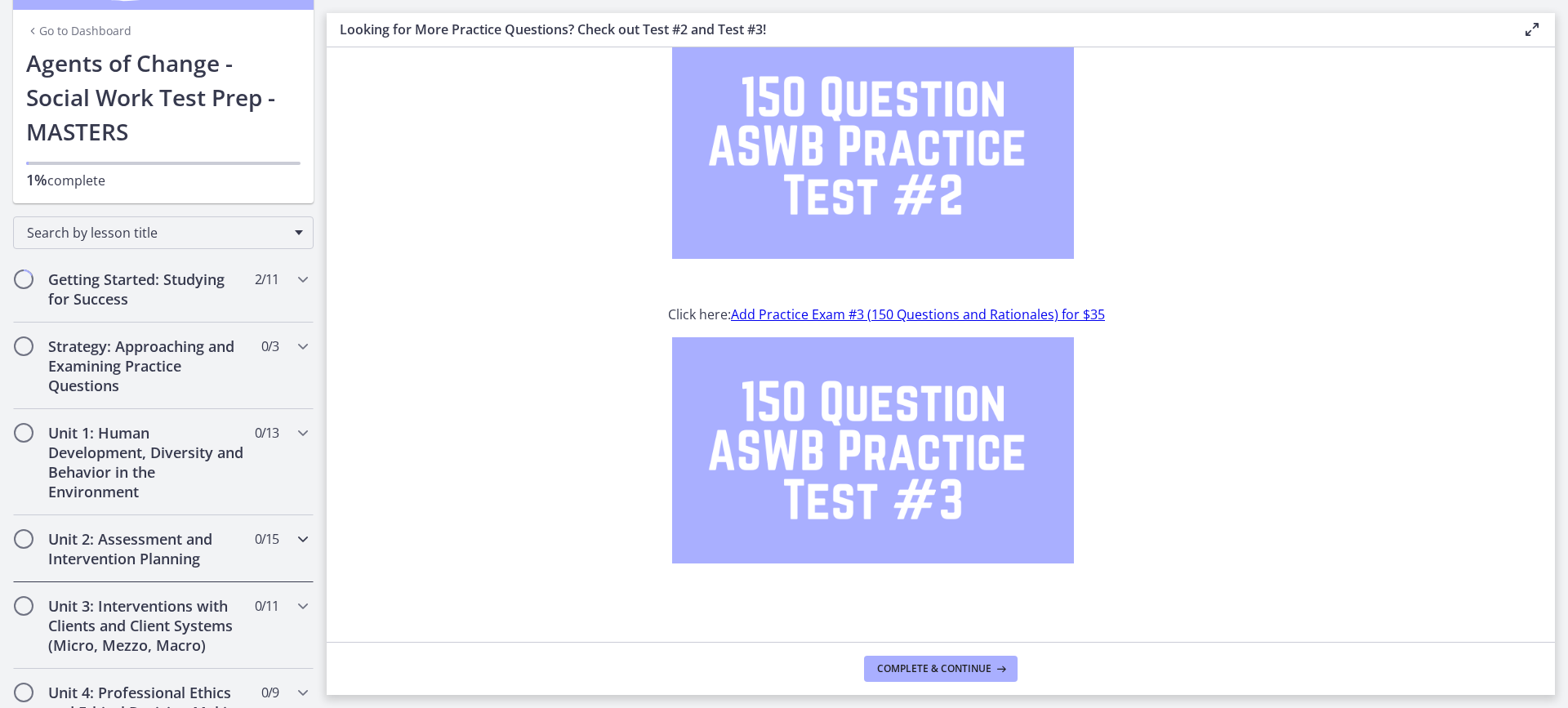
scroll to position [169, 0]
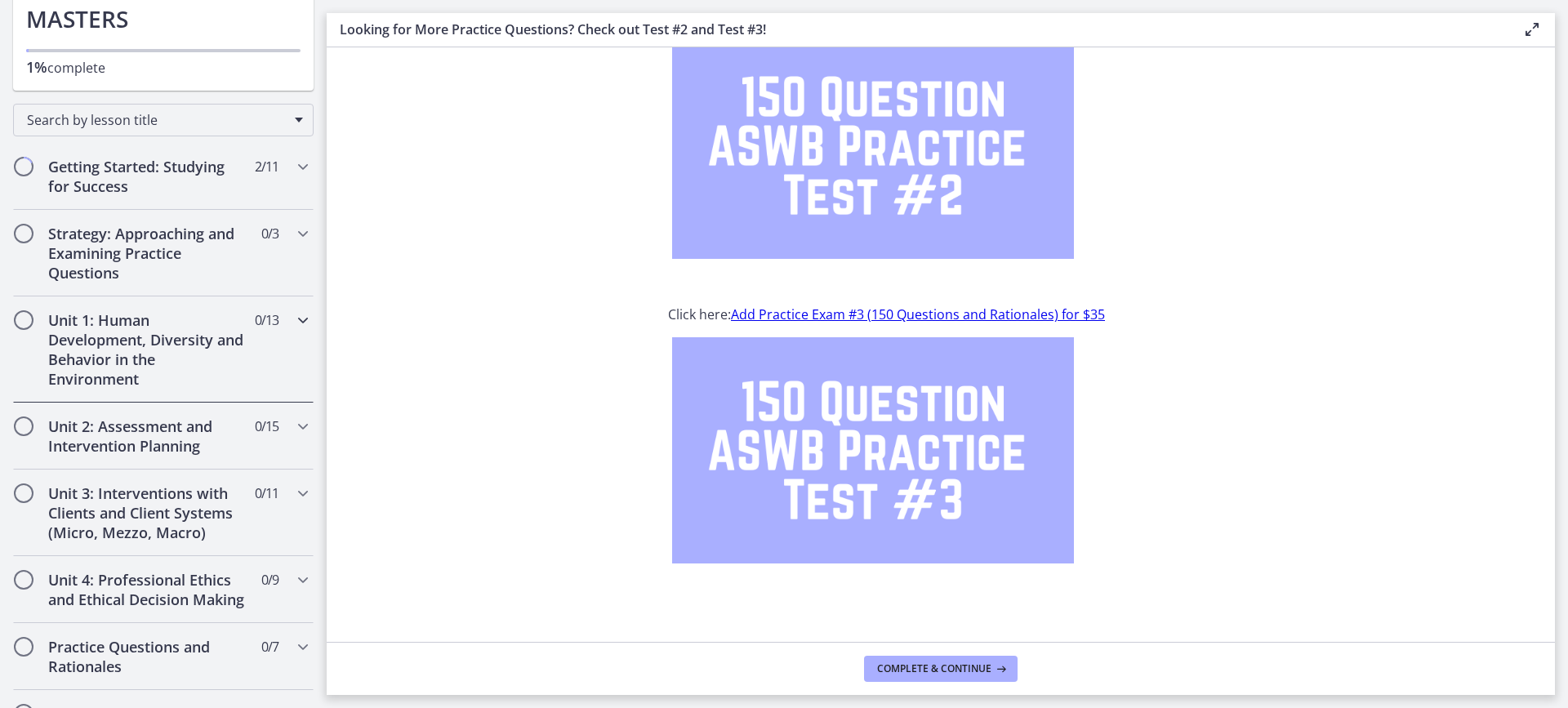
click at [294, 323] on icon "Chapters" at bounding box center [302, 319] width 19 height 19
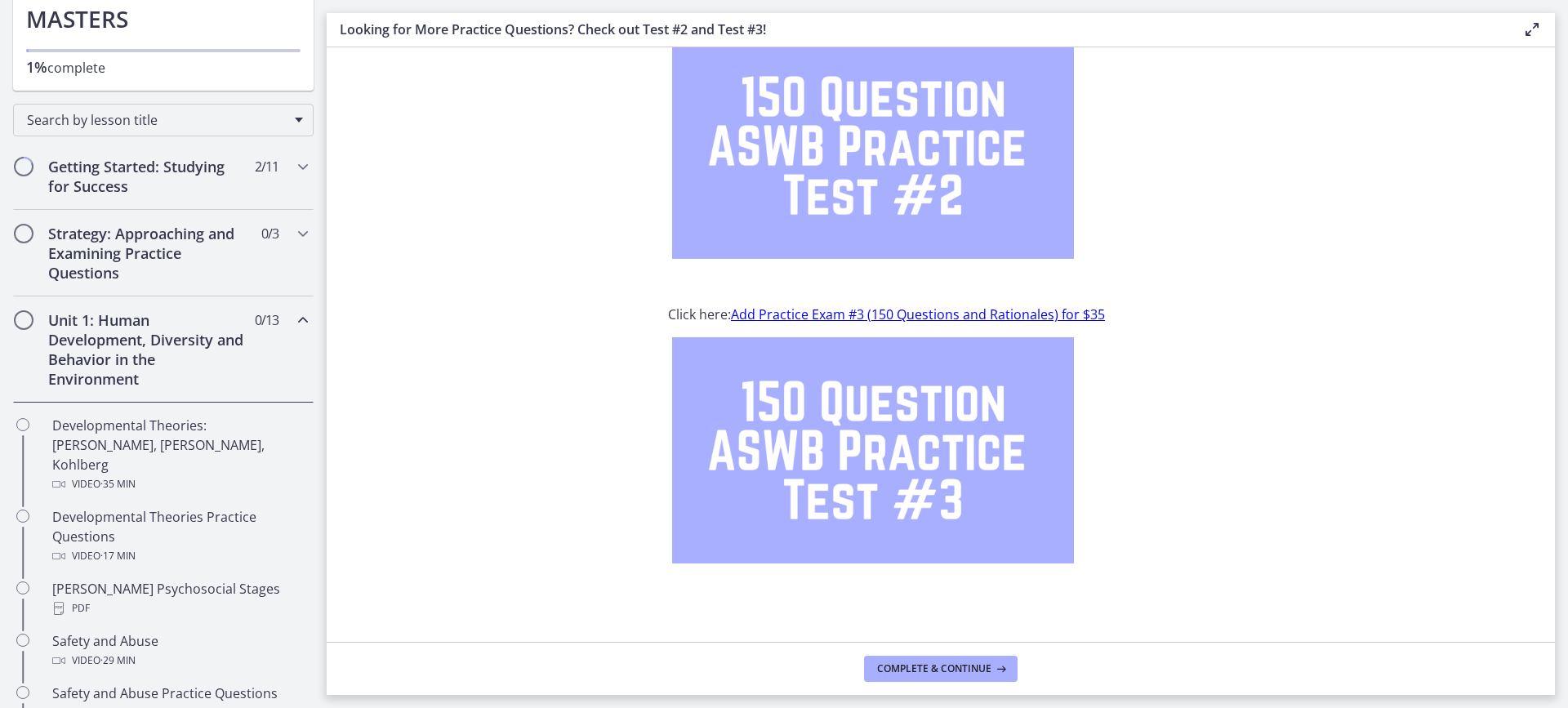
drag, startPoint x: 280, startPoint y: 407, endPoint x: 303, endPoint y: 374, distance: 40.2
drag, startPoint x: 293, startPoint y: 376, endPoint x: 294, endPoint y: 324, distance: 52.0
click at [293, 230] on icon "Chapters" at bounding box center [302, 233] width 19 height 19
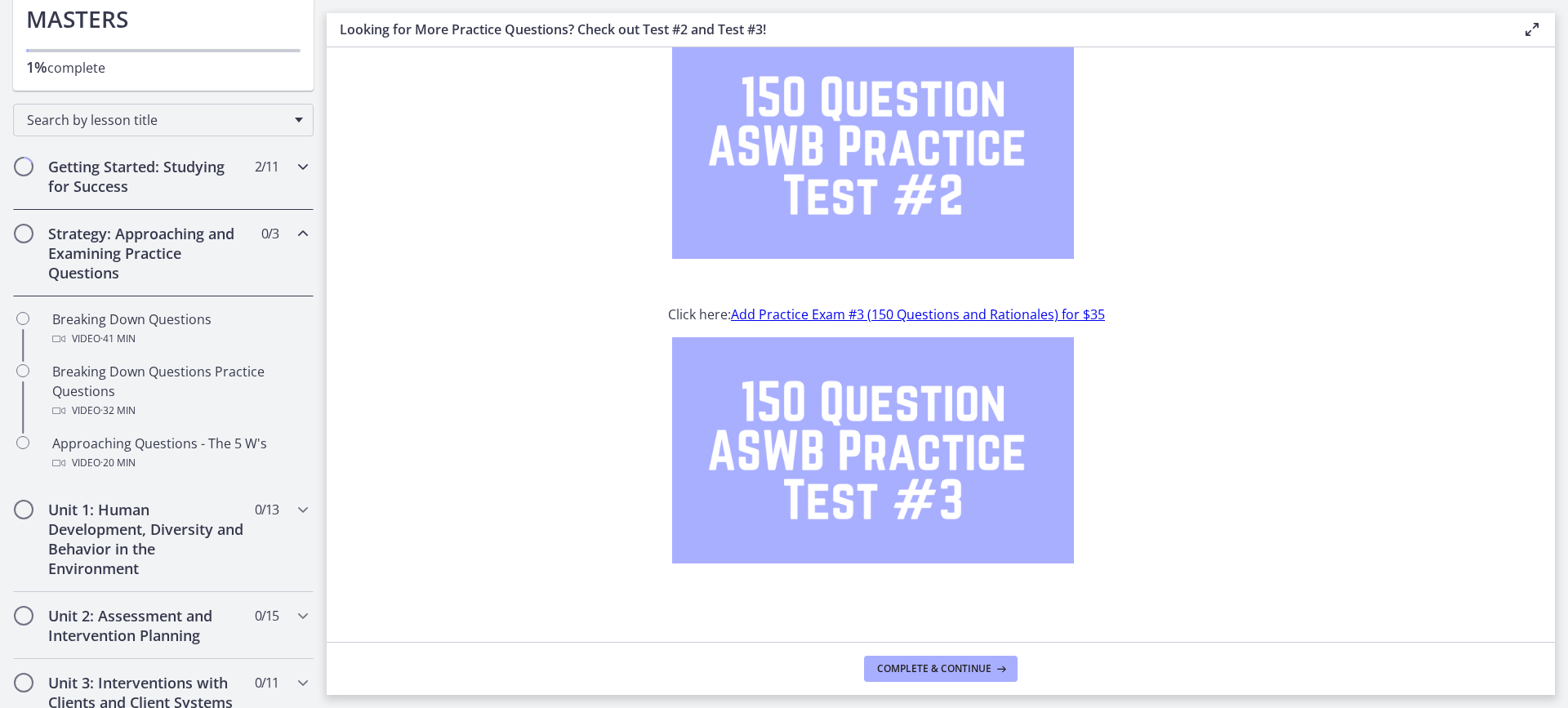
click at [293, 168] on icon "Chapters" at bounding box center [302, 166] width 19 height 19
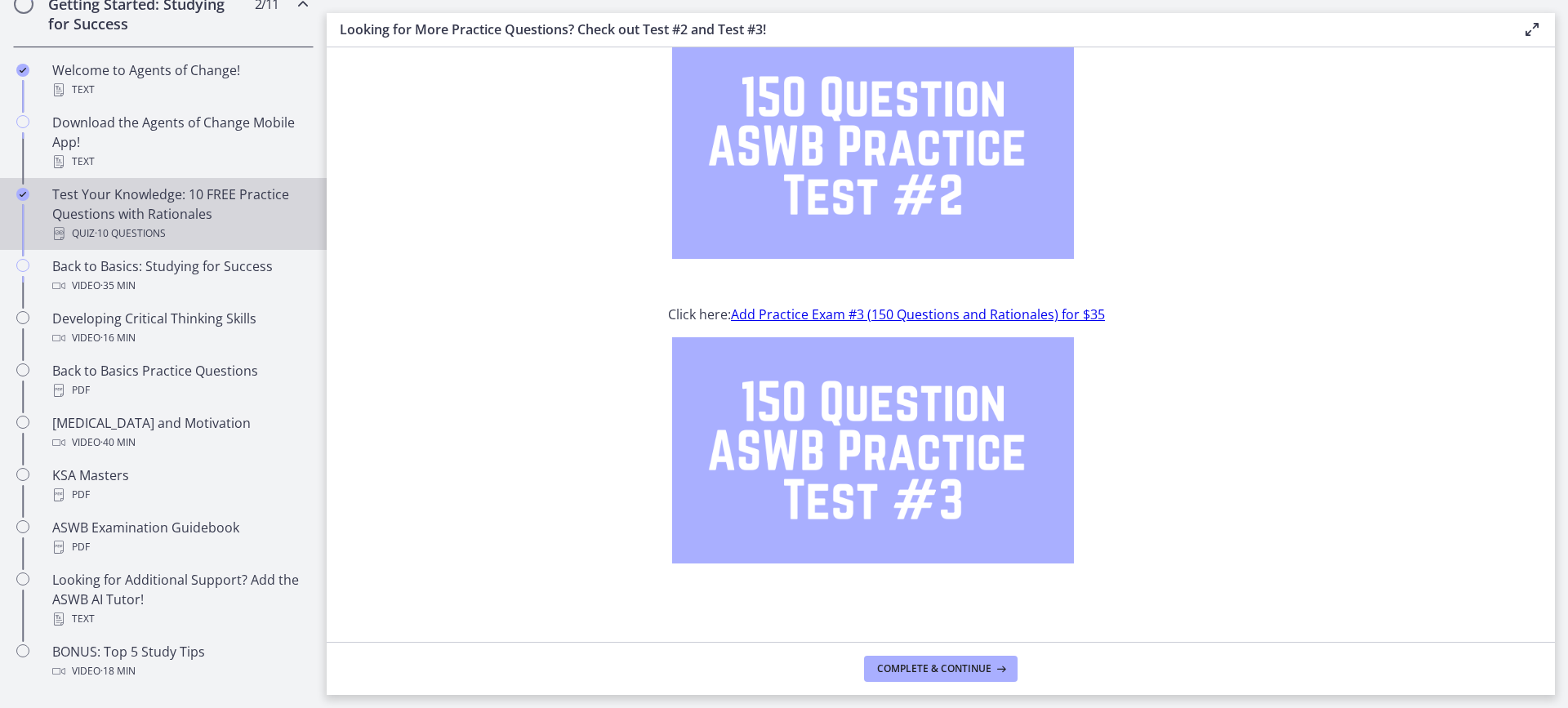
scroll to position [413, 0]
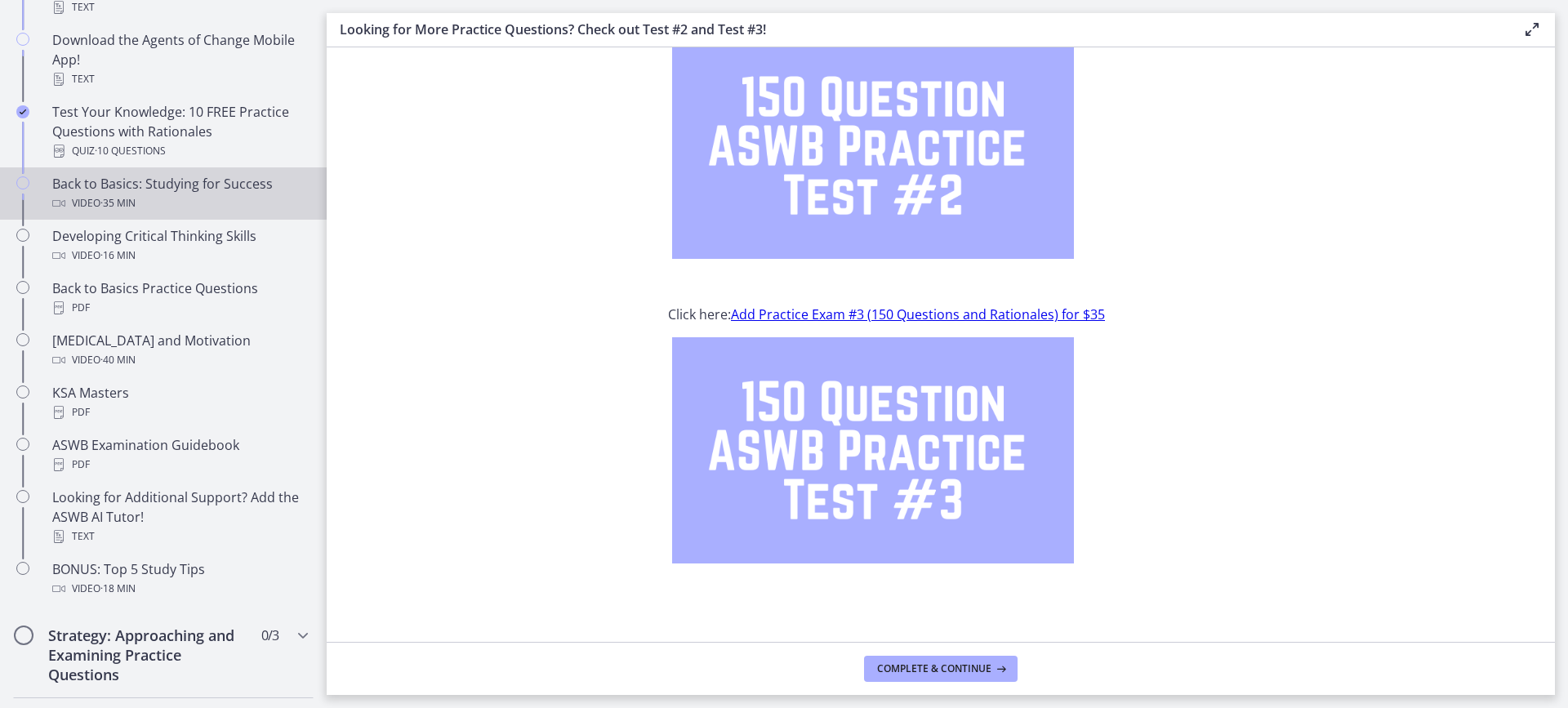
click at [206, 195] on div "Video · 35 min" at bounding box center [180, 203] width 255 height 19
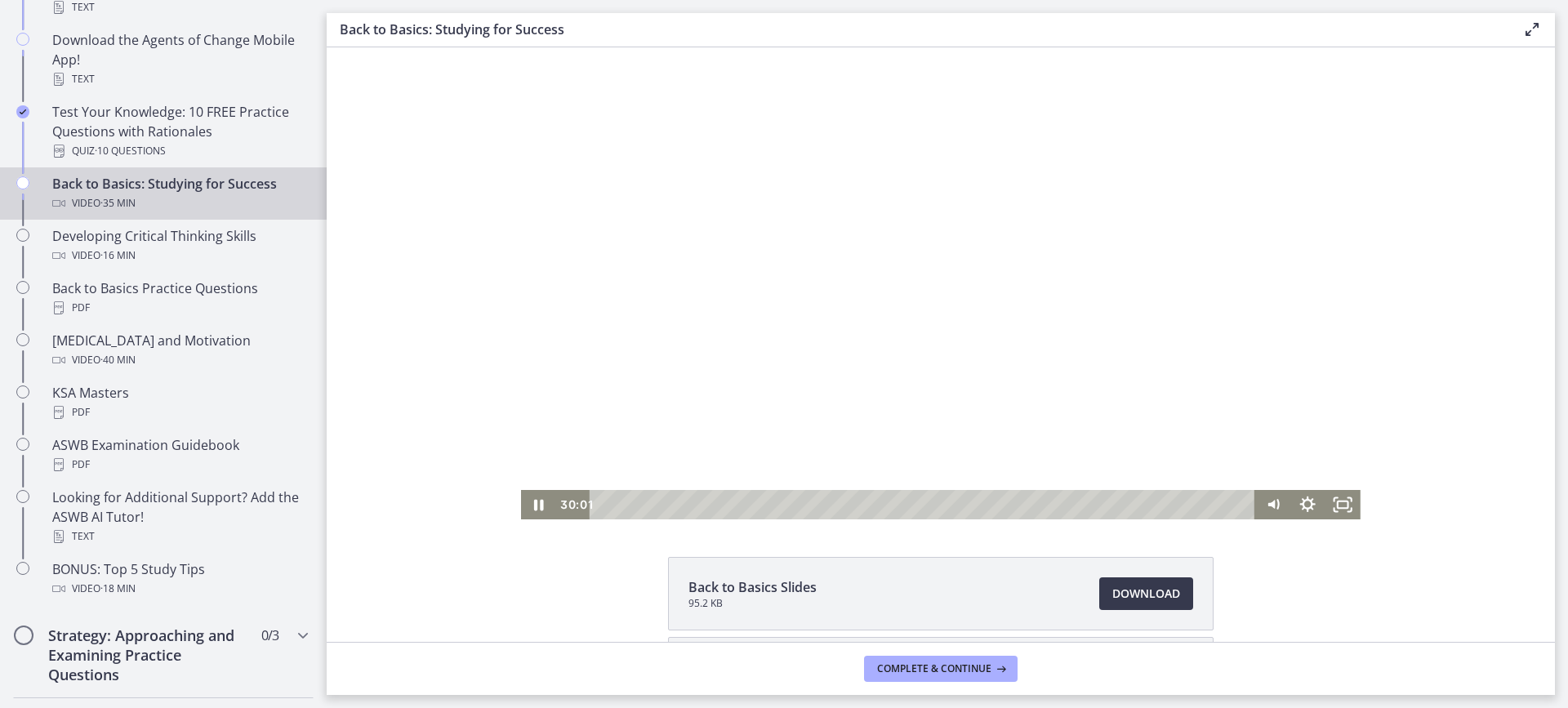
click at [1056, 405] on div at bounding box center [940, 283] width 839 height 472
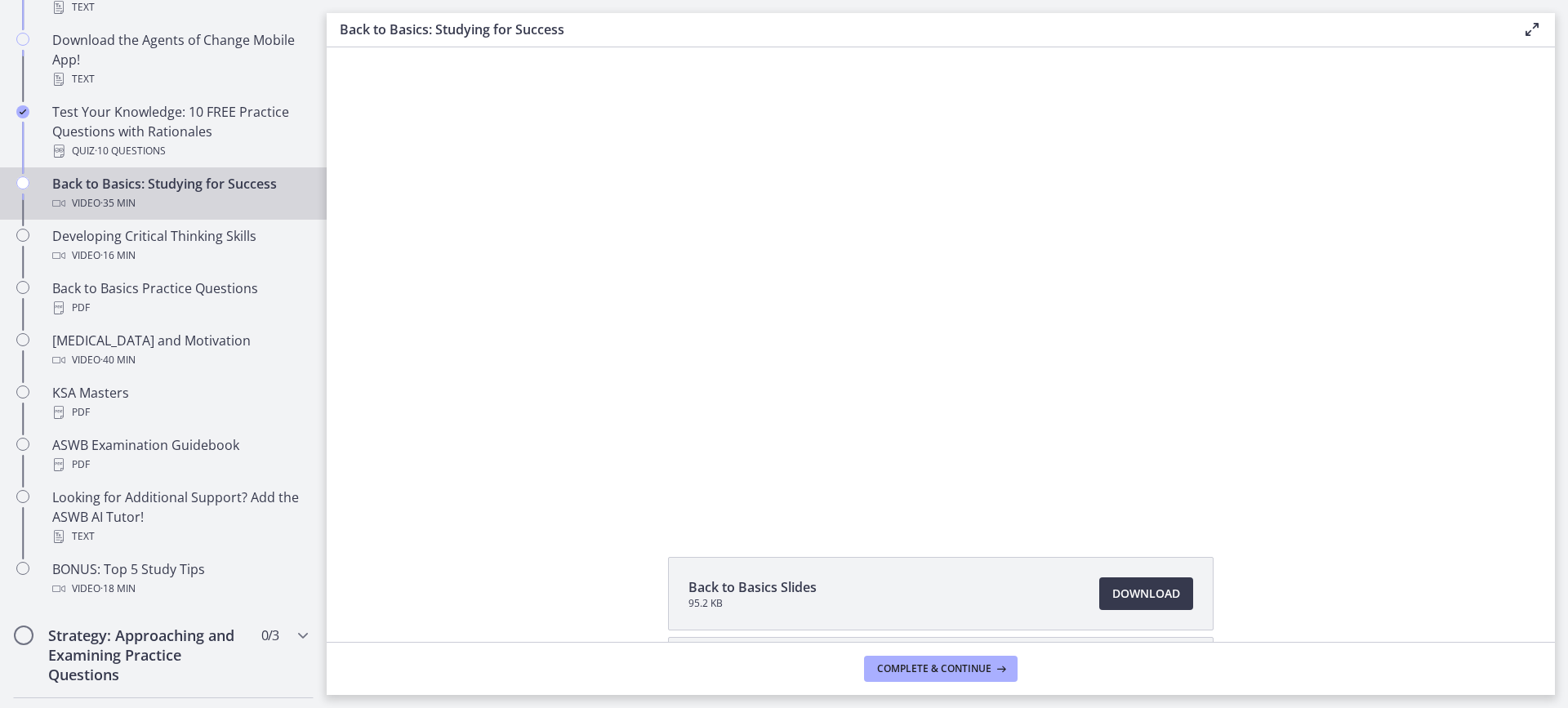
drag, startPoint x: 1438, startPoint y: 559, endPoint x: 1414, endPoint y: 565, distance: 24.7
drag, startPoint x: 1410, startPoint y: 551, endPoint x: 1407, endPoint y: 565, distance: 14.3
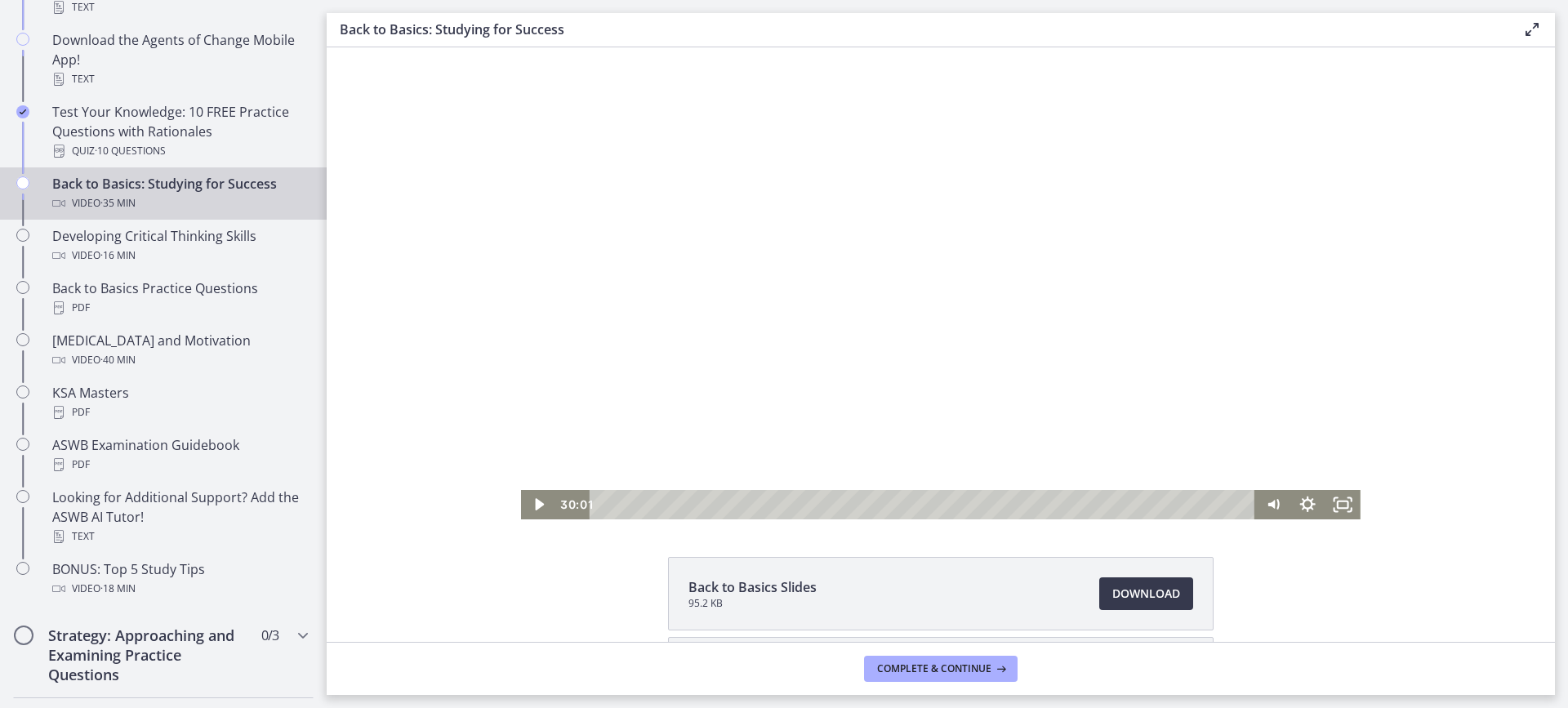
click at [950, 351] on div at bounding box center [940, 283] width 839 height 472
click at [1136, 503] on div "29:31" at bounding box center [925, 505] width 645 height 30
click at [1117, 501] on div "28:35" at bounding box center [925, 505] width 645 height 30
click at [1108, 506] on div "28:05" at bounding box center [925, 505] width 645 height 30
click at [729, 378] on div at bounding box center [940, 283] width 839 height 472
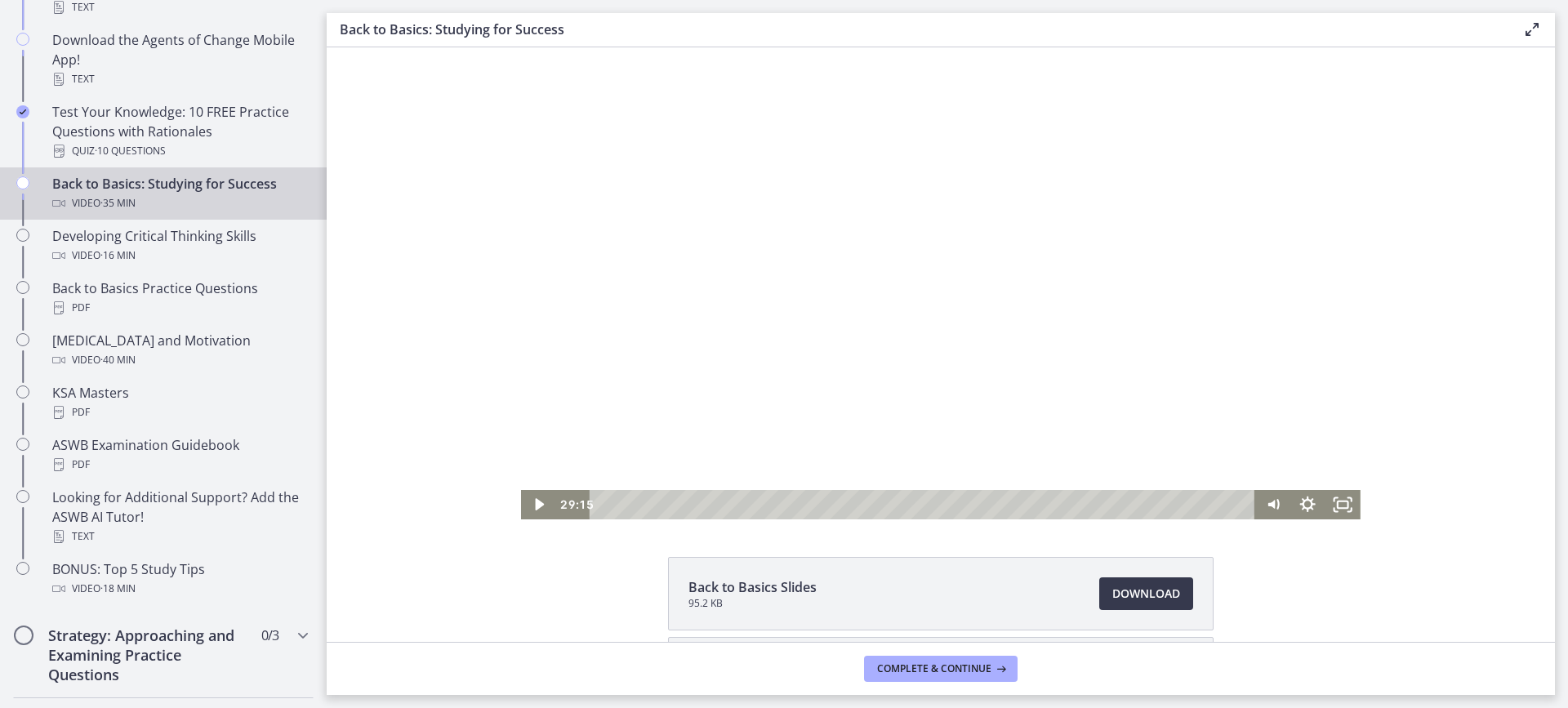
click at [1147, 412] on div at bounding box center [940, 283] width 839 height 472
click at [1132, 503] on div "Playbar" at bounding box center [1135, 505] width 10 height 10
click at [1135, 504] on div "Playbar" at bounding box center [1137, 505] width 10 height 10
click at [1105, 390] on div at bounding box center [940, 283] width 839 height 472
click at [1042, 404] on div at bounding box center [940, 283] width 839 height 472
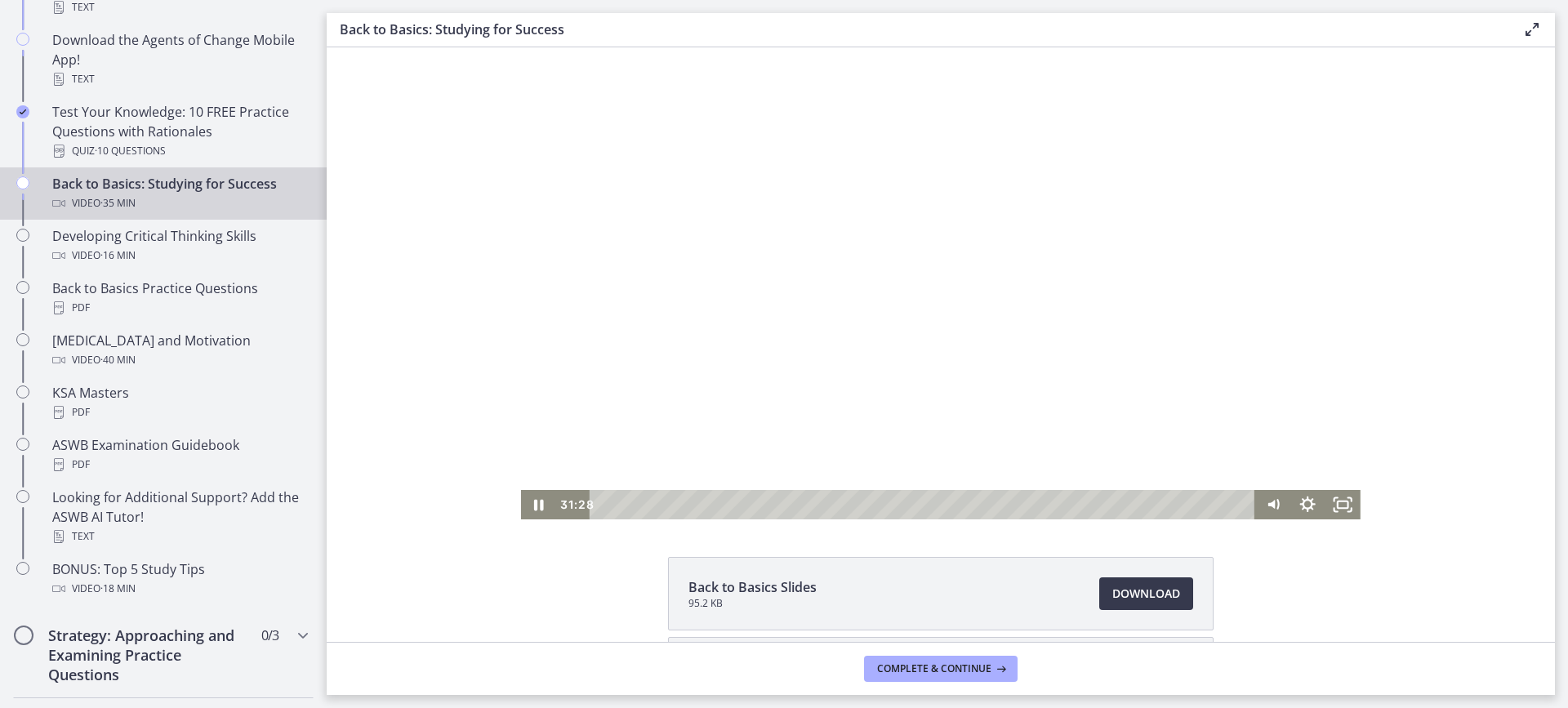
click at [1205, 284] on div at bounding box center [940, 283] width 839 height 472
click at [1152, 268] on div at bounding box center [940, 283] width 839 height 472
click at [1130, 418] on div at bounding box center [940, 283] width 839 height 472
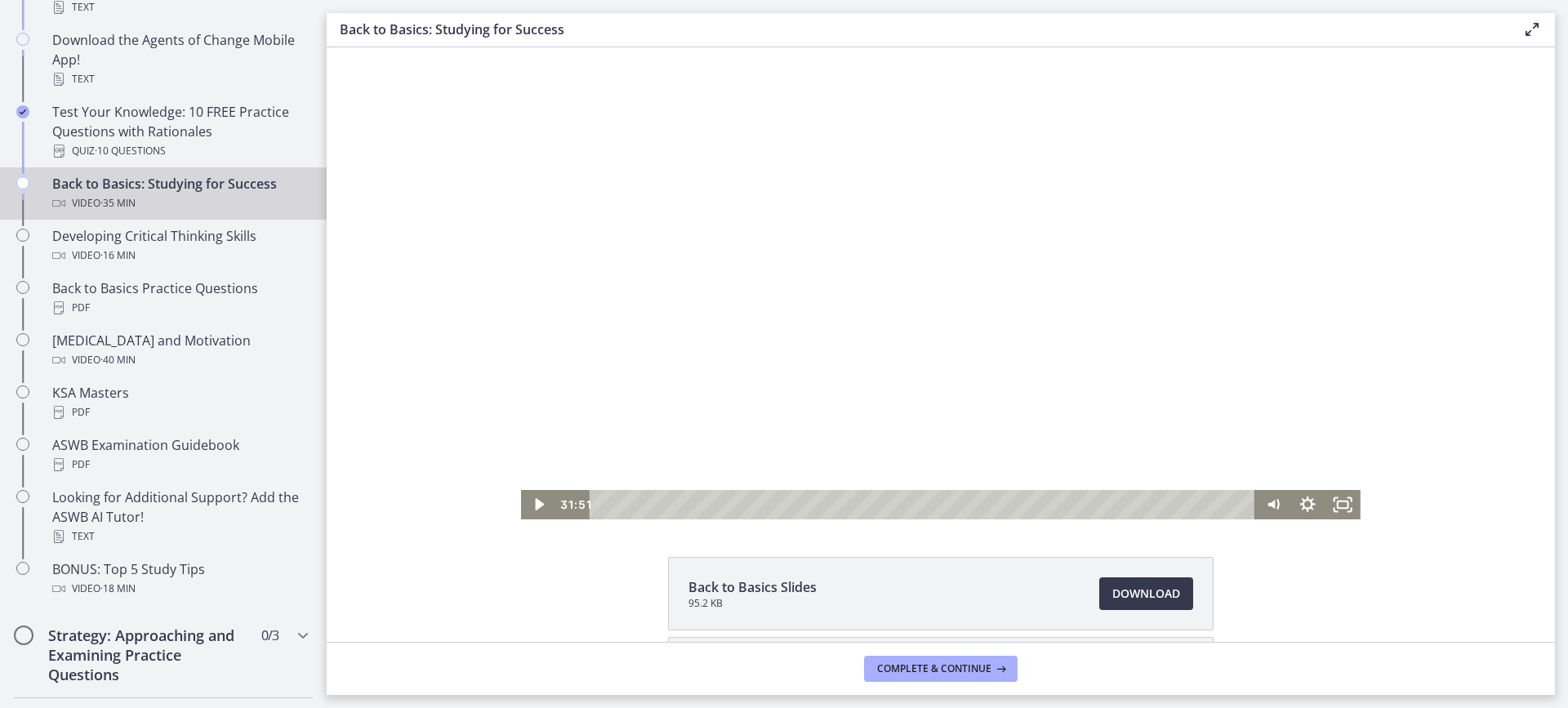
click at [1000, 399] on div at bounding box center [940, 283] width 839 height 472
click at [1192, 505] on div "32:40" at bounding box center [925, 505] width 645 height 30
click at [1184, 503] on div "32:16" at bounding box center [925, 505] width 645 height 30
click at [1074, 386] on div at bounding box center [940, 283] width 839 height 472
click at [1025, 331] on div at bounding box center [940, 283] width 839 height 472
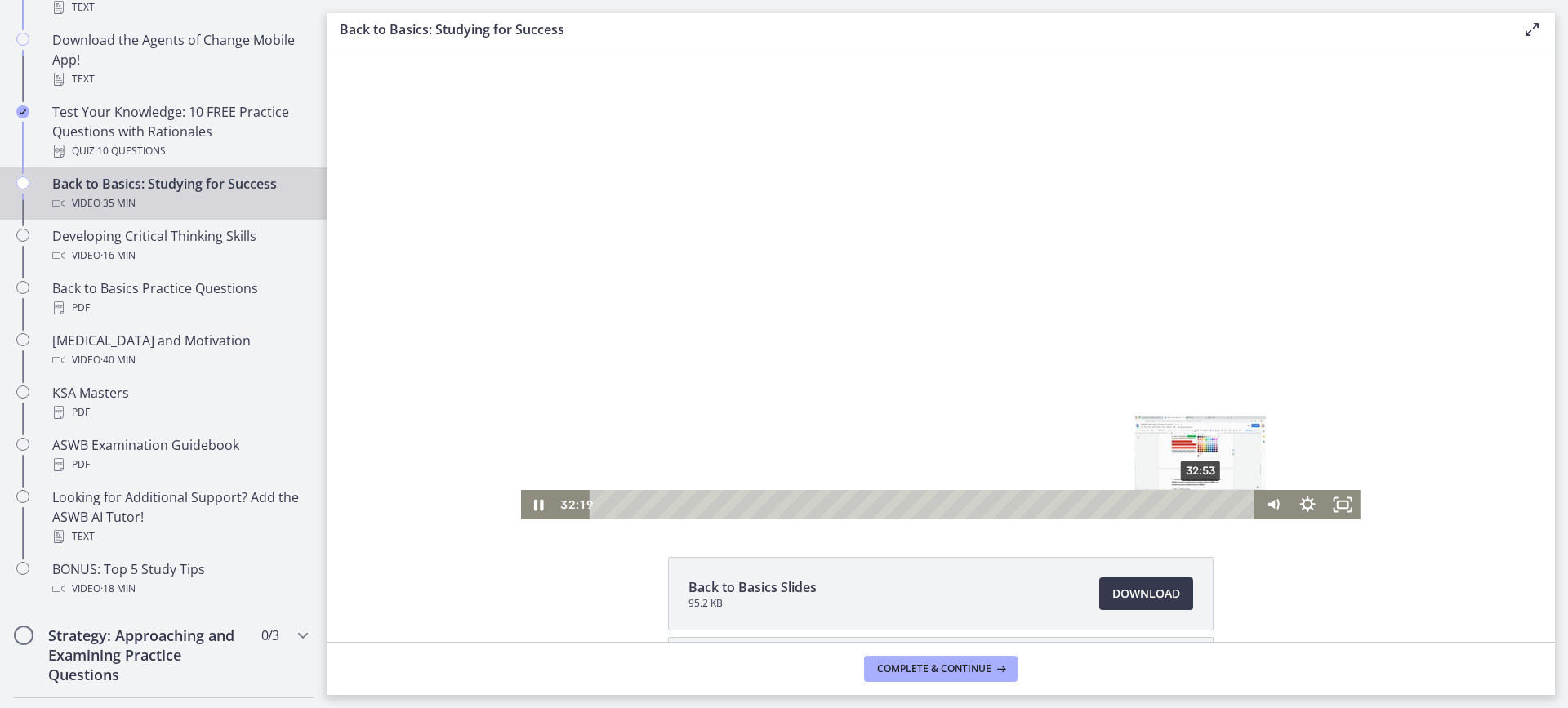
click at [1196, 505] on div "32:53" at bounding box center [925, 505] width 645 height 30
click at [1200, 506] on div "33:09" at bounding box center [925, 505] width 645 height 30
click at [1205, 505] on div "33:26" at bounding box center [925, 505] width 645 height 30
click at [1029, 407] on div at bounding box center [940, 283] width 839 height 472
click at [1201, 503] on div "Playbar" at bounding box center [1206, 505] width 10 height 10
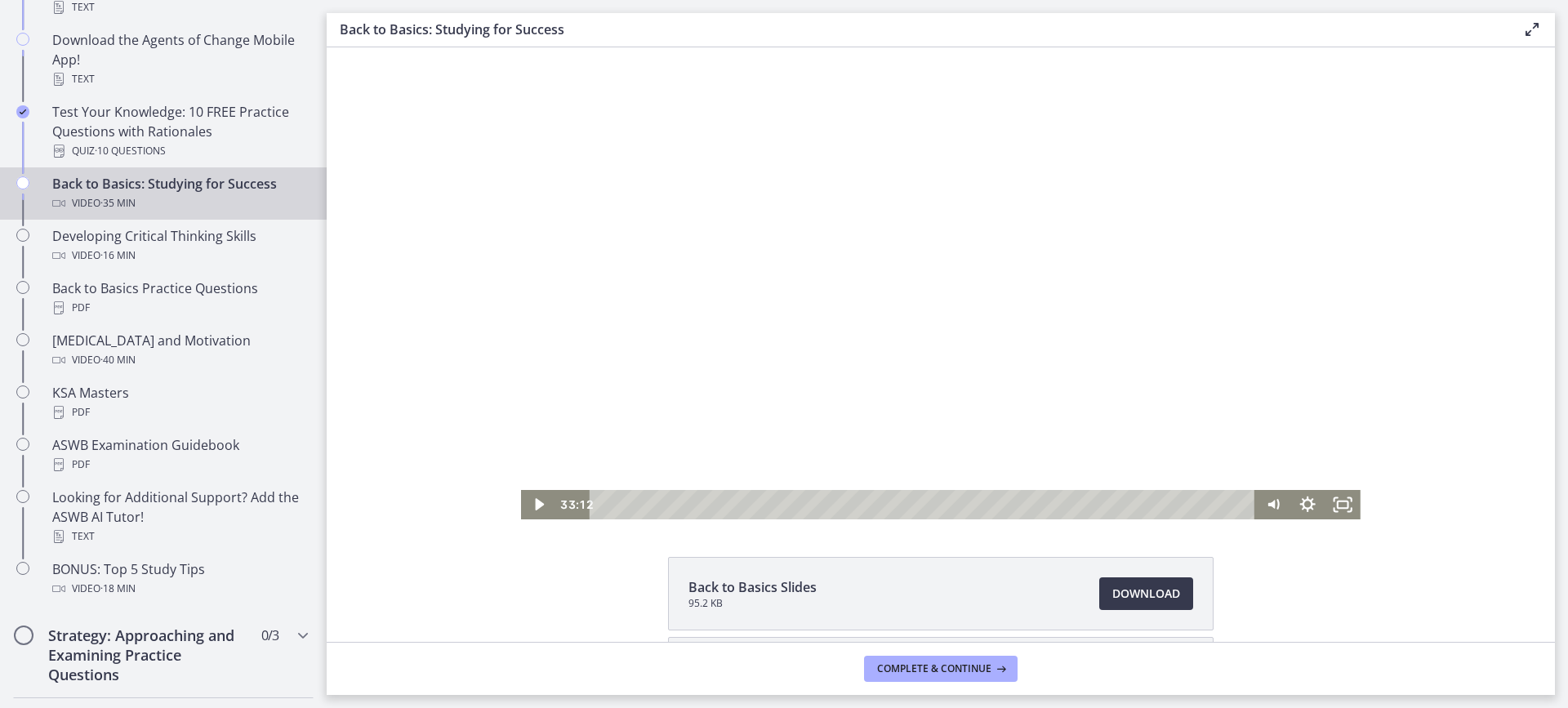
click at [1102, 390] on div at bounding box center [940, 283] width 839 height 472
click at [1022, 425] on div at bounding box center [940, 283] width 839 height 472
drag, startPoint x: 1036, startPoint y: 364, endPoint x: 1052, endPoint y: 351, distance: 20.6
drag, startPoint x: 1164, startPoint y: 367, endPoint x: 1196, endPoint y: 360, distance: 32.8
click at [1096, 307] on div at bounding box center [940, 283] width 839 height 472
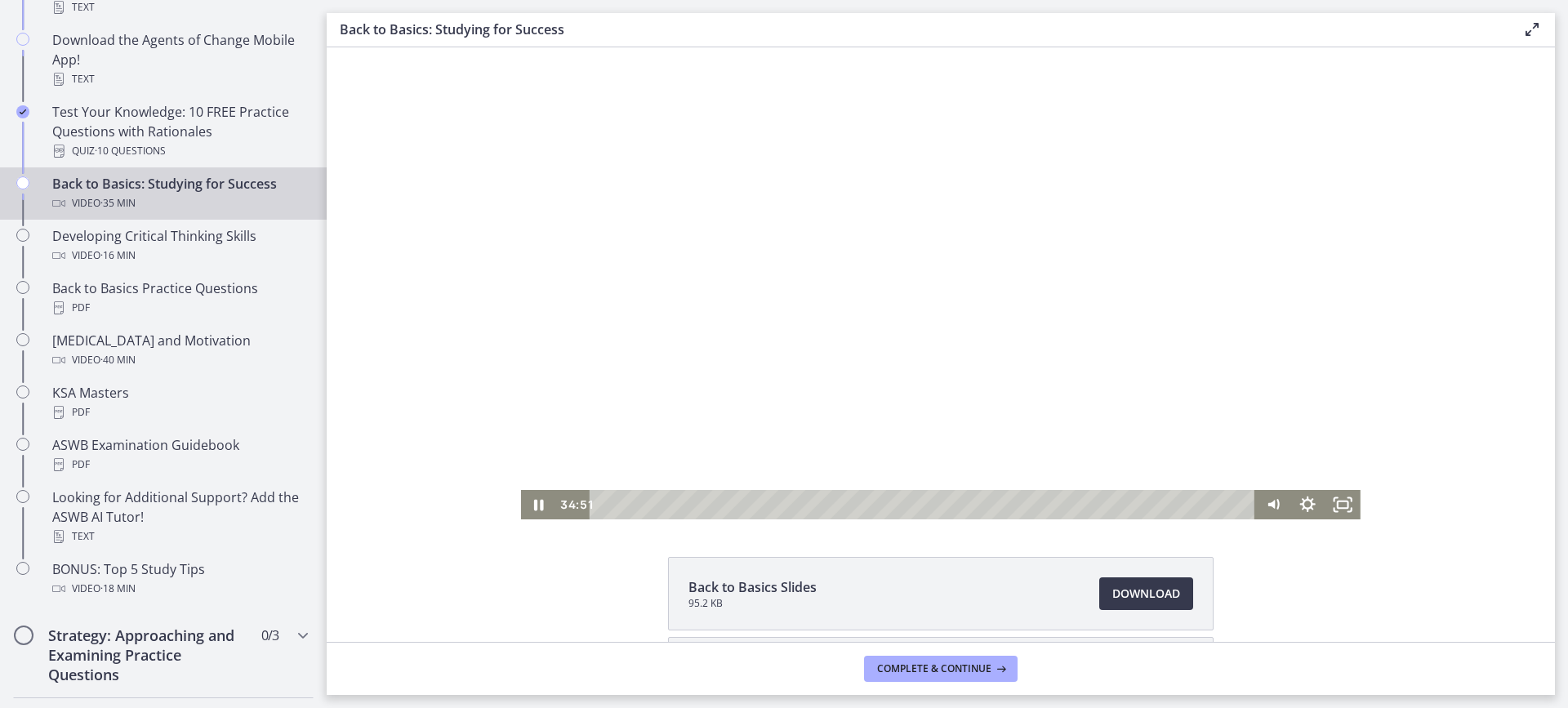
click at [1128, 373] on div at bounding box center [940, 283] width 839 height 472
click at [938, 384] on div at bounding box center [940, 283] width 839 height 472
